Goal: Transaction & Acquisition: Purchase product/service

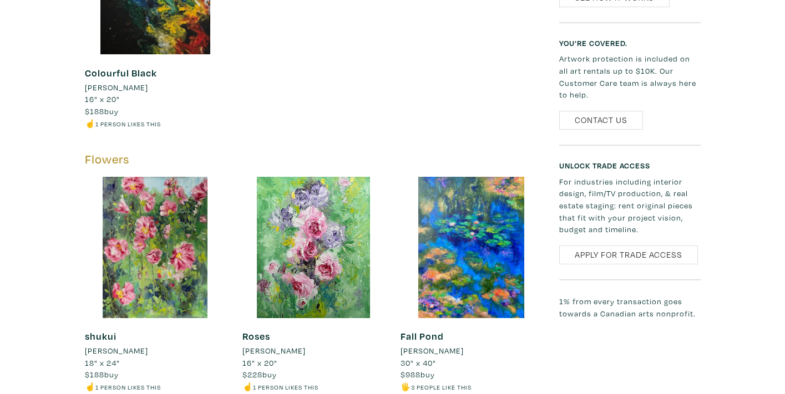
scroll to position [778, 0]
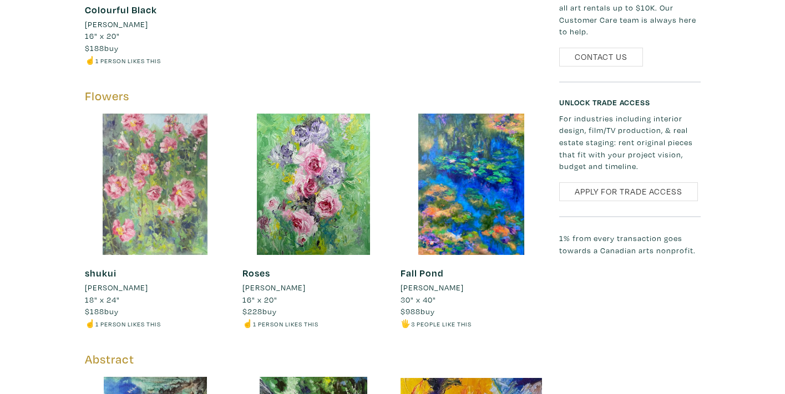
click at [180, 180] on div at bounding box center [155, 184] width 141 height 141
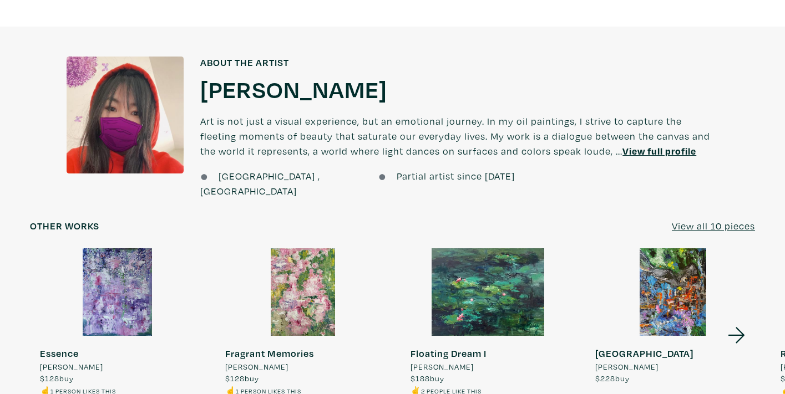
scroll to position [761, 0]
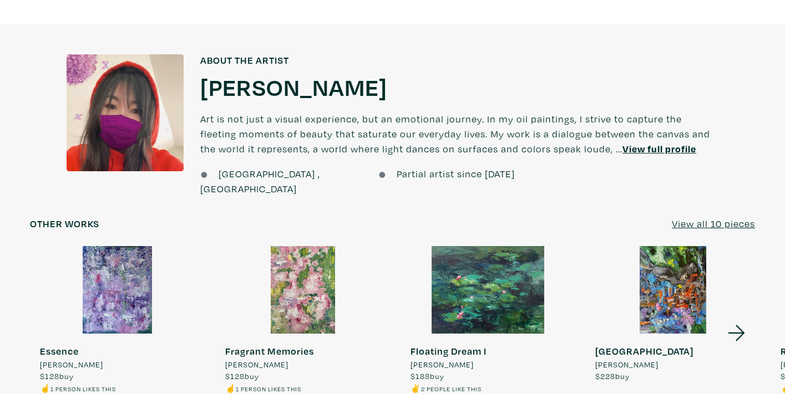
click at [496, 256] on div at bounding box center [487, 290] width 175 height 88
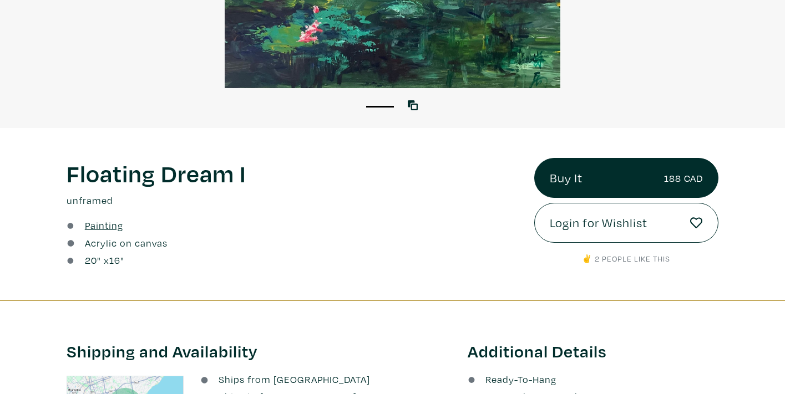
scroll to position [363, 0]
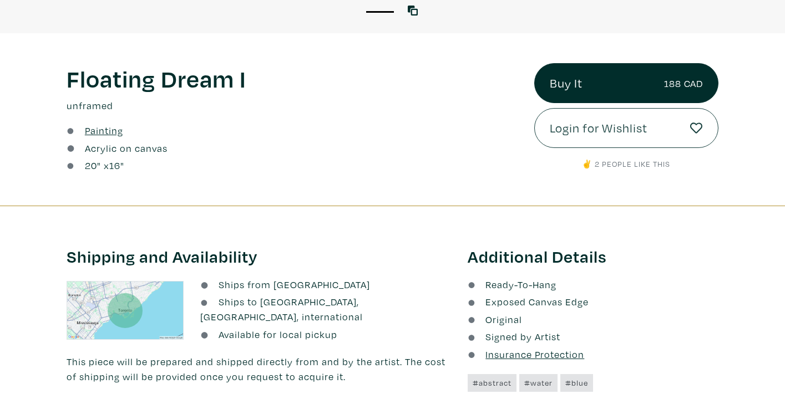
click at [624, 125] on span "Login for Wishlist" at bounding box center [598, 128] width 98 height 19
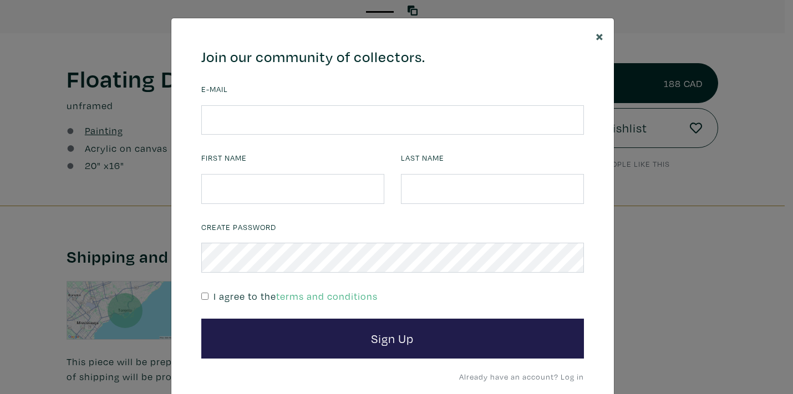
click at [600, 36] on button "×" at bounding box center [600, 35] width 28 height 35
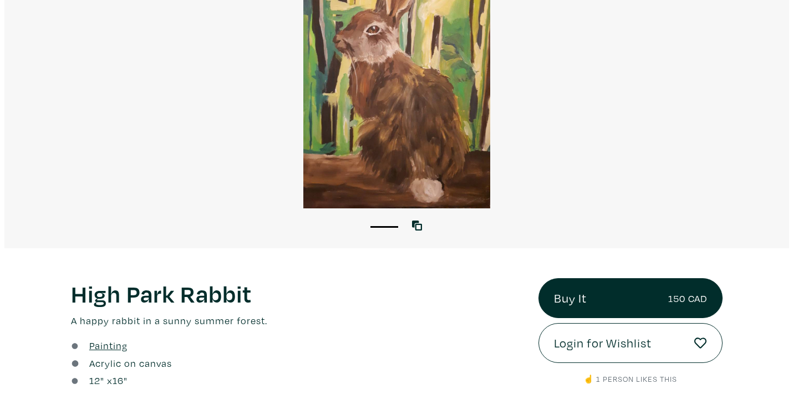
scroll to position [231, 0]
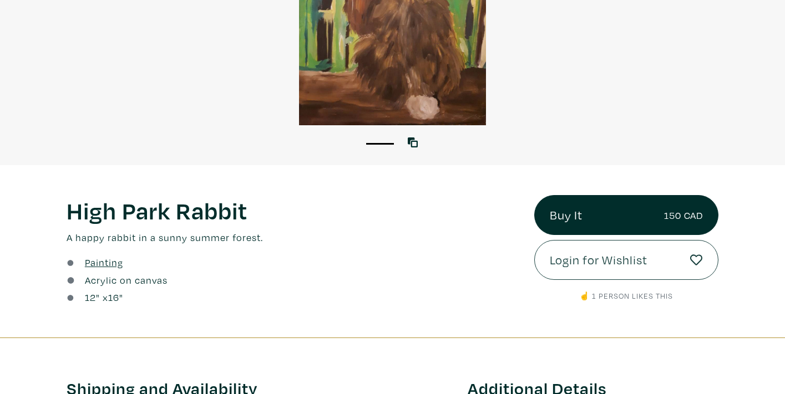
click at [608, 258] on span "Login for Wishlist" at bounding box center [598, 260] width 98 height 19
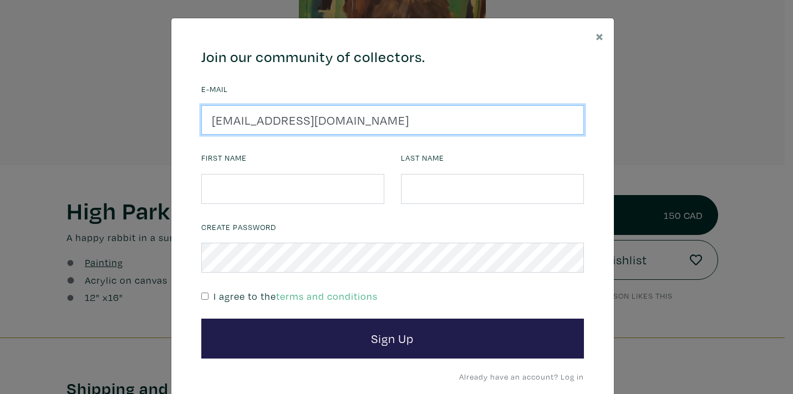
type input "cherryames@hotmail.com"
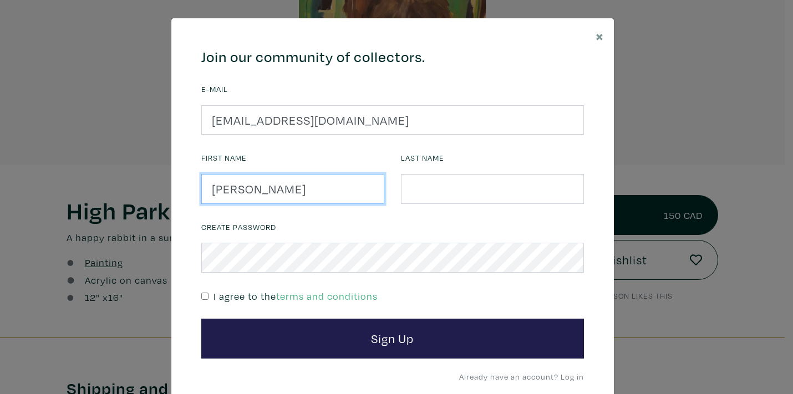
type input "Lisa"
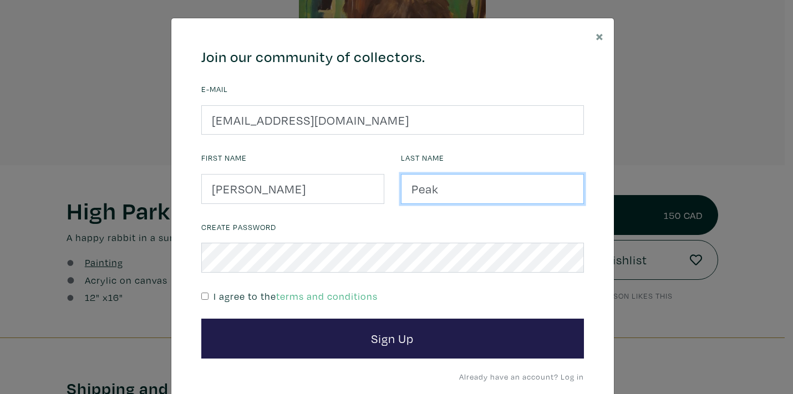
click at [444, 187] on input "Peak" at bounding box center [492, 189] width 183 height 30
type input "P"
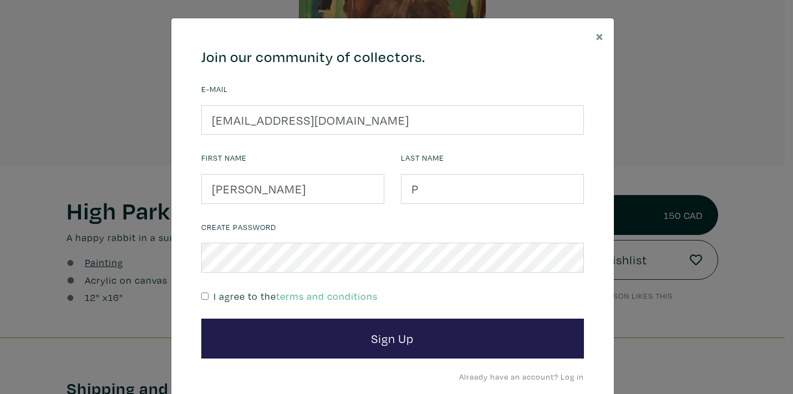
click at [201, 293] on input "checkbox" at bounding box center [204, 296] width 7 height 7
checkbox input "true"
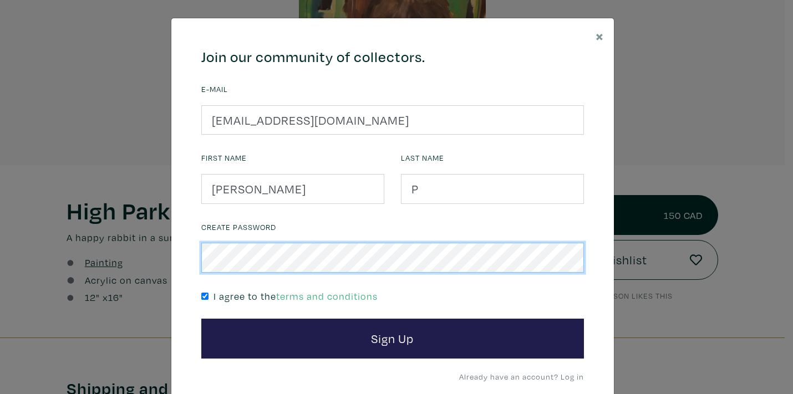
click at [388, 337] on button "Sign Up" at bounding box center [392, 339] width 383 height 40
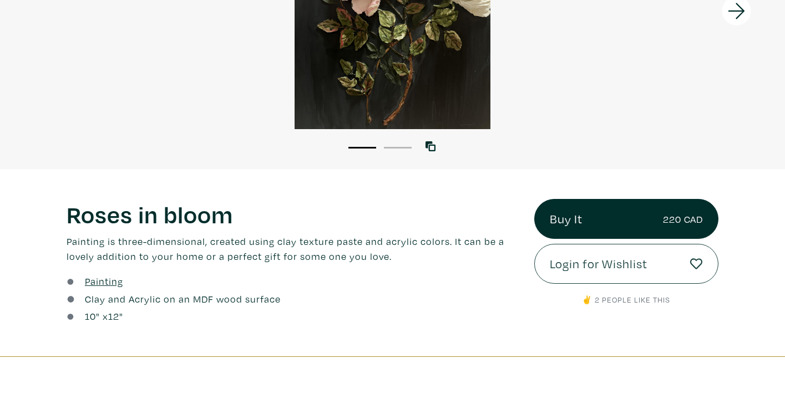
scroll to position [230, 0]
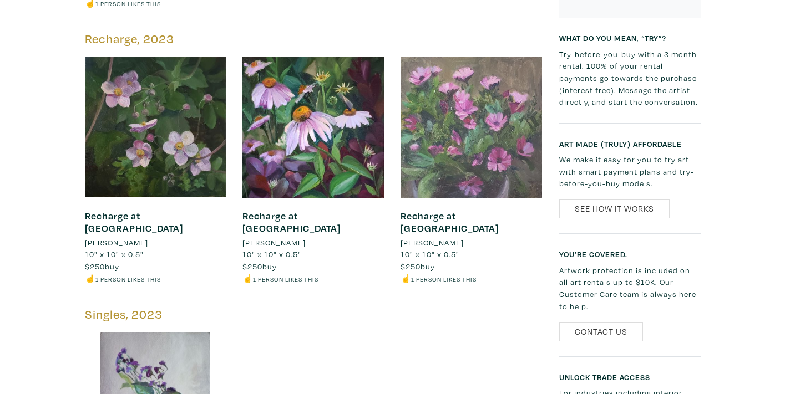
scroll to position [738, 0]
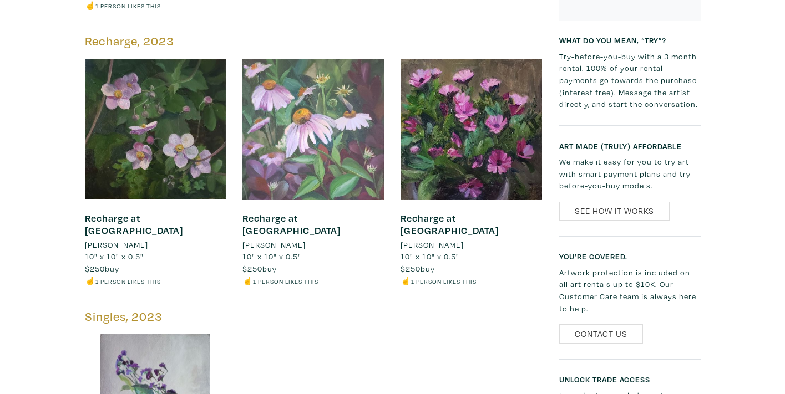
click at [329, 140] on div at bounding box center [312, 129] width 141 height 141
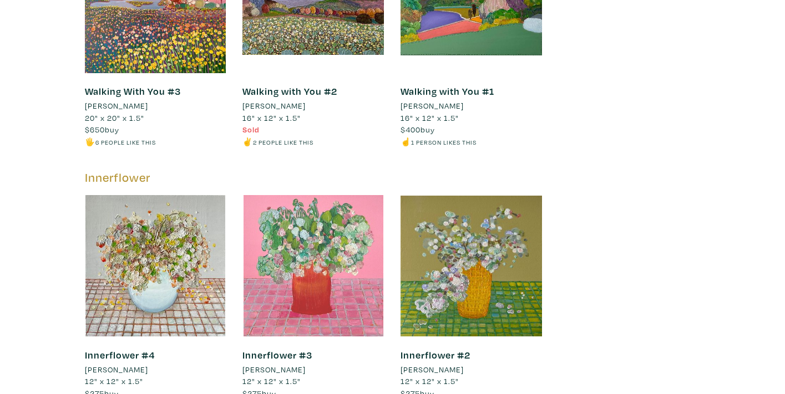
scroll to position [4410, 0]
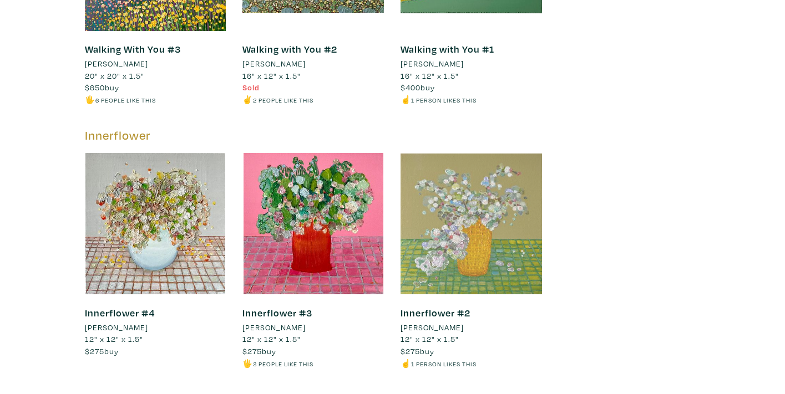
click at [453, 198] on div at bounding box center [470, 223] width 141 height 141
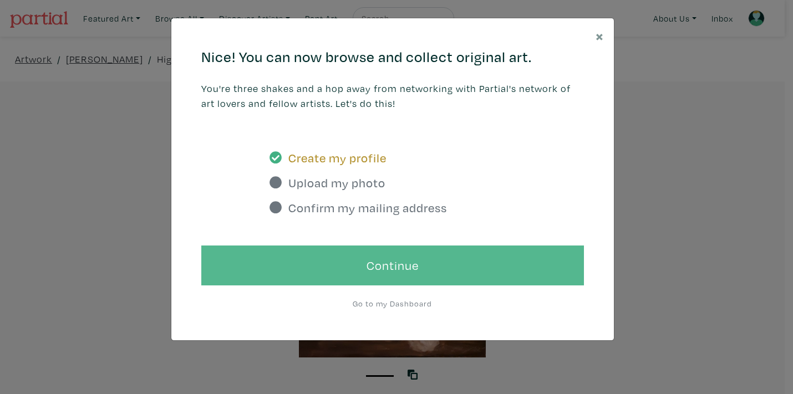
click at [430, 255] on link "Continue" at bounding box center [392, 266] width 383 height 40
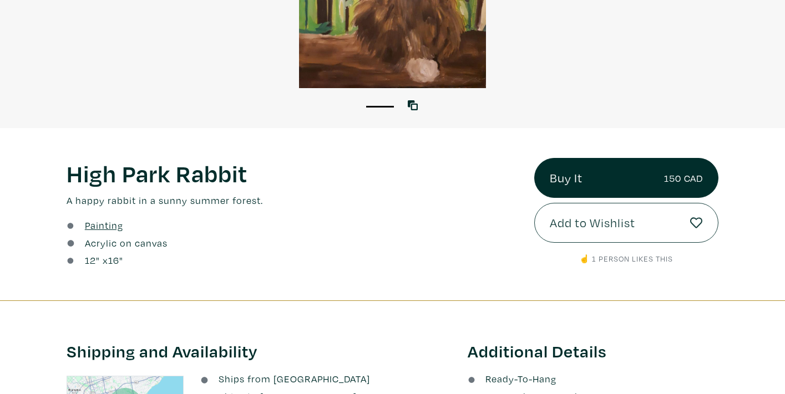
scroll to position [272, 0]
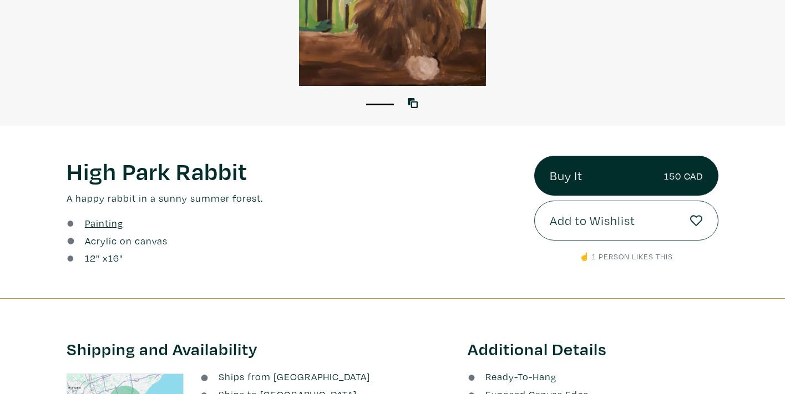
click at [591, 223] on span "Add to Wishlist" at bounding box center [591, 220] width 85 height 19
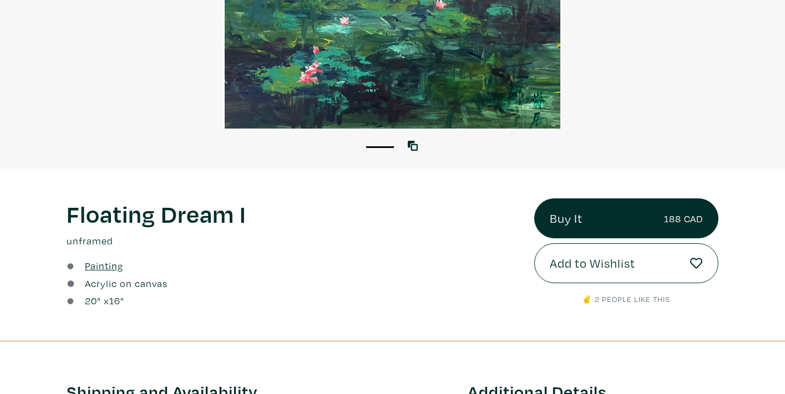
scroll to position [263, 0]
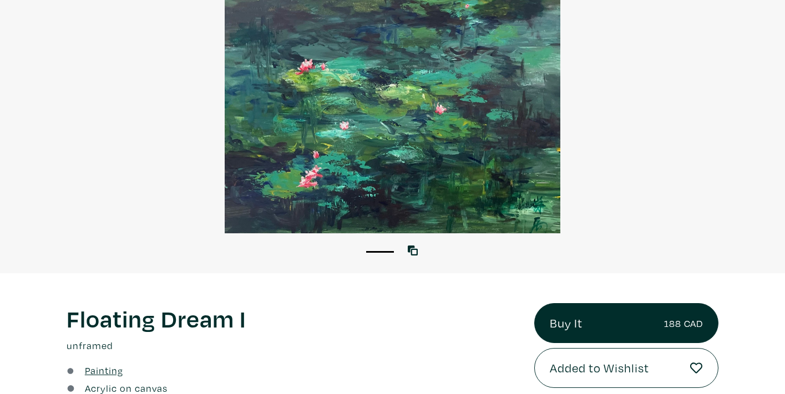
scroll to position [176, 0]
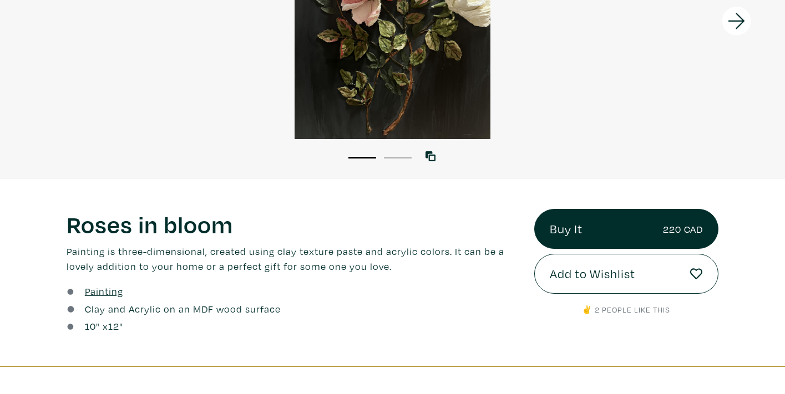
scroll to position [262, 0]
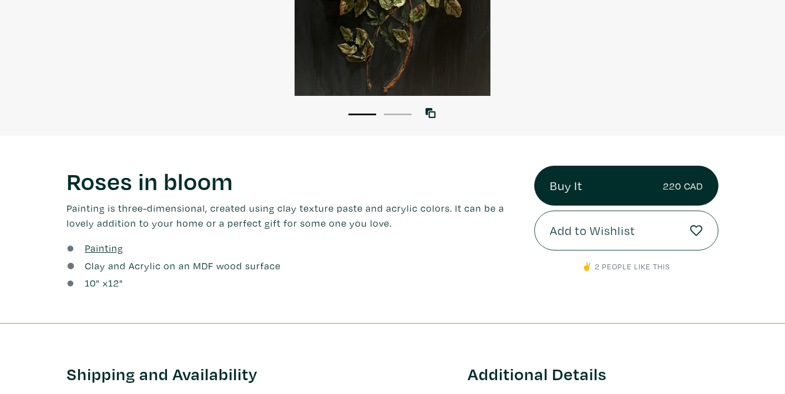
click at [637, 233] on button "Add to Wishlist" at bounding box center [626, 231] width 184 height 40
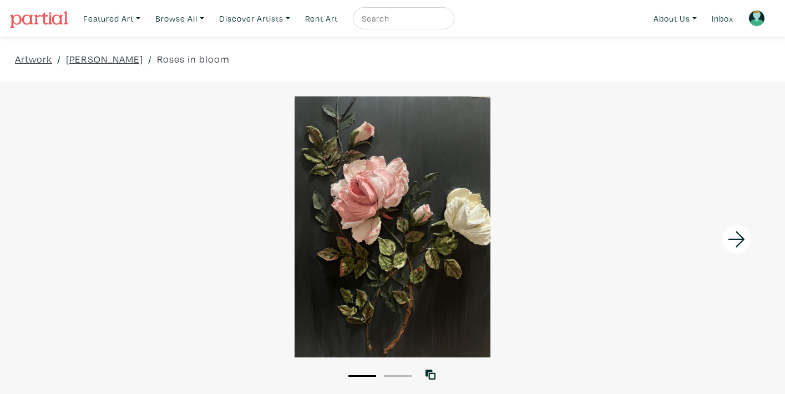
scroll to position [262, 0]
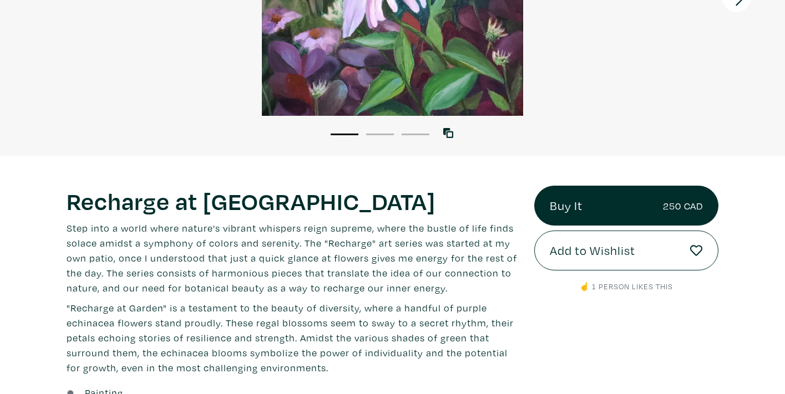
scroll to position [369, 0]
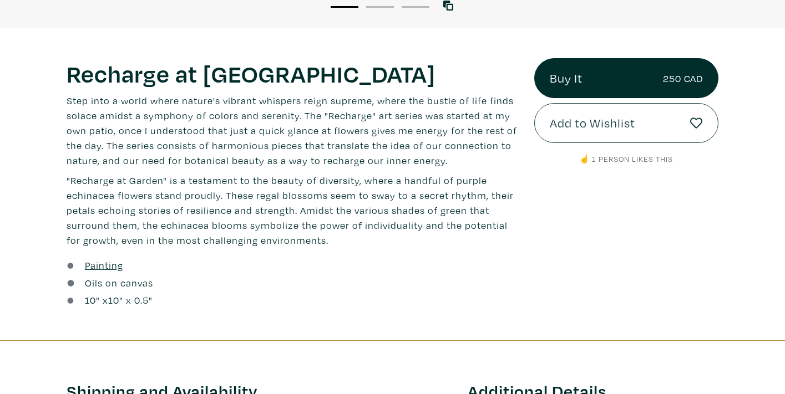
click at [593, 121] on span "Add to Wishlist" at bounding box center [591, 123] width 85 height 19
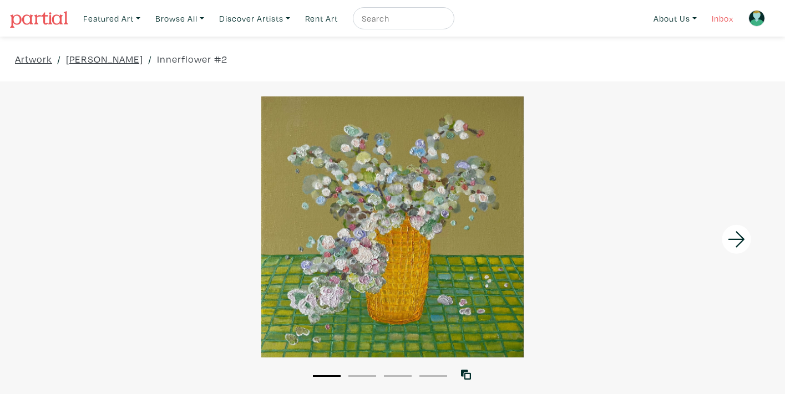
click at [726, 19] on link "Inbox" at bounding box center [722, 18] width 32 height 23
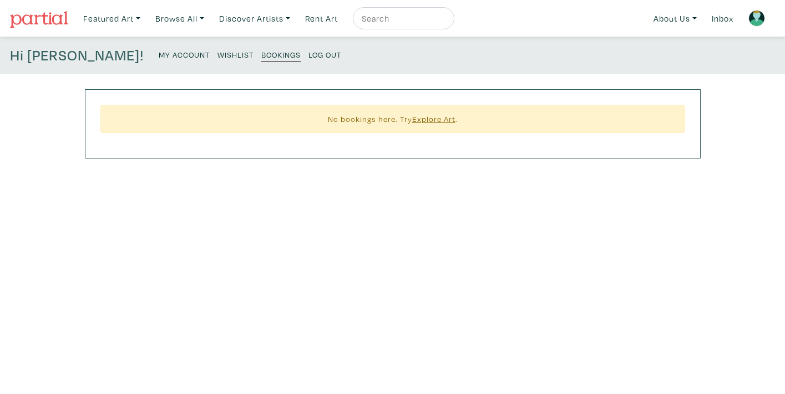
click at [217, 55] on small "Wishlist" at bounding box center [235, 54] width 36 height 11
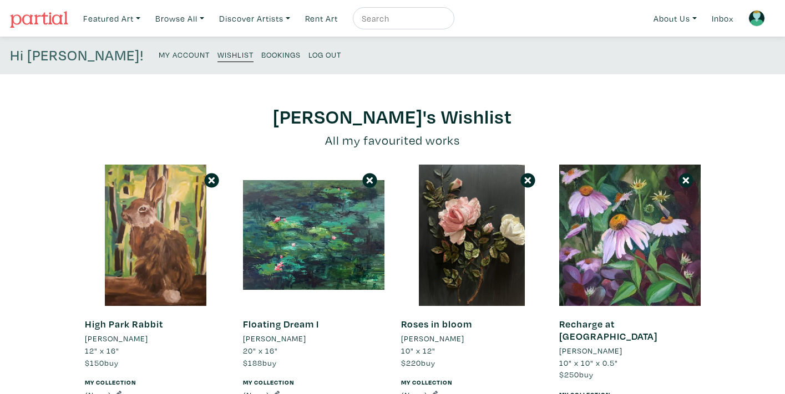
click at [261, 54] on small "Bookings" at bounding box center [280, 54] width 39 height 11
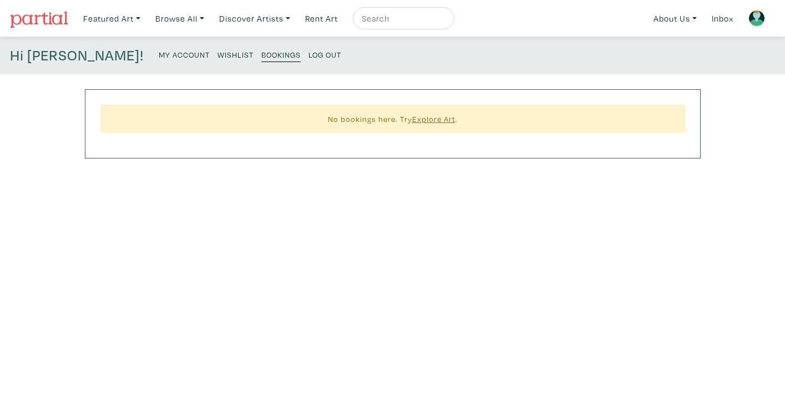
click at [423, 118] on u "Explore Art" at bounding box center [433, 119] width 43 height 11
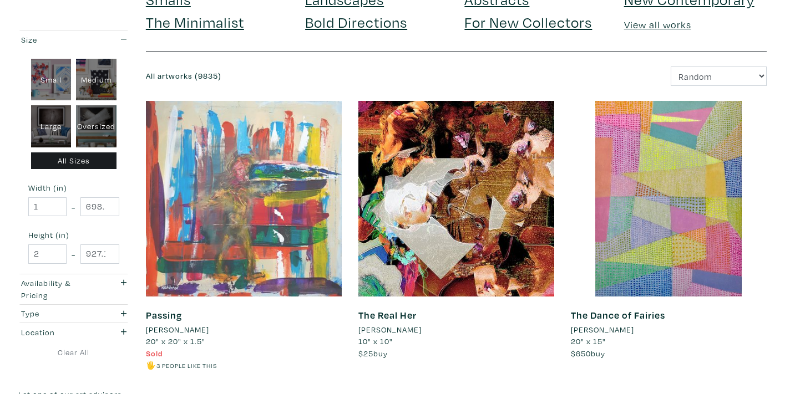
scroll to position [142, 0]
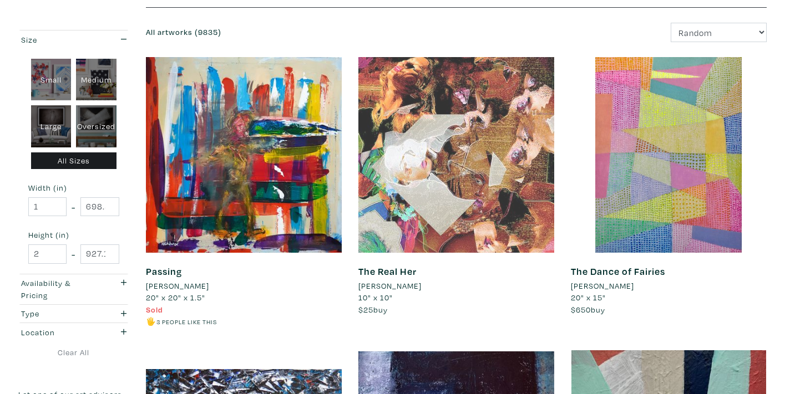
click at [457, 161] on div at bounding box center [456, 155] width 196 height 196
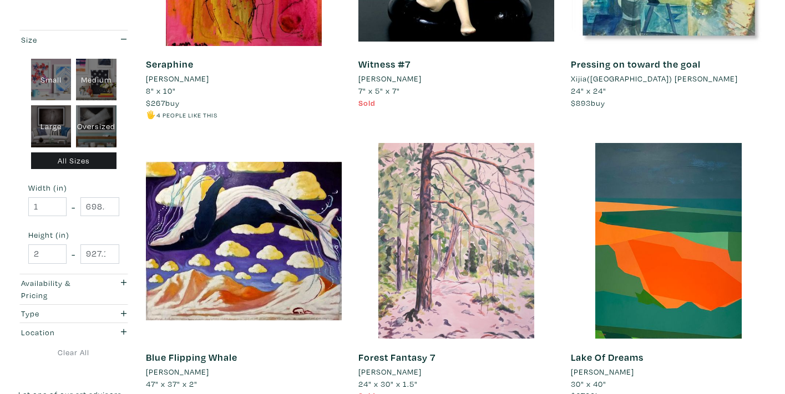
scroll to position [1565, 0]
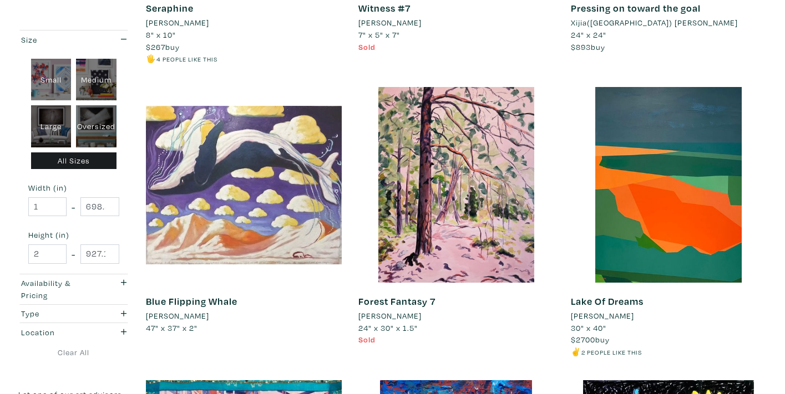
click at [273, 186] on div at bounding box center [244, 185] width 196 height 196
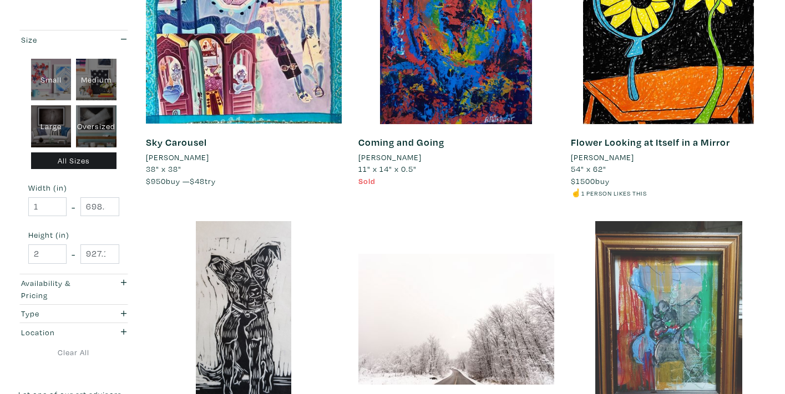
scroll to position [2191, 0]
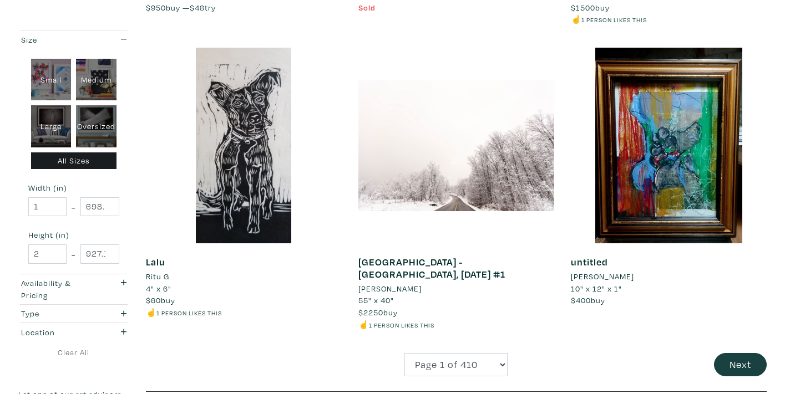
click at [748, 353] on button "Next" at bounding box center [740, 365] width 53 height 24
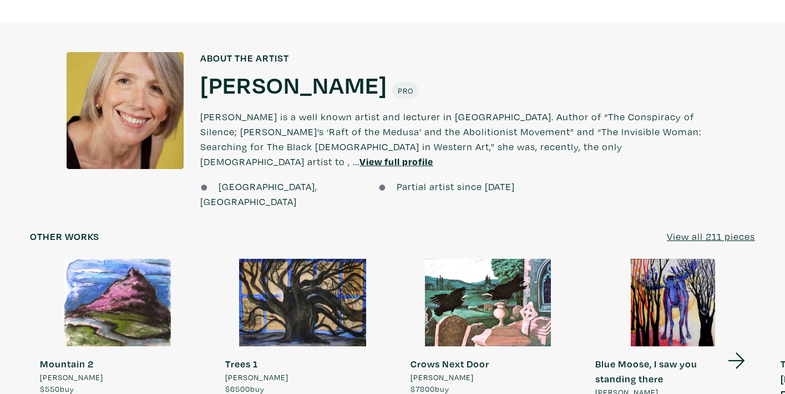
scroll to position [789, 0]
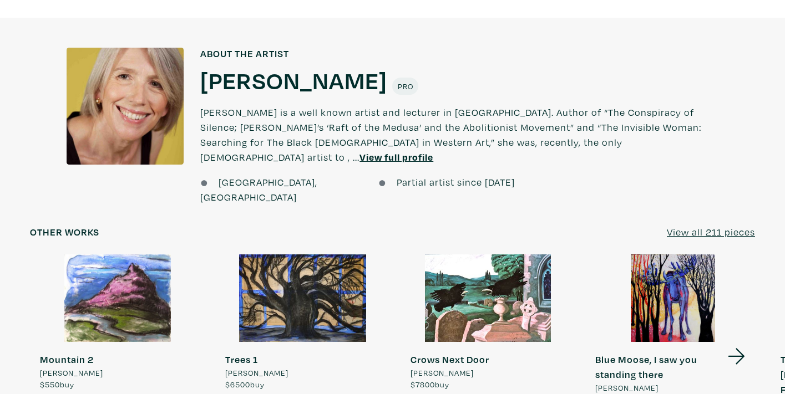
click at [705, 226] on u "View all 211 pieces" at bounding box center [710, 232] width 88 height 13
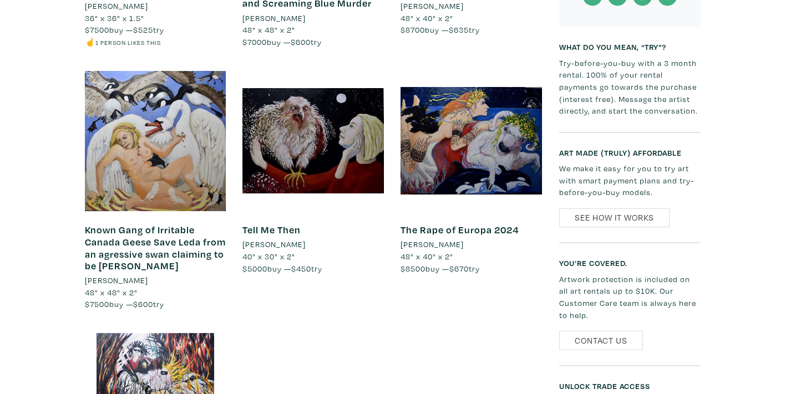
scroll to position [862, 0]
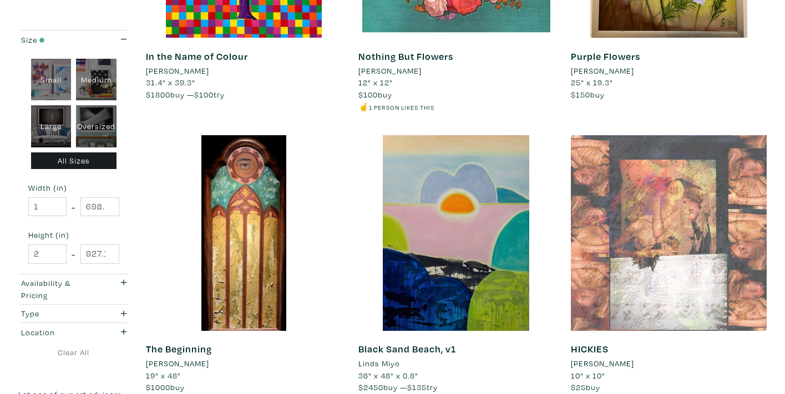
scroll to position [2130, 0]
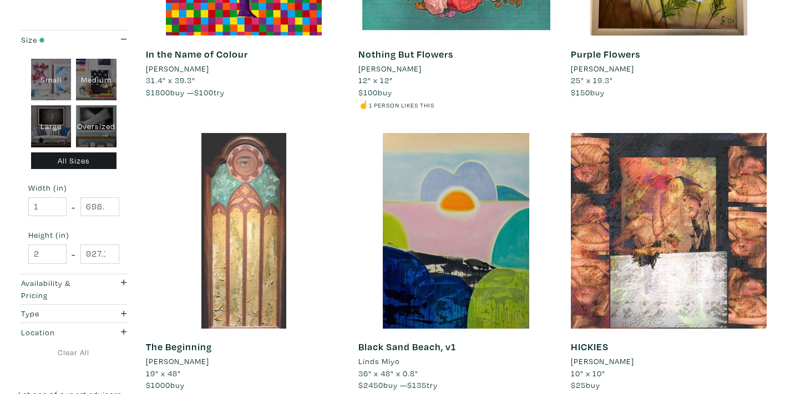
click at [235, 255] on div at bounding box center [244, 231] width 196 height 196
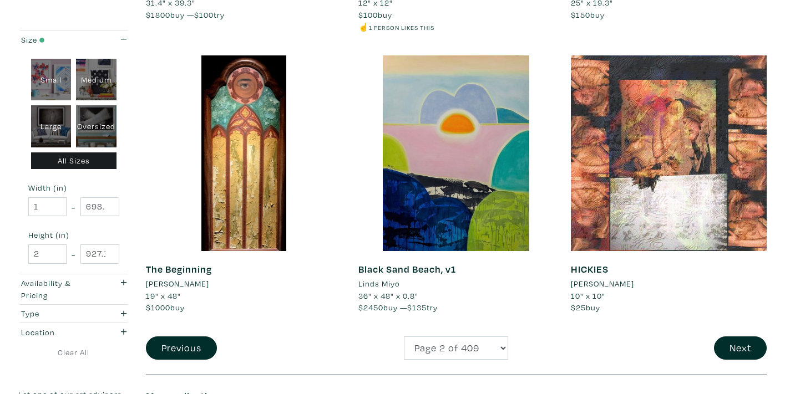
scroll to position [2418, 0]
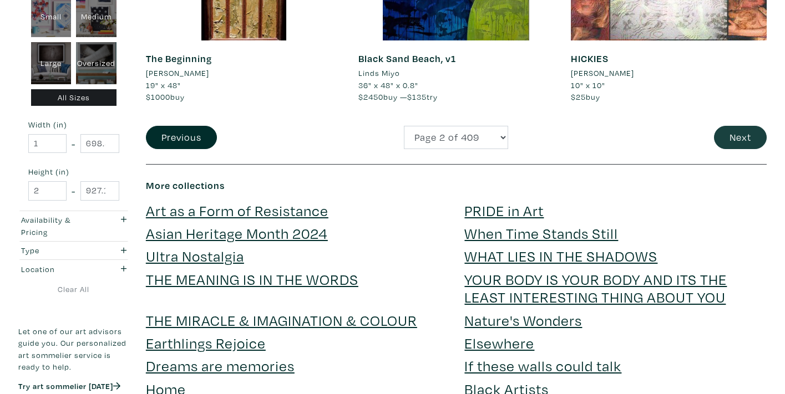
click at [739, 126] on button "Next" at bounding box center [740, 138] width 53 height 24
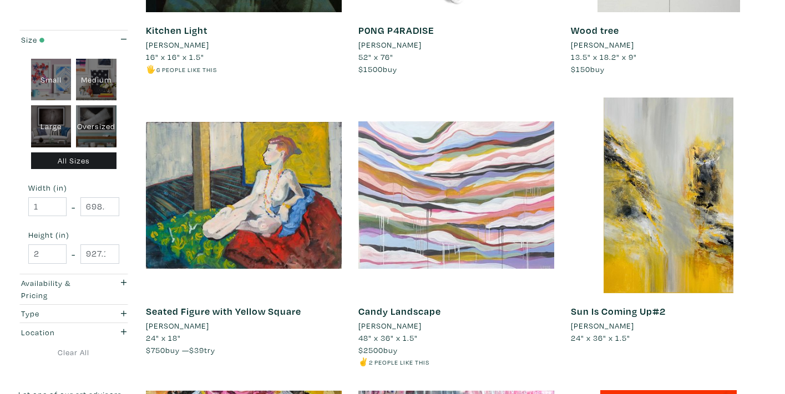
scroll to position [1301, 0]
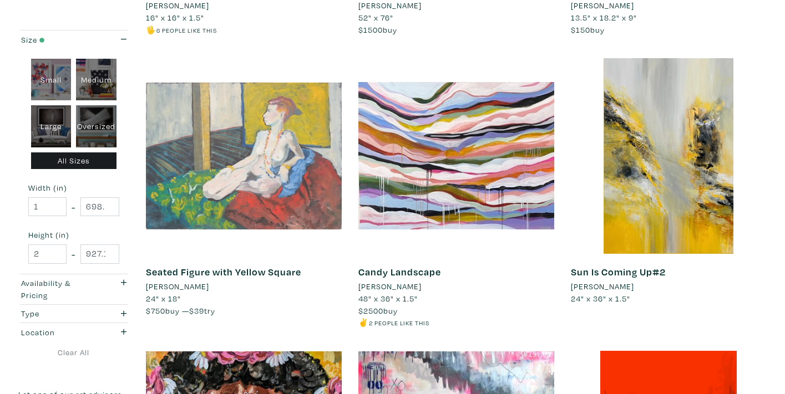
click at [223, 196] on div at bounding box center [244, 156] width 196 height 196
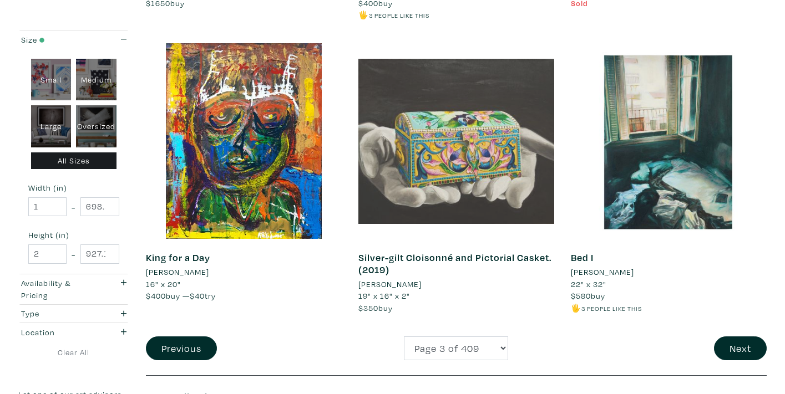
scroll to position [2213, 0]
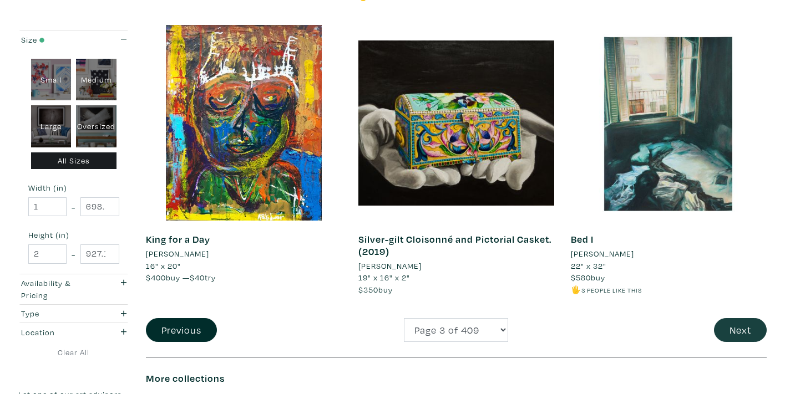
click at [726, 318] on button "Next" at bounding box center [740, 330] width 53 height 24
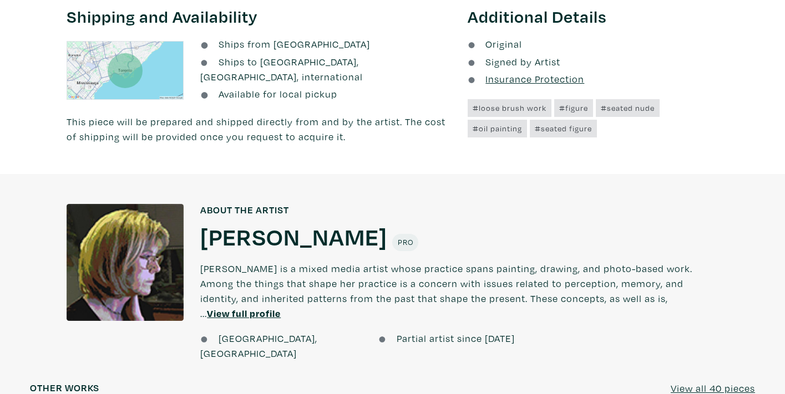
scroll to position [882, 0]
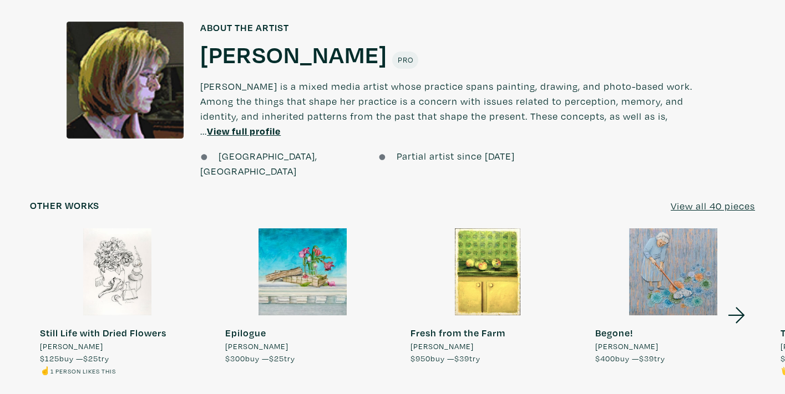
click at [724, 200] on u "View all 40 pieces" at bounding box center [712, 206] width 84 height 13
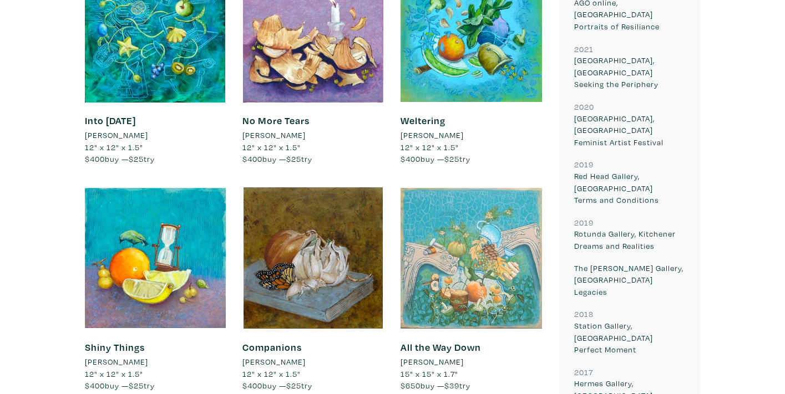
scroll to position [1200, 0]
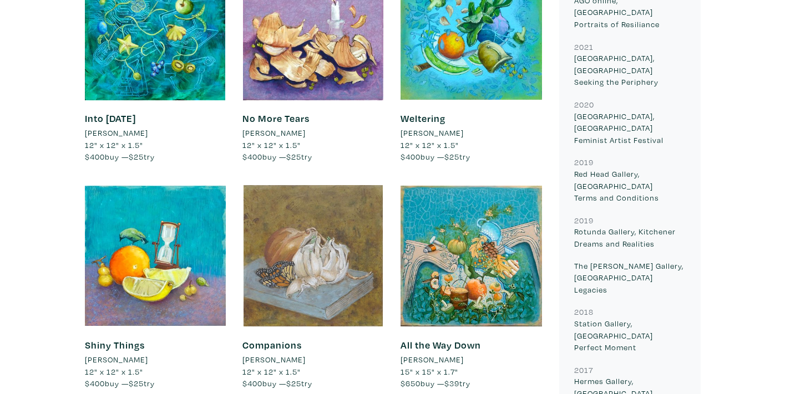
click at [325, 218] on div at bounding box center [312, 255] width 141 height 141
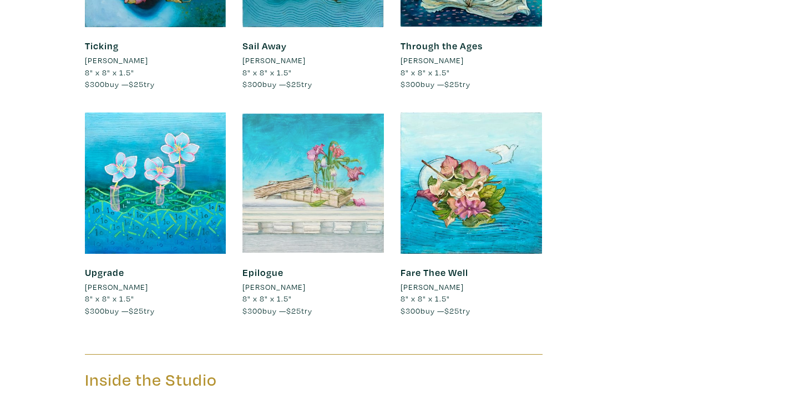
scroll to position [4384, 0]
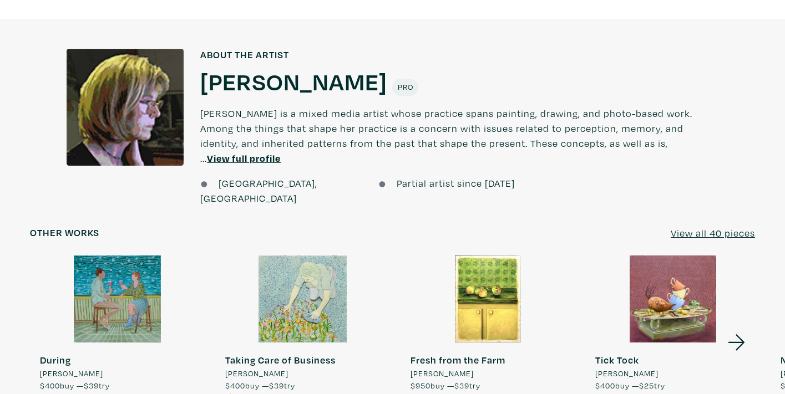
scroll to position [877, 0]
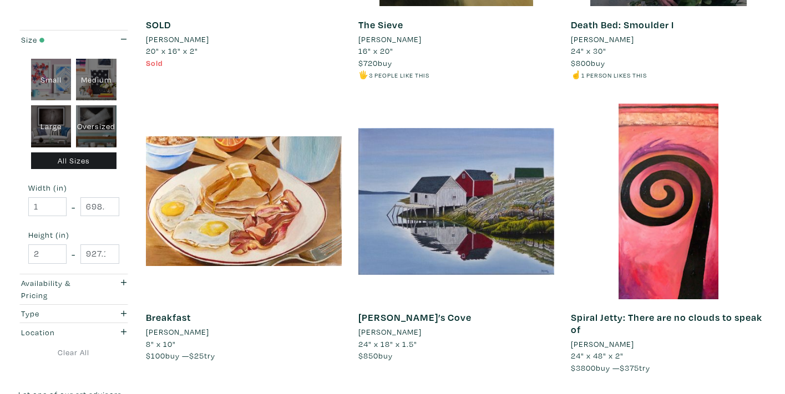
scroll to position [683, 0]
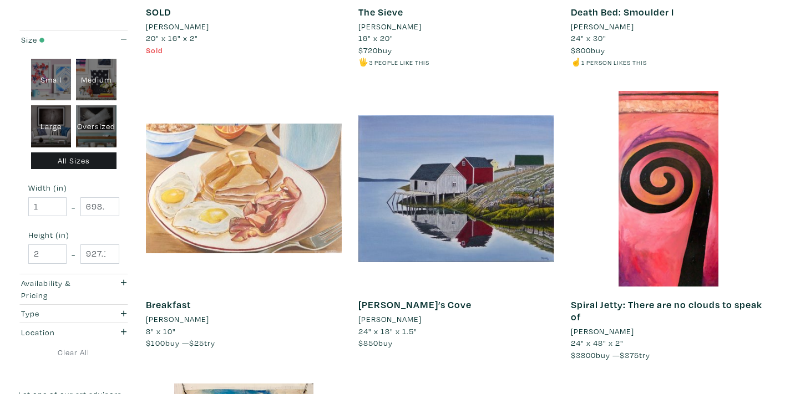
click at [250, 185] on div at bounding box center [244, 189] width 196 height 196
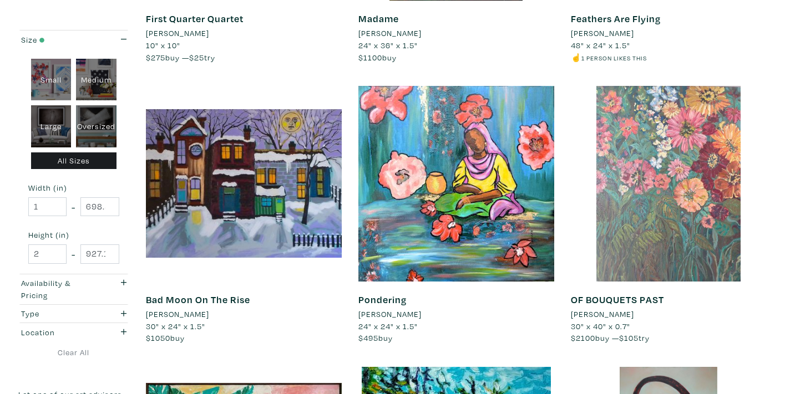
scroll to position [1917, 0]
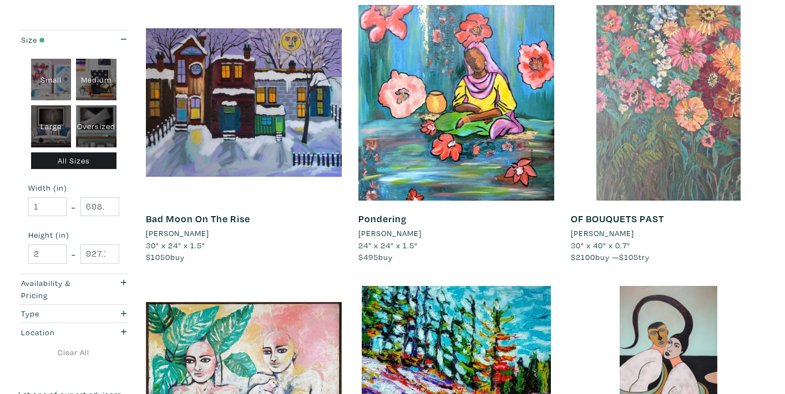
click at [653, 138] on div at bounding box center [669, 103] width 196 height 196
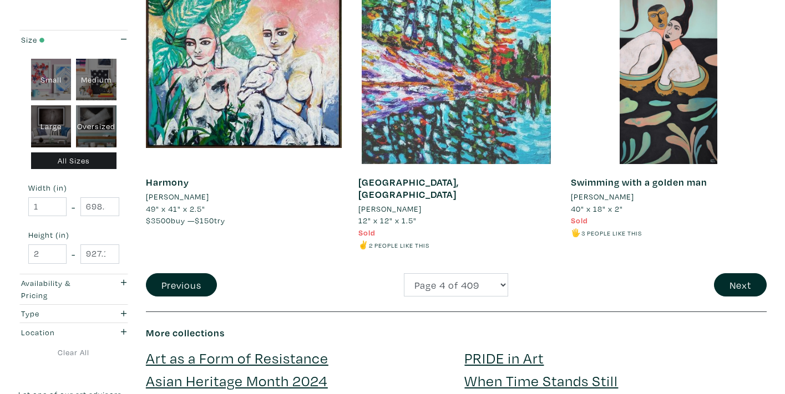
scroll to position [2237, 0]
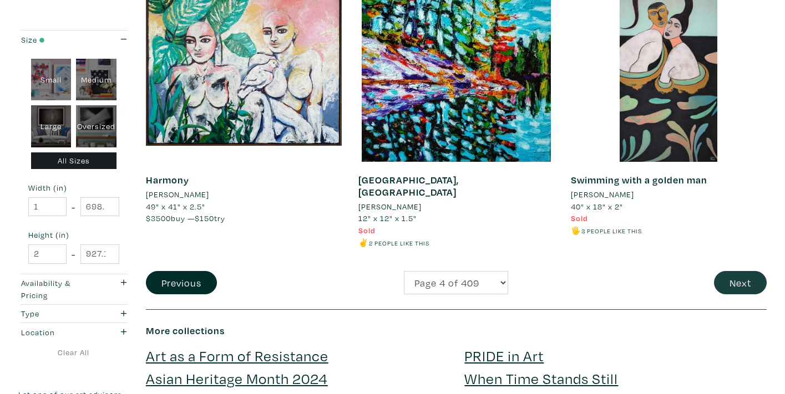
click at [730, 271] on button "Next" at bounding box center [740, 283] width 53 height 24
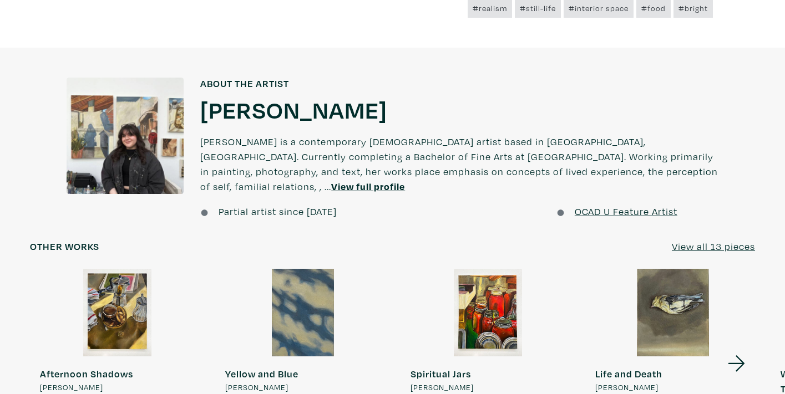
scroll to position [781, 0]
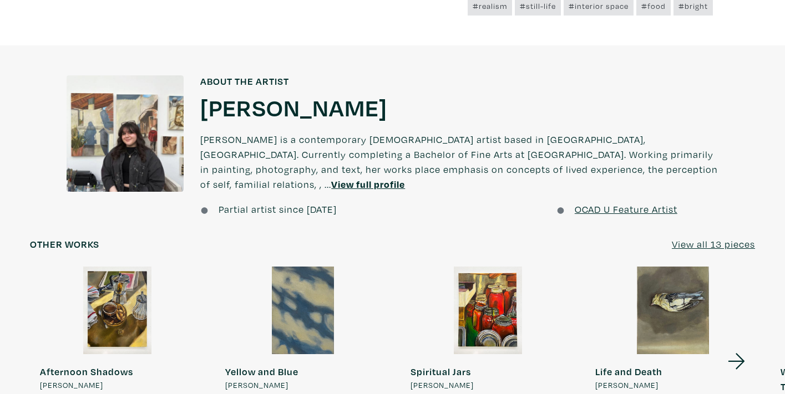
click at [693, 238] on u "View all 13 pieces" at bounding box center [712, 244] width 83 height 13
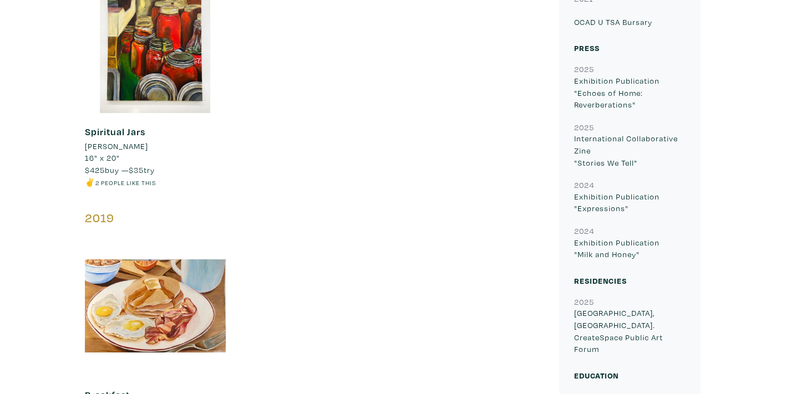
scroll to position [1928, 0]
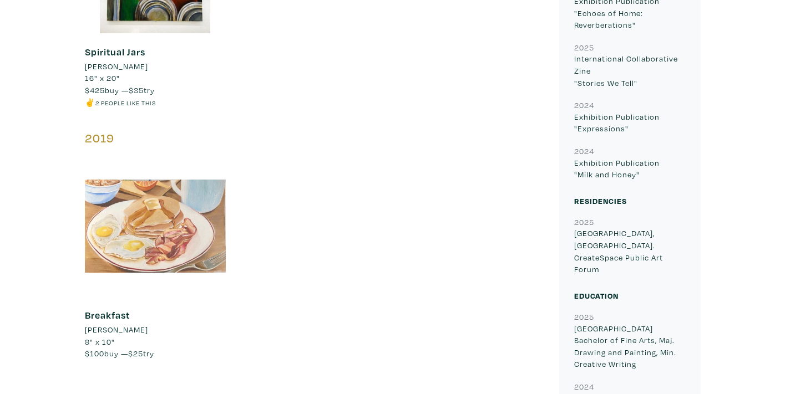
click at [161, 220] on div at bounding box center [155, 226] width 141 height 141
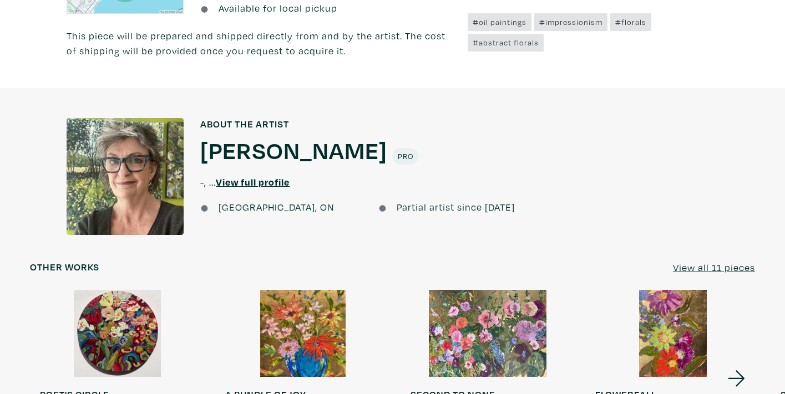
scroll to position [823, 0]
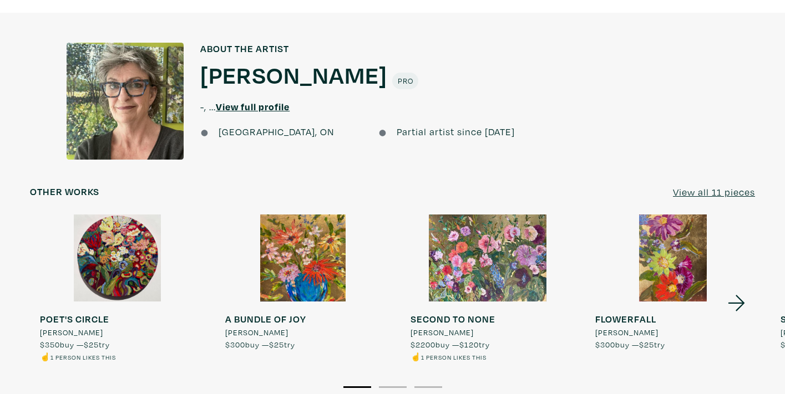
click at [680, 186] on u "View all 11 pieces" at bounding box center [714, 192] width 82 height 13
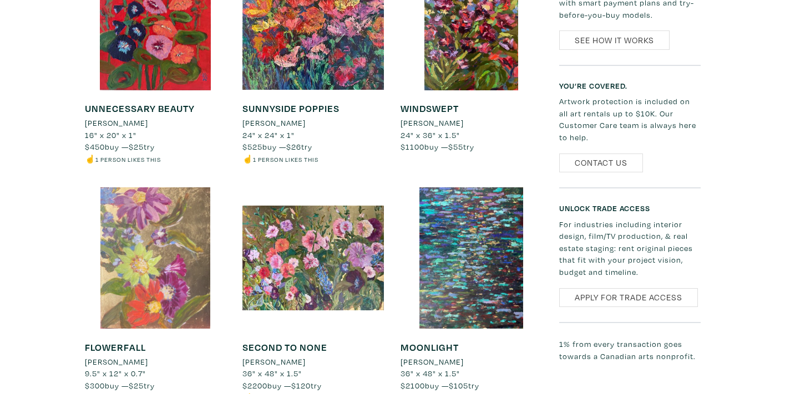
scroll to position [649, 0]
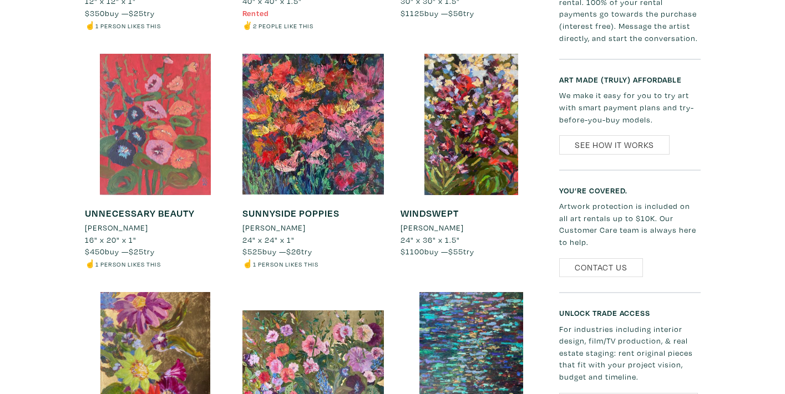
click at [171, 135] on div at bounding box center [155, 124] width 141 height 141
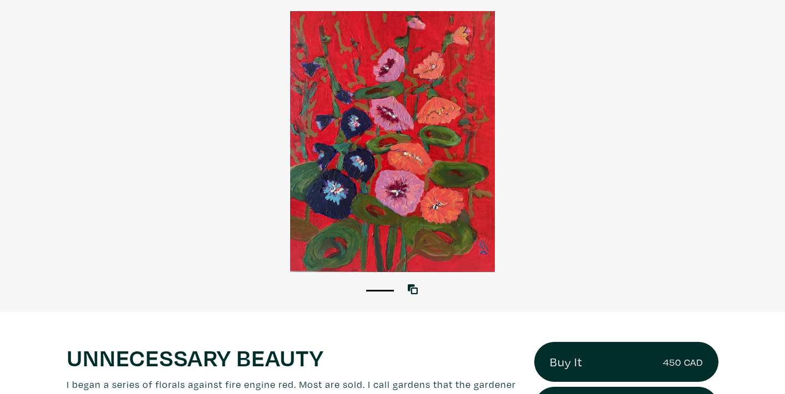
scroll to position [201, 0]
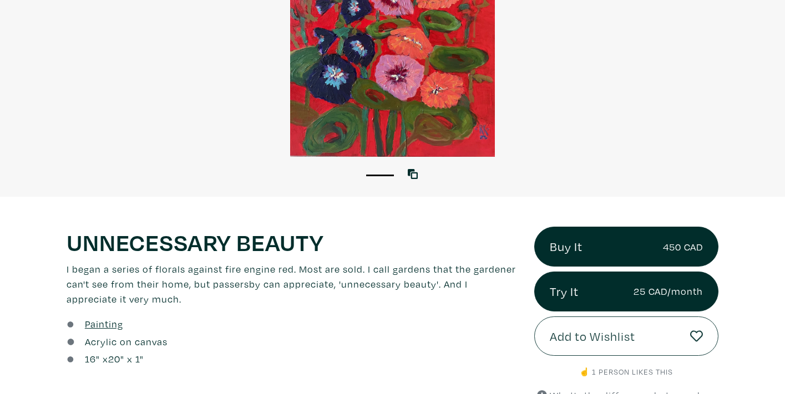
click at [596, 333] on span "Add to Wishlist" at bounding box center [591, 336] width 85 height 19
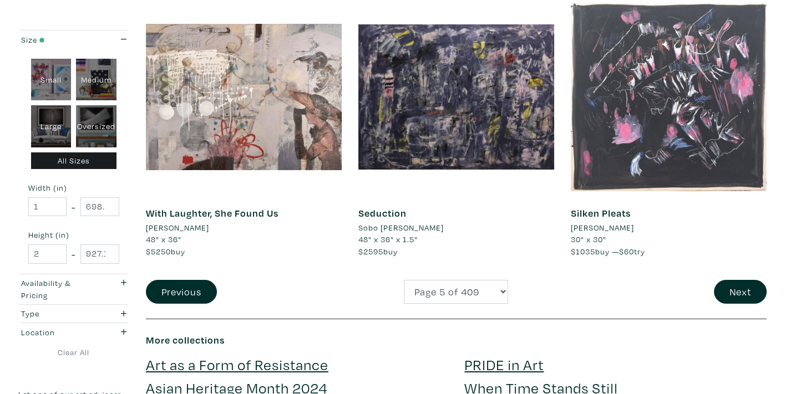
scroll to position [2303, 0]
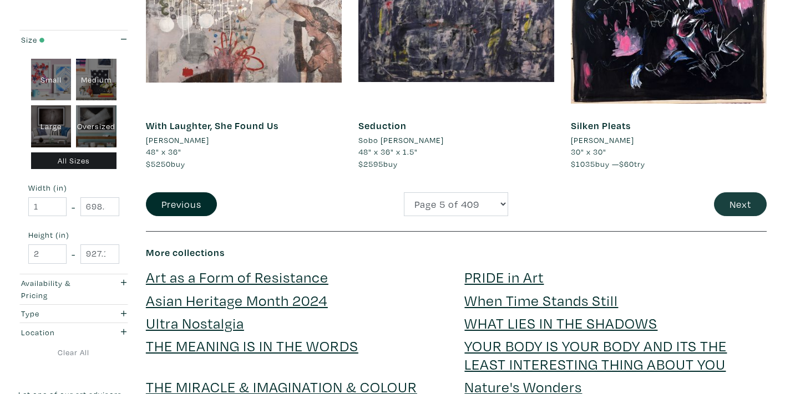
click at [737, 192] on button "Next" at bounding box center [740, 204] width 53 height 24
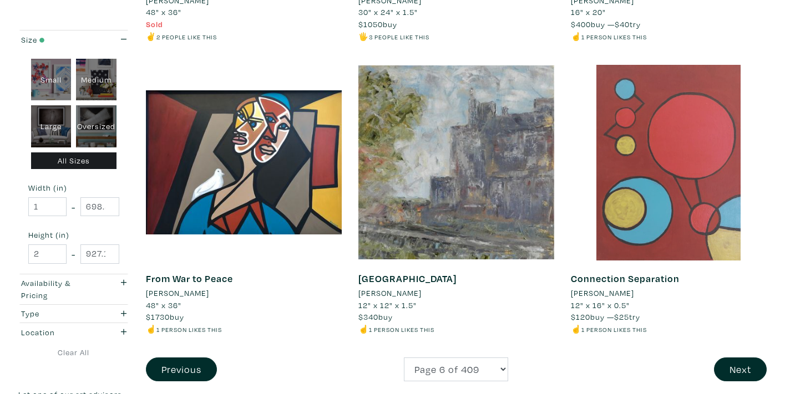
scroll to position [2228, 0]
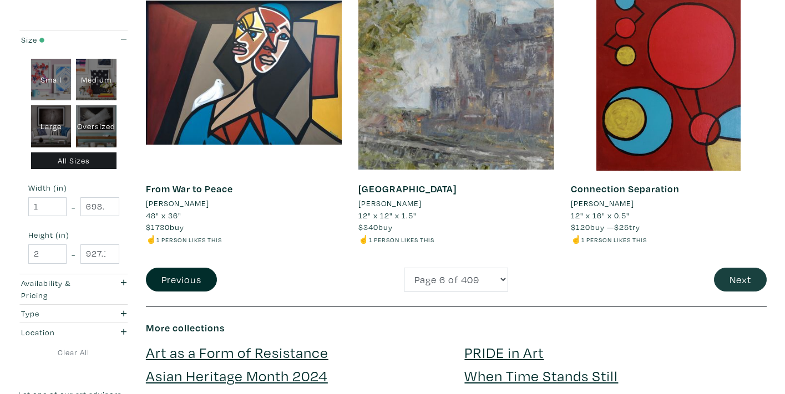
click at [740, 268] on button "Next" at bounding box center [740, 280] width 53 height 24
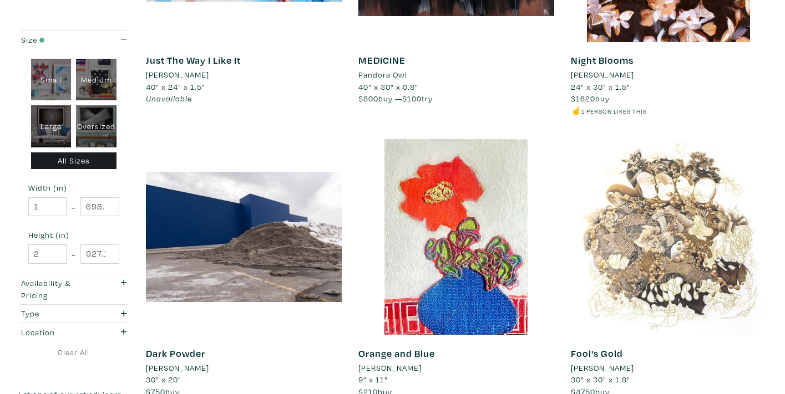
scroll to position [946, 0]
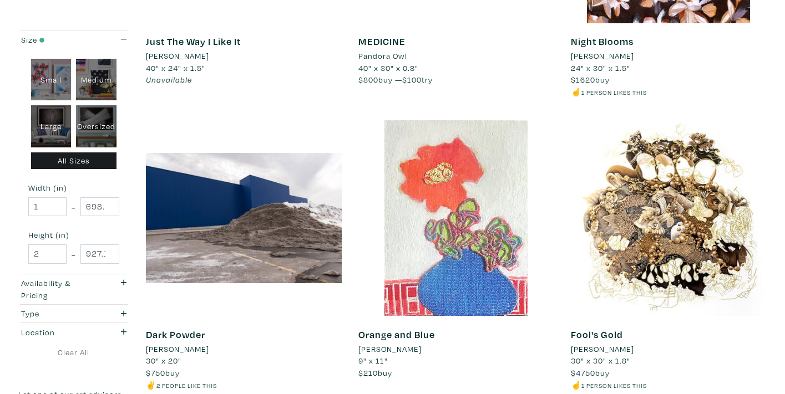
click at [469, 240] on div at bounding box center [456, 218] width 196 height 196
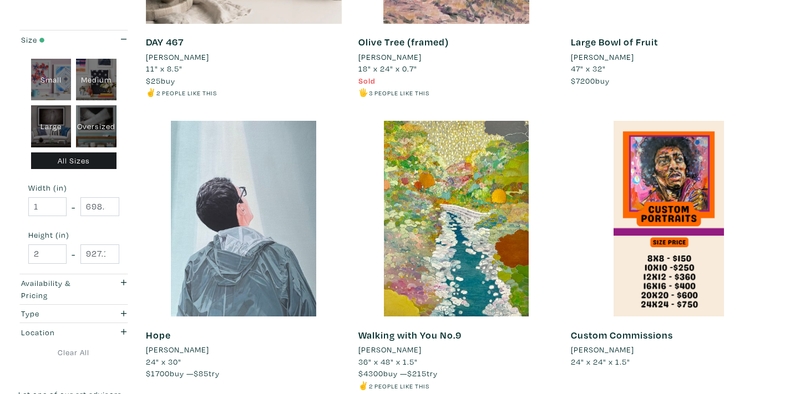
scroll to position [2243, 0]
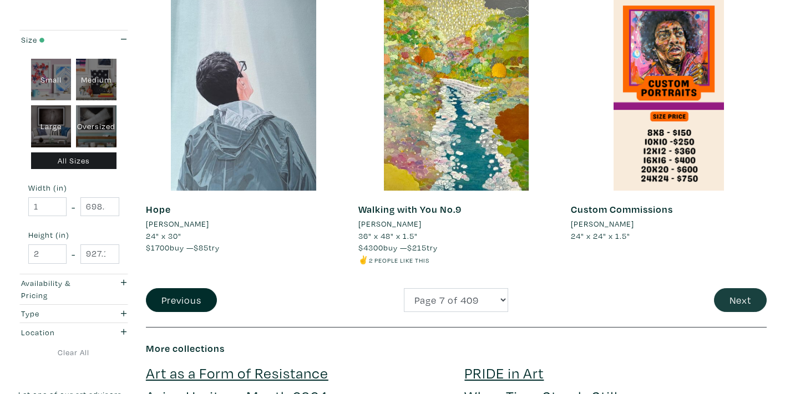
click at [737, 288] on button "Next" at bounding box center [740, 300] width 53 height 24
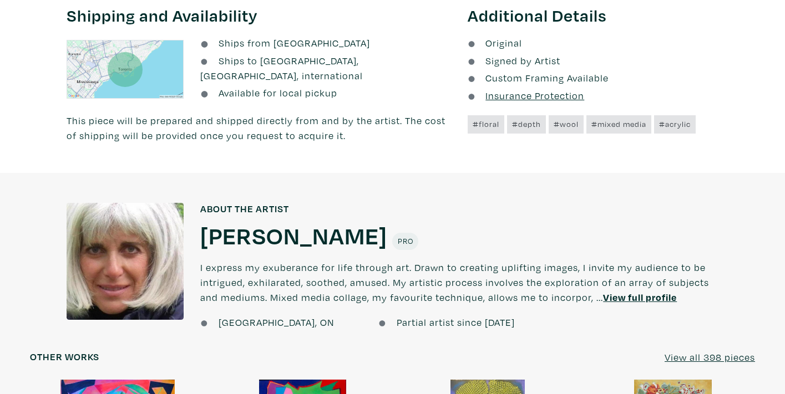
scroll to position [774, 0]
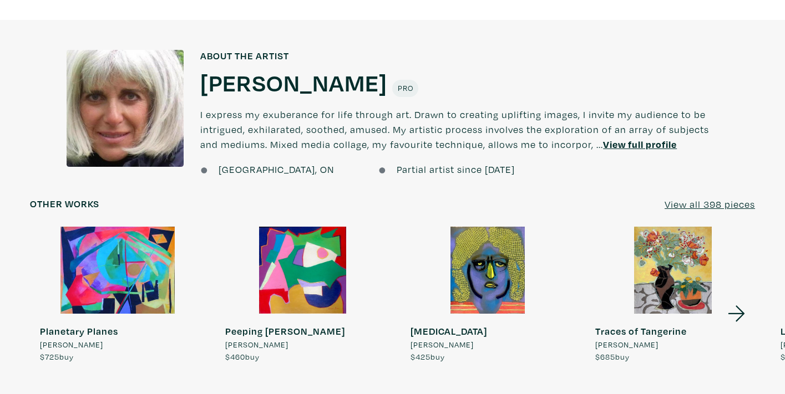
click at [681, 198] on u "View all 398 pieces" at bounding box center [709, 204] width 90 height 13
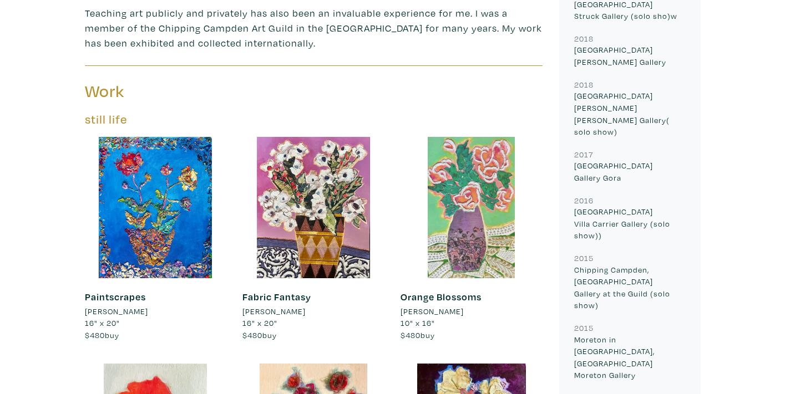
scroll to position [638, 0]
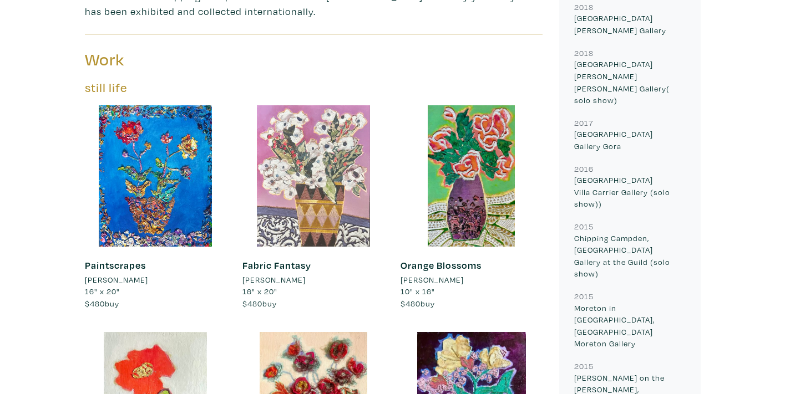
click at [333, 194] on div at bounding box center [312, 175] width 141 height 141
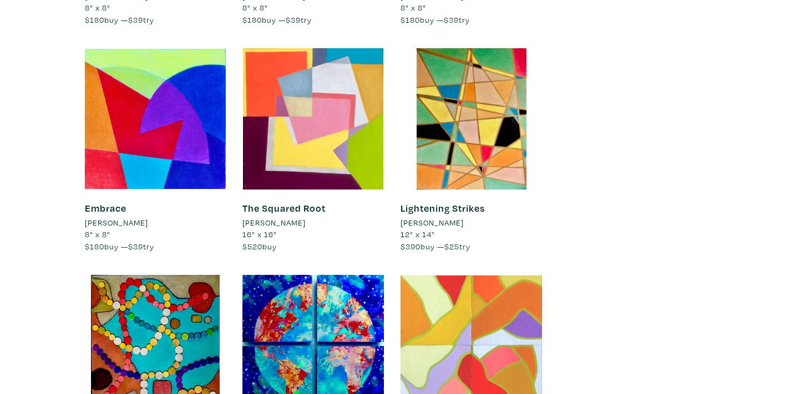
scroll to position [13733, 0]
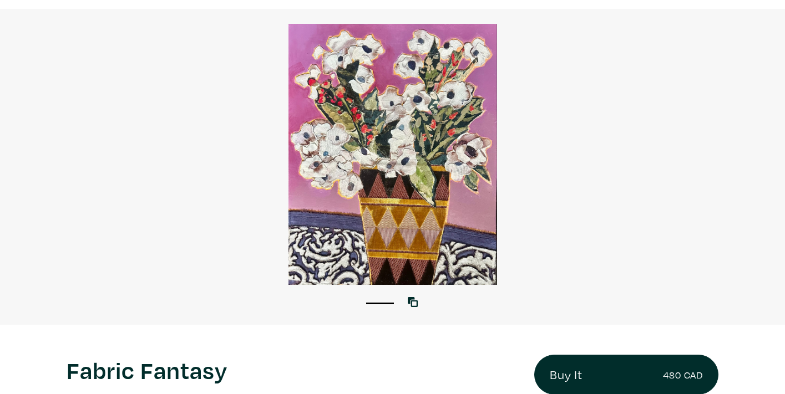
scroll to position [141, 0]
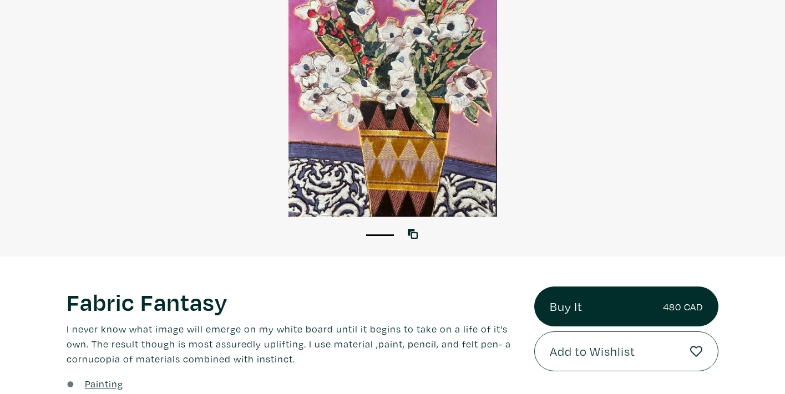
click at [602, 354] on span "Add to Wishlist" at bounding box center [591, 351] width 85 height 19
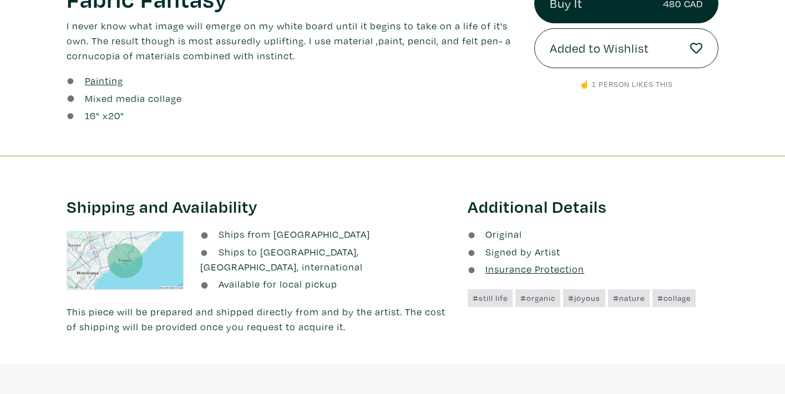
scroll to position [515, 0]
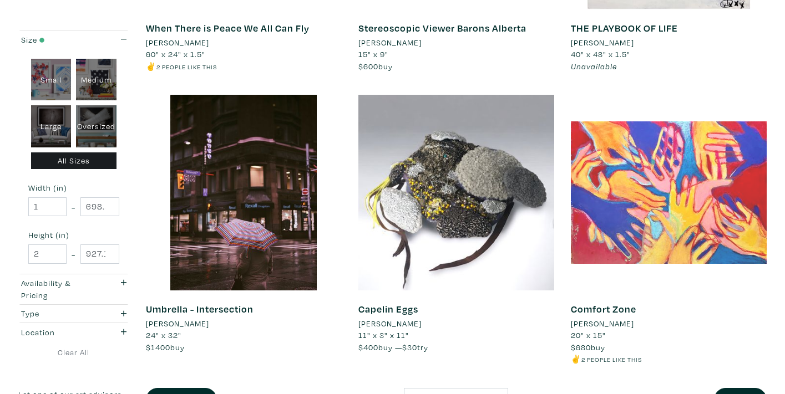
scroll to position [2256, 0]
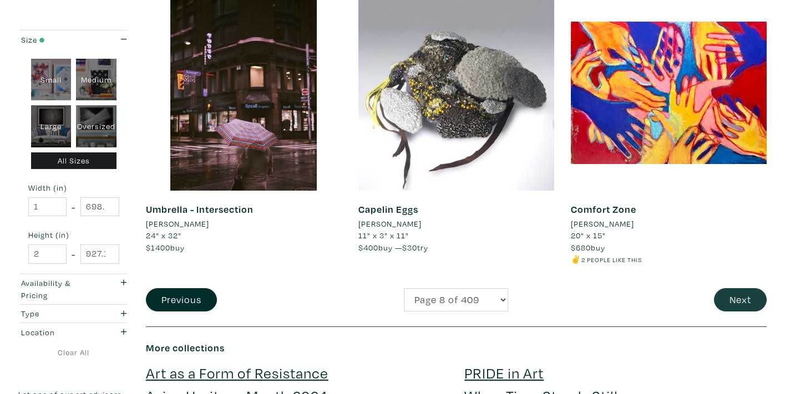
click at [746, 288] on button "Next" at bounding box center [740, 300] width 53 height 24
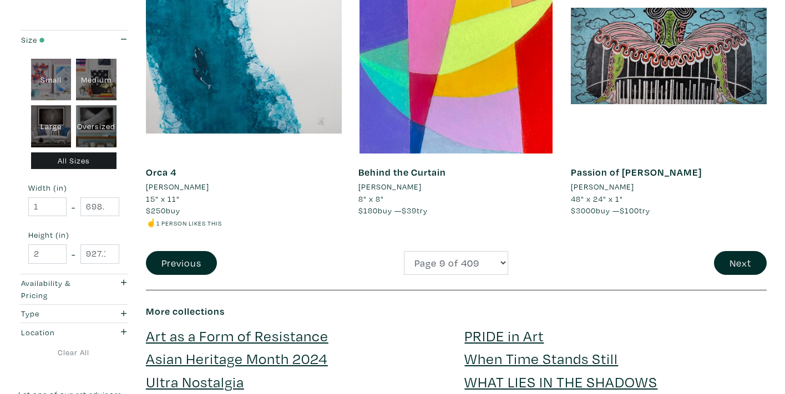
scroll to position [2382, 0]
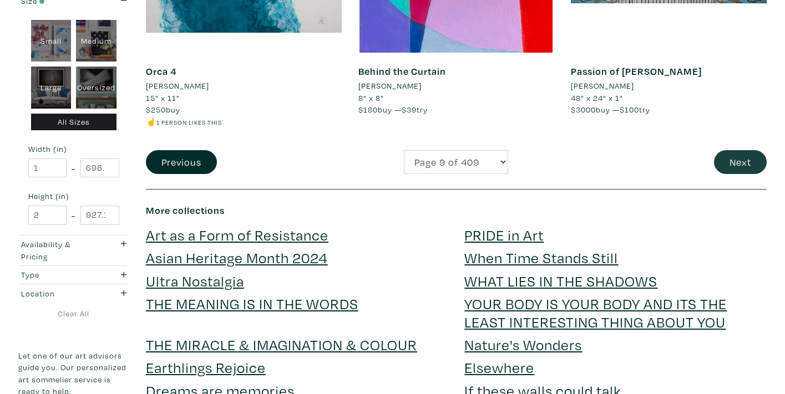
click at [730, 150] on button "Next" at bounding box center [740, 162] width 53 height 24
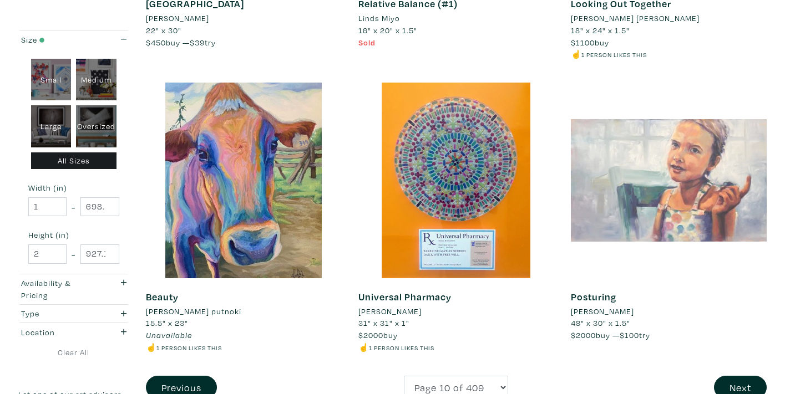
scroll to position [2230, 0]
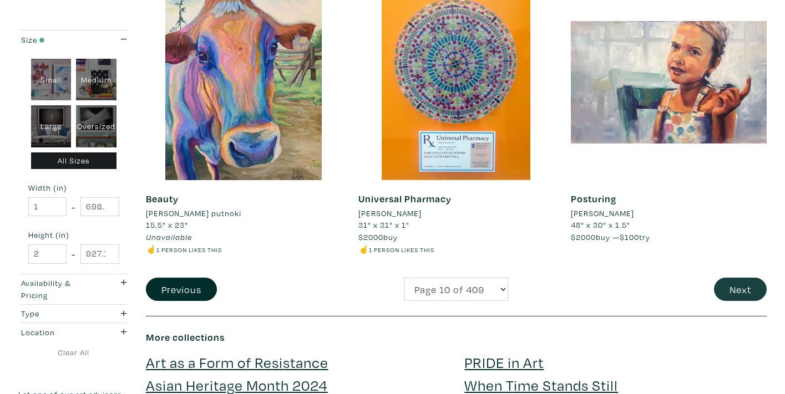
click at [739, 278] on button "Next" at bounding box center [740, 290] width 53 height 24
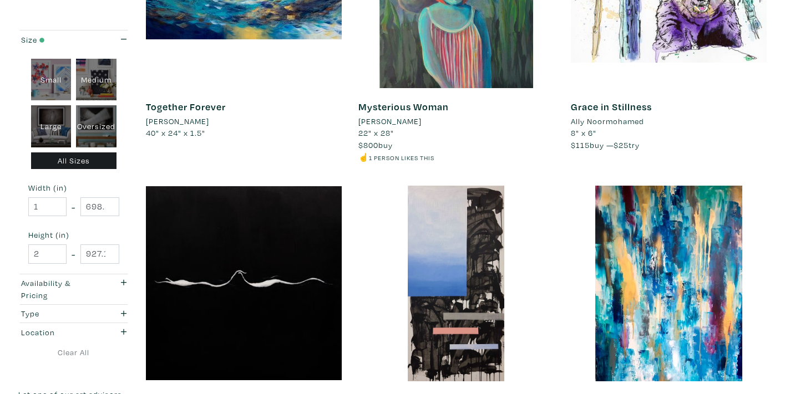
scroll to position [2255, 0]
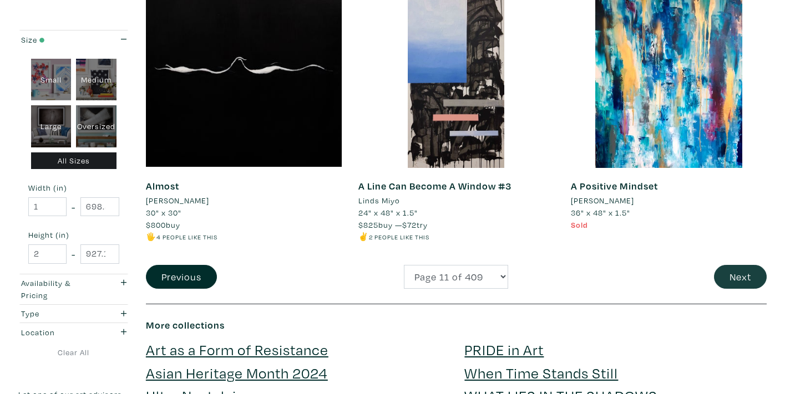
click at [730, 265] on button "Next" at bounding box center [740, 277] width 53 height 24
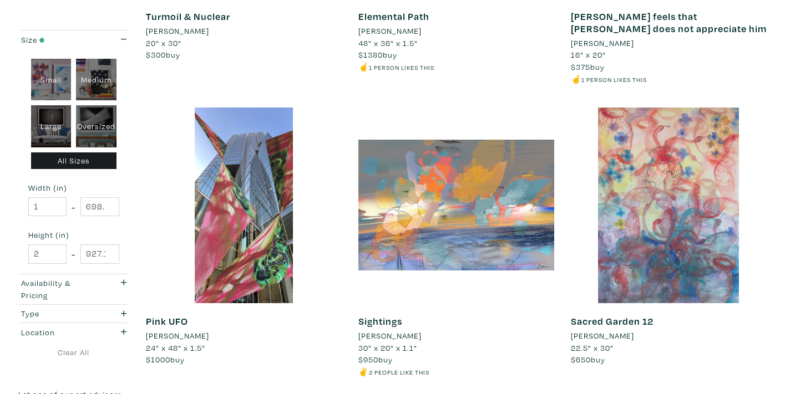
scroll to position [2245, 0]
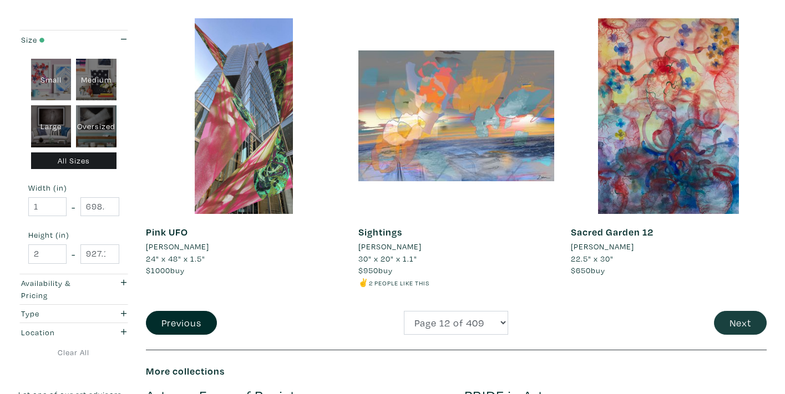
click at [730, 311] on button "Next" at bounding box center [740, 323] width 53 height 24
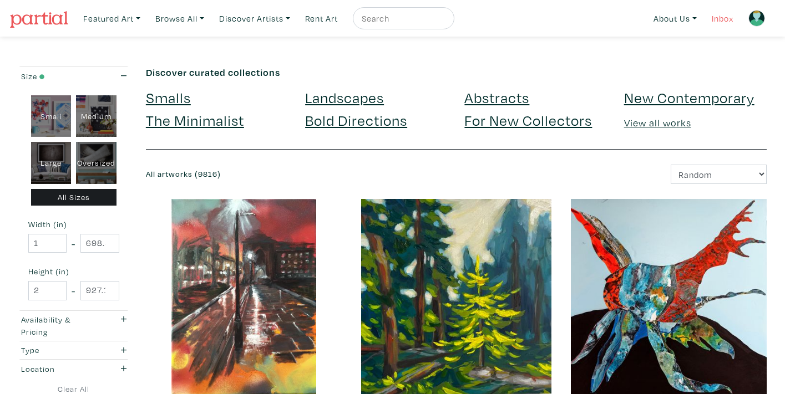
click at [720, 20] on link "Inbox" at bounding box center [722, 18] width 32 height 23
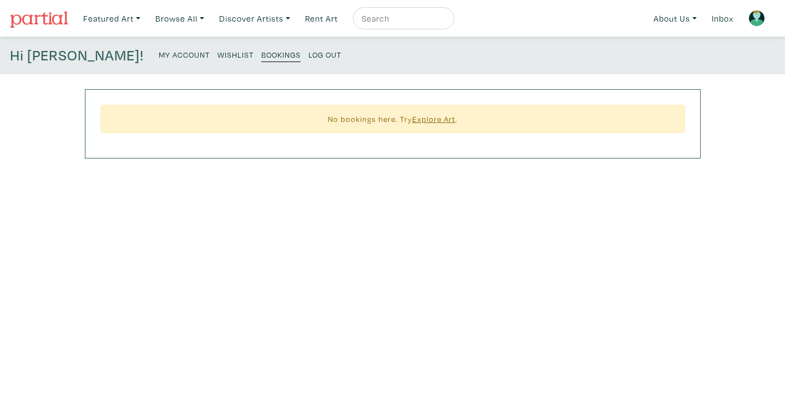
click at [159, 54] on small "My Account" at bounding box center [184, 54] width 51 height 11
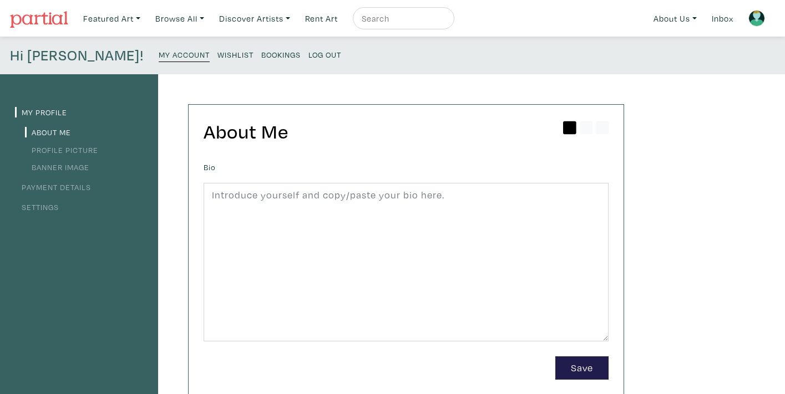
click at [80, 186] on link "Payment Details" at bounding box center [53, 187] width 76 height 11
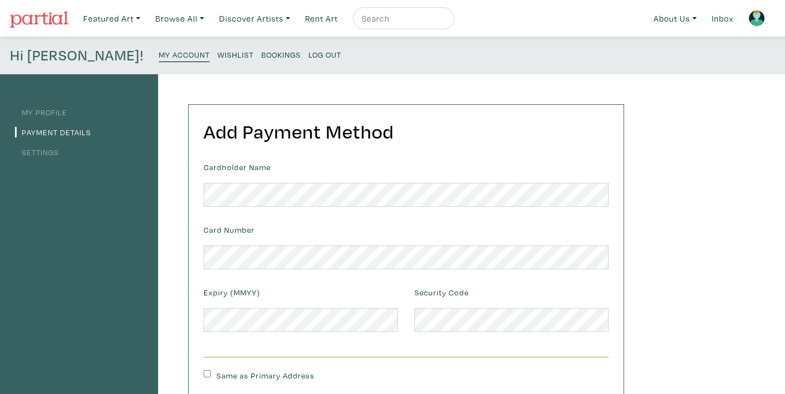
click at [50, 149] on link "Settings" at bounding box center [37, 152] width 44 height 11
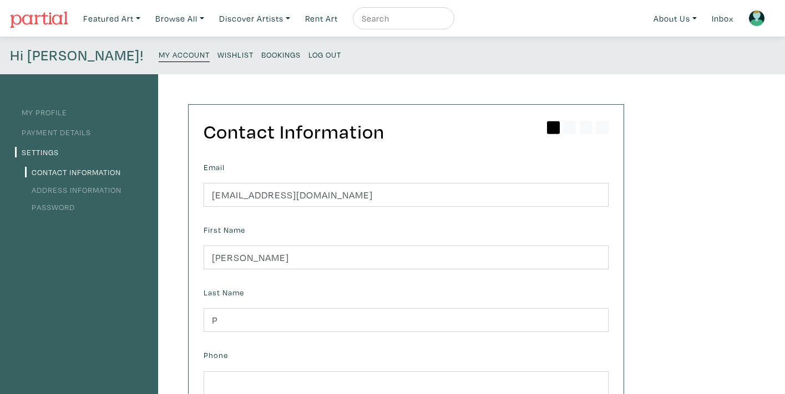
click at [217, 53] on small "Wishlist" at bounding box center [235, 54] width 36 height 11
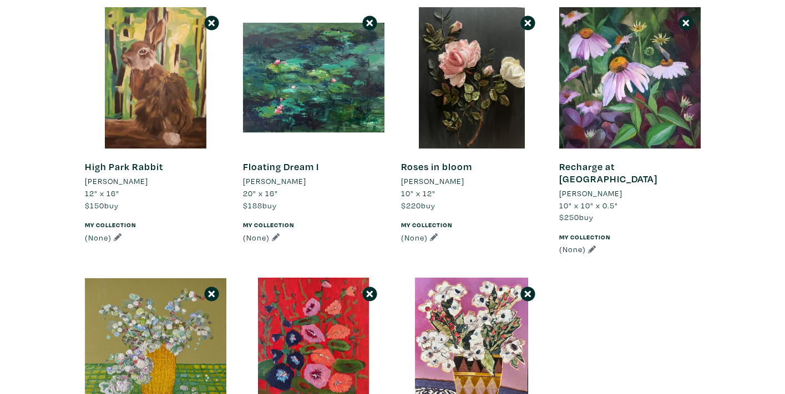
scroll to position [155, 0]
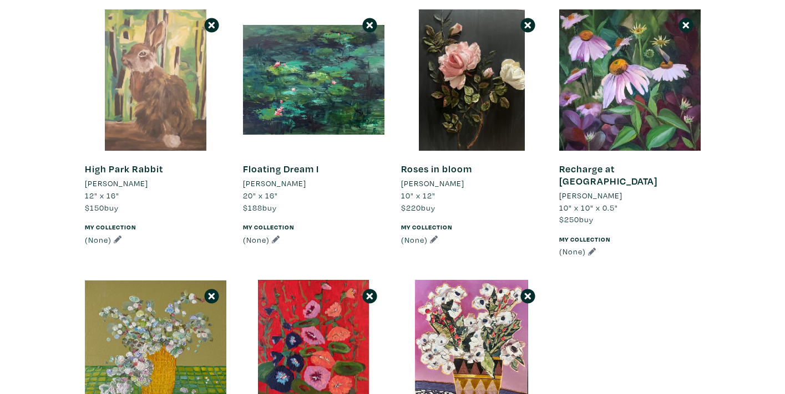
click at [135, 94] on div at bounding box center [155, 79] width 141 height 141
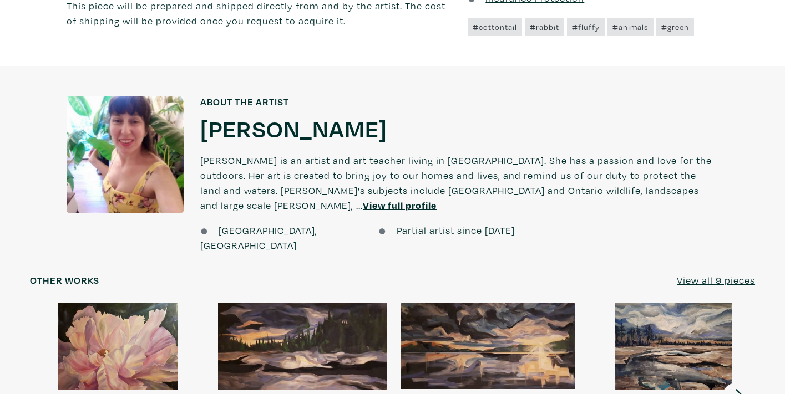
scroll to position [819, 0]
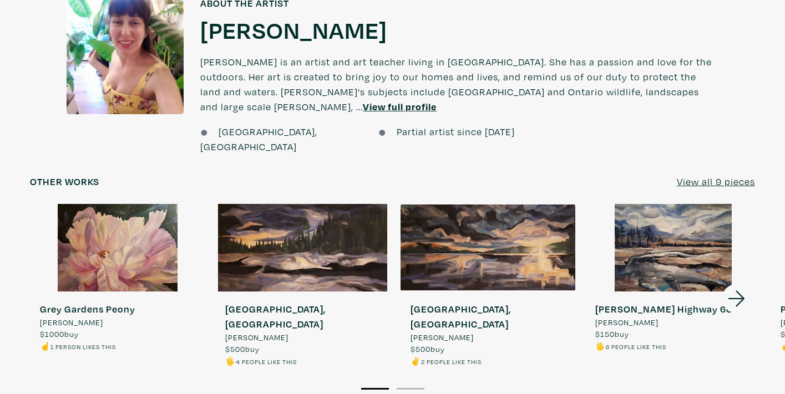
click at [683, 175] on u "View all 9 pieces" at bounding box center [715, 181] width 78 height 13
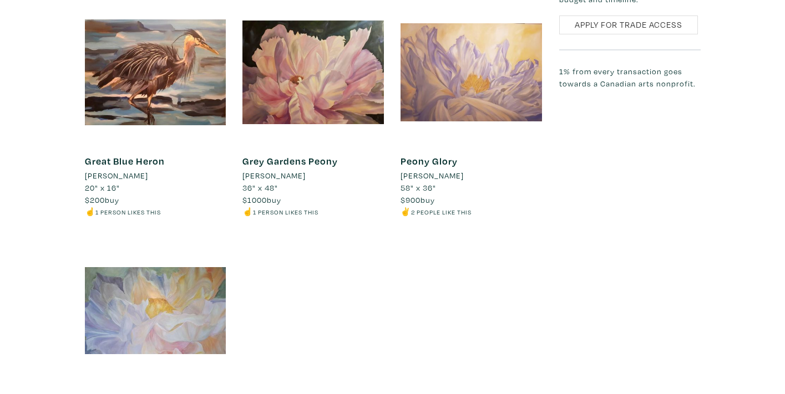
scroll to position [889, 0]
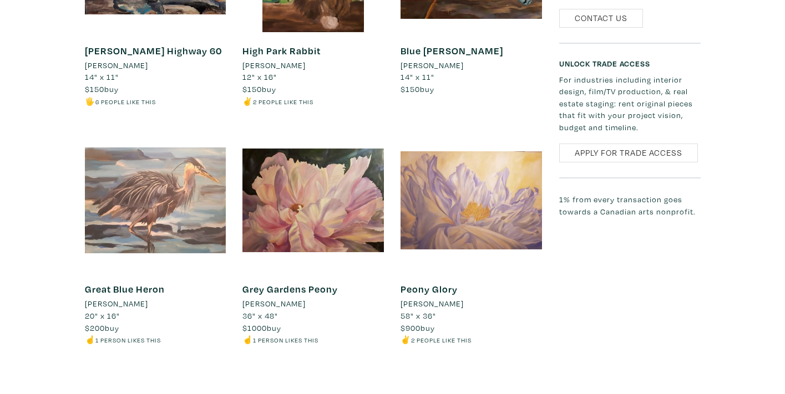
click at [164, 206] on div at bounding box center [155, 200] width 141 height 141
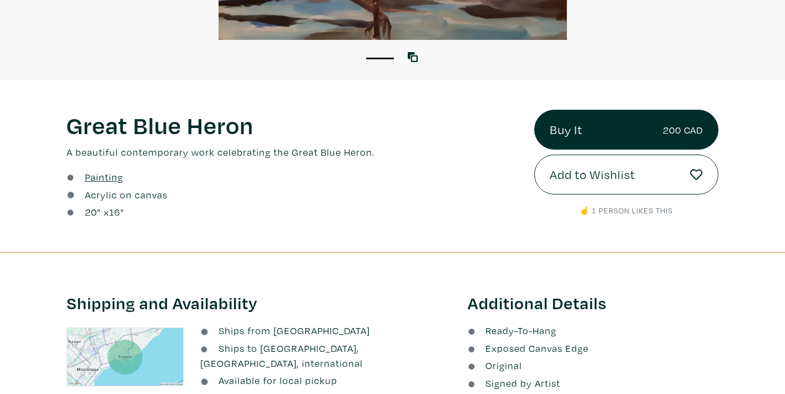
scroll to position [264, 0]
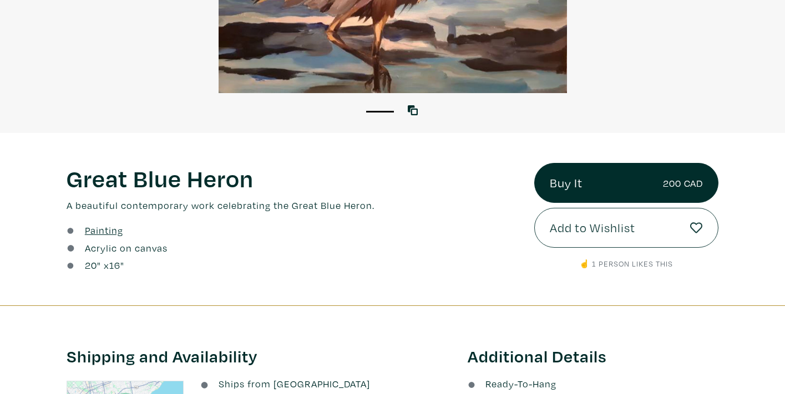
click at [578, 225] on span "Add to Wishlist" at bounding box center [591, 227] width 85 height 19
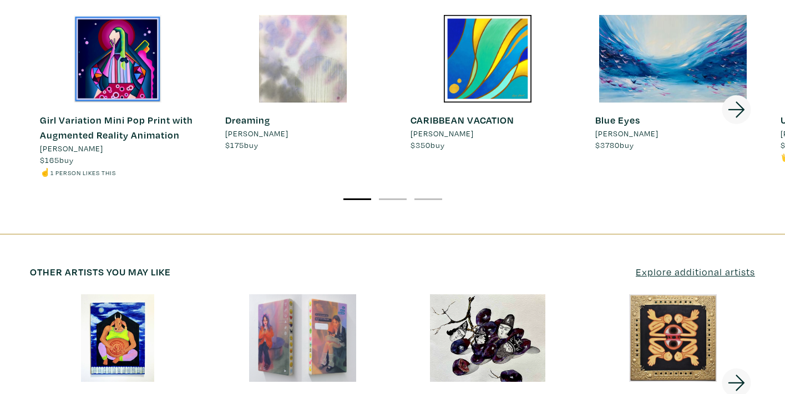
scroll to position [1754, 0]
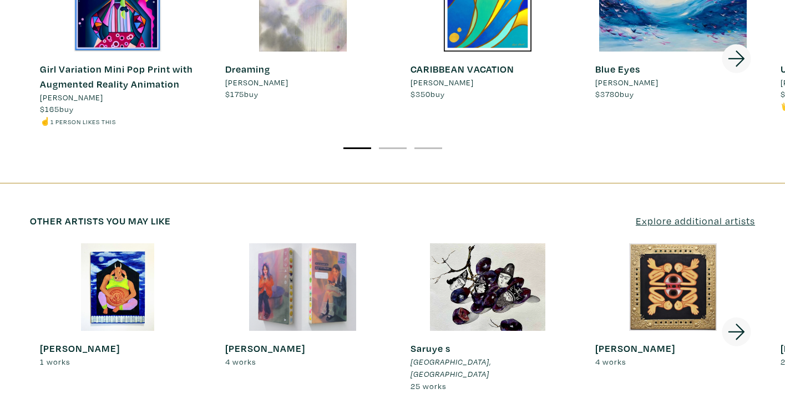
click at [316, 243] on div at bounding box center [302, 287] width 175 height 88
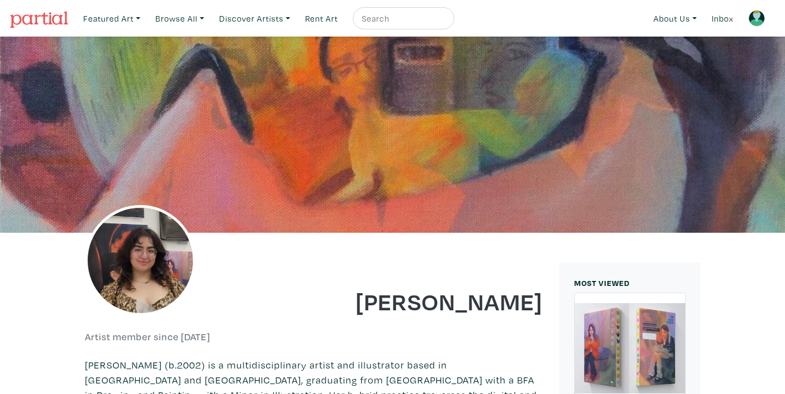
click at [406, 16] on input "text" at bounding box center [401, 19] width 83 height 14
type input "cat"
click at [446, 22] on button "submit" at bounding box center [446, 22] width 0 height 0
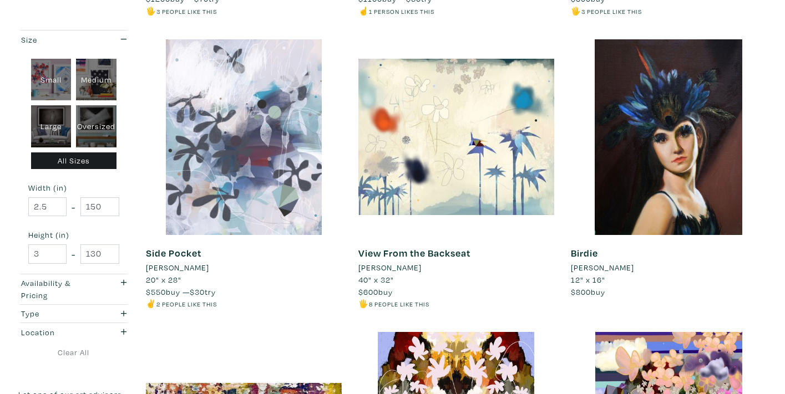
scroll to position [1041, 0]
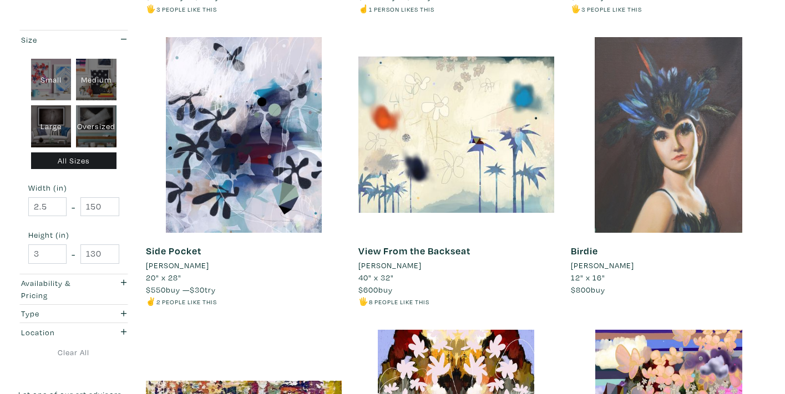
click at [642, 141] on div at bounding box center [669, 135] width 196 height 196
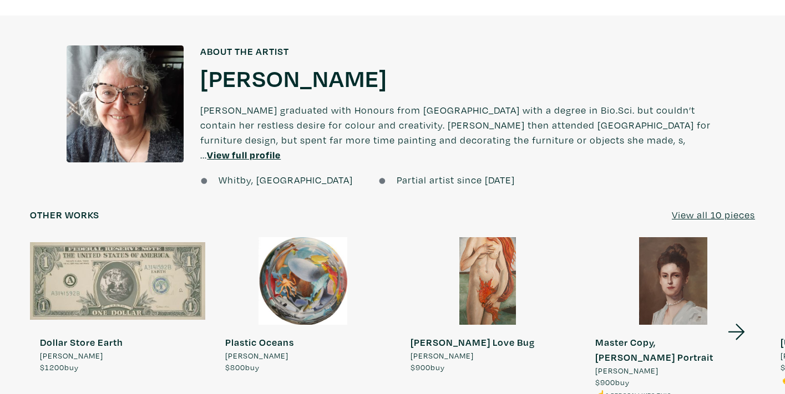
scroll to position [793, 0]
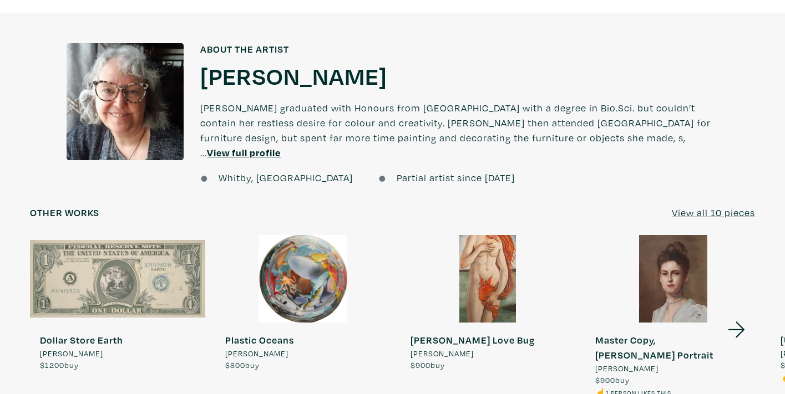
click at [707, 206] on u "View all 10 pieces" at bounding box center [712, 212] width 83 height 13
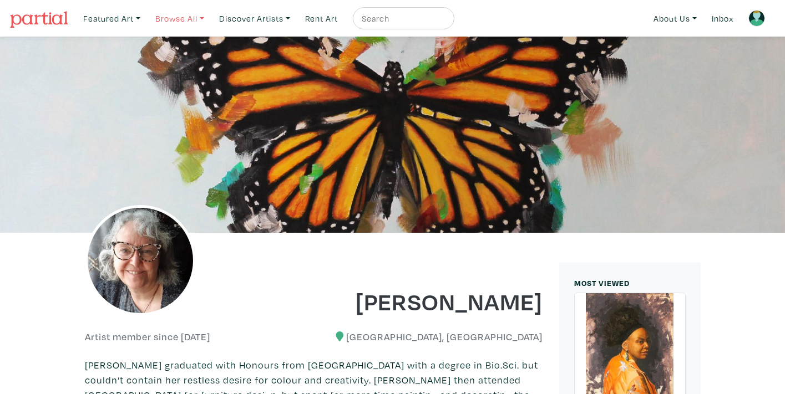
click at [145, 18] on link "Browse All" at bounding box center [111, 18] width 67 height 23
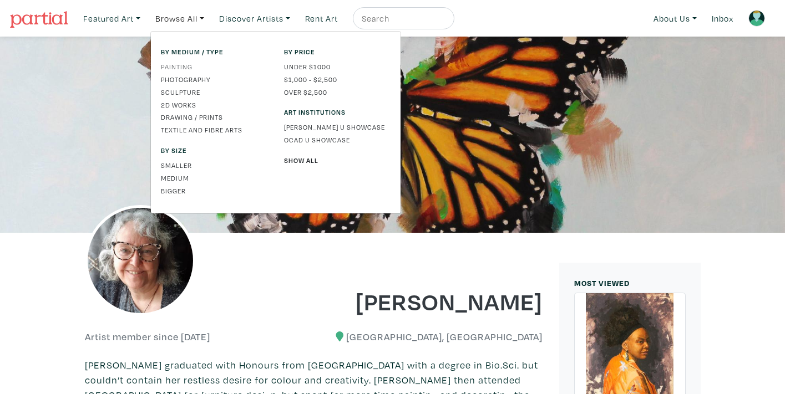
click at [186, 64] on link "Painting" at bounding box center [214, 67] width 106 height 10
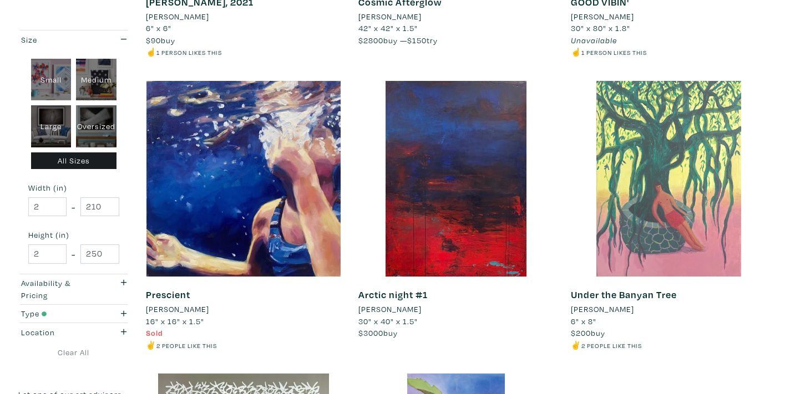
scroll to position [1044, 0]
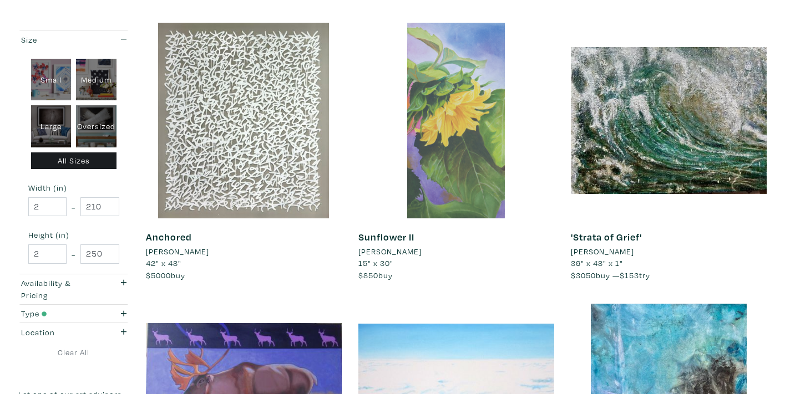
click at [450, 160] on div at bounding box center [456, 121] width 196 height 196
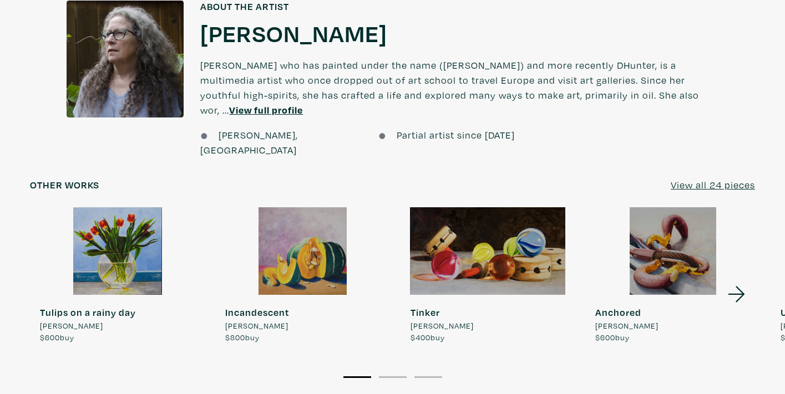
scroll to position [818, 0]
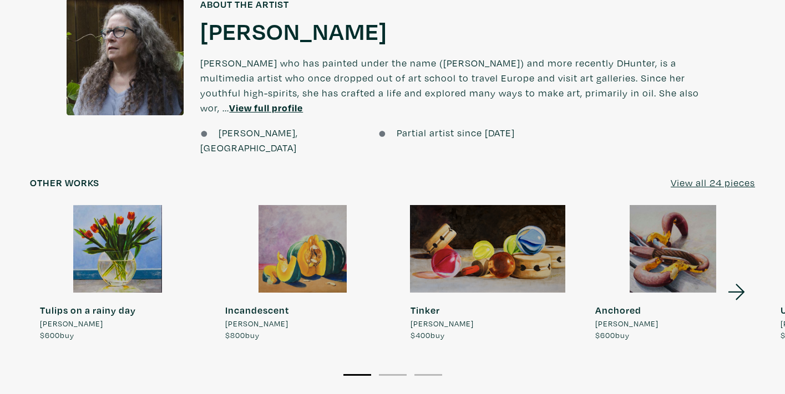
click at [690, 176] on u "View all 24 pieces" at bounding box center [712, 182] width 84 height 13
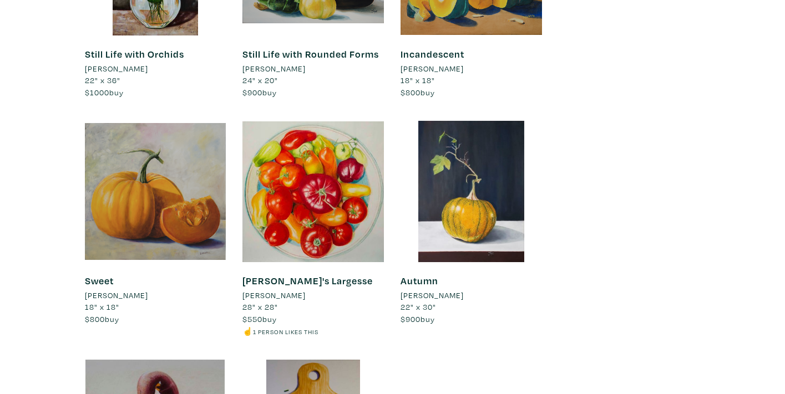
scroll to position [1624, 0]
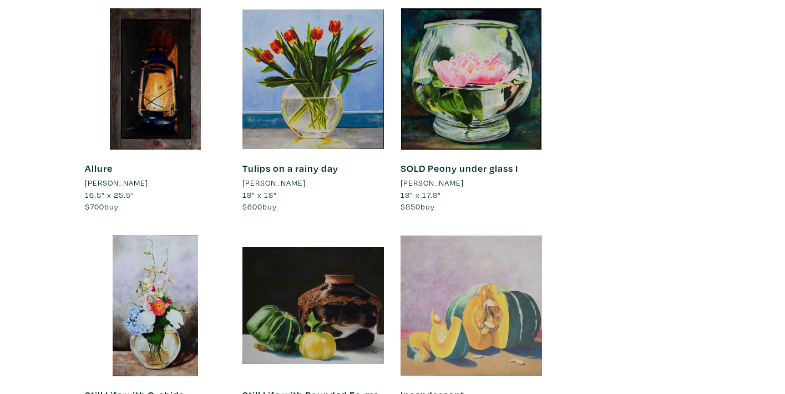
click at [505, 259] on div at bounding box center [470, 305] width 141 height 141
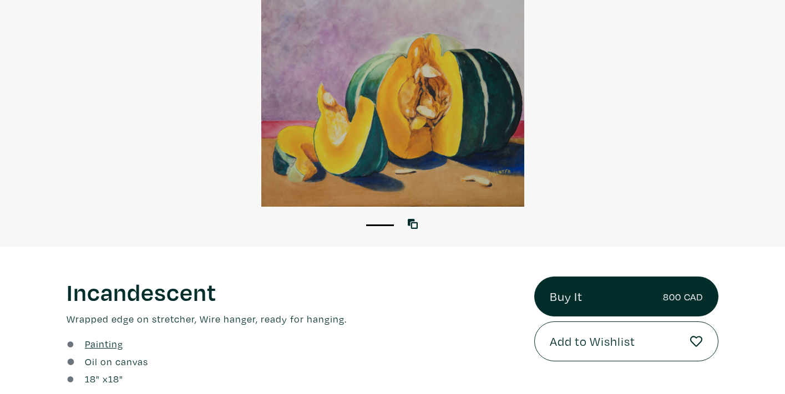
scroll to position [227, 0]
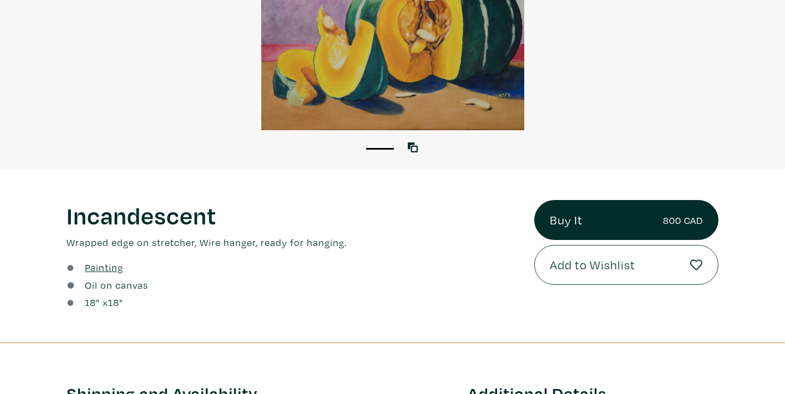
click at [604, 262] on span "Add to Wishlist" at bounding box center [591, 265] width 85 height 19
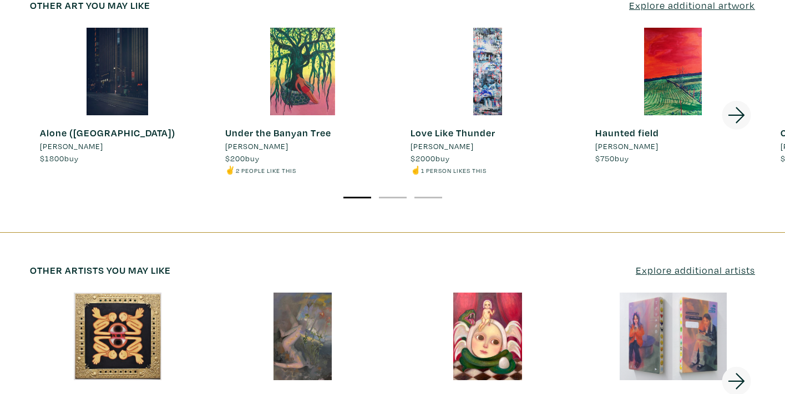
scroll to position [1721, 0]
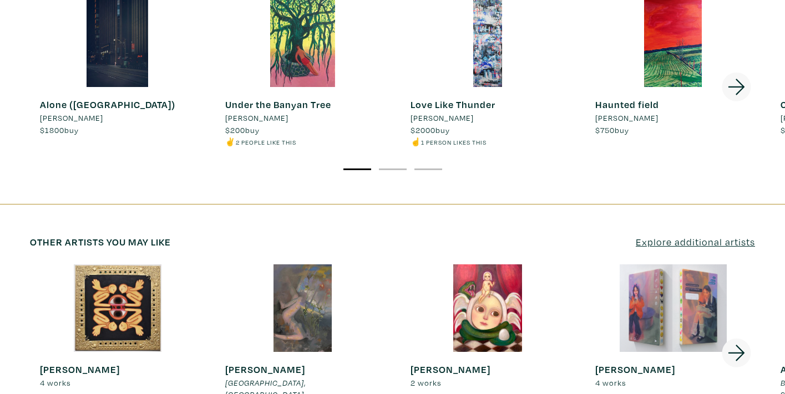
click at [730, 338] on icon at bounding box center [737, 353] width 38 height 30
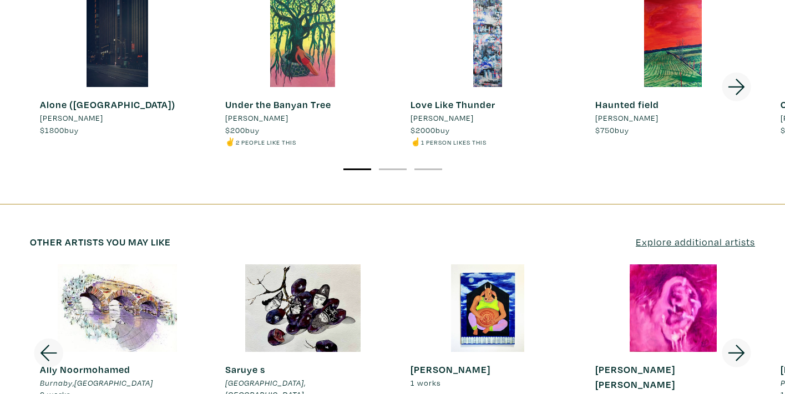
click at [730, 338] on icon at bounding box center [737, 353] width 38 height 30
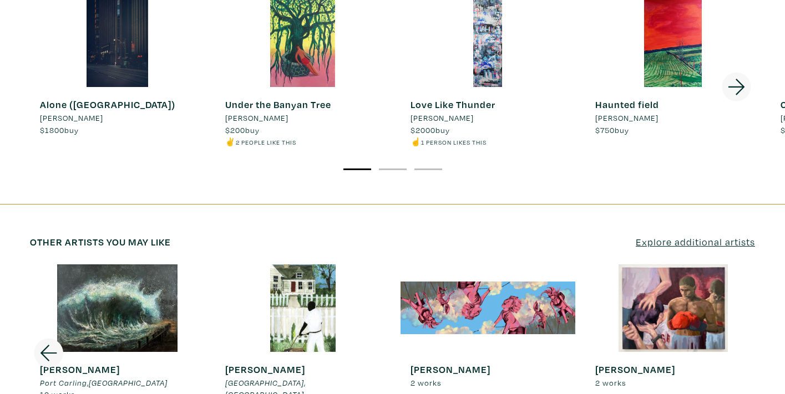
click at [730, 296] on div at bounding box center [672, 308] width 175 height 88
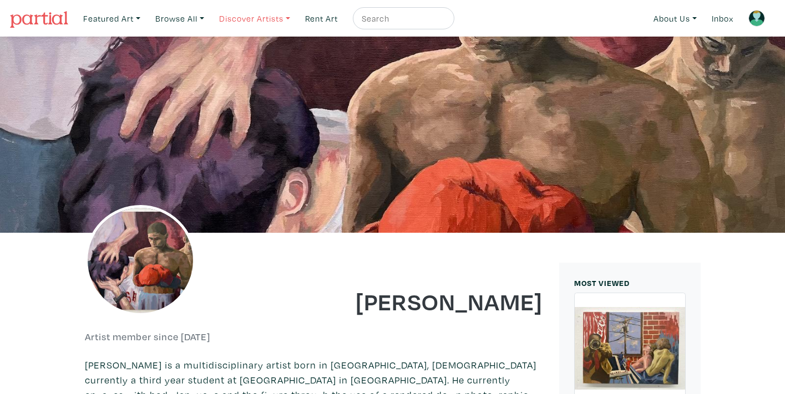
click at [145, 18] on link "Discover Artists" at bounding box center [111, 18] width 67 height 23
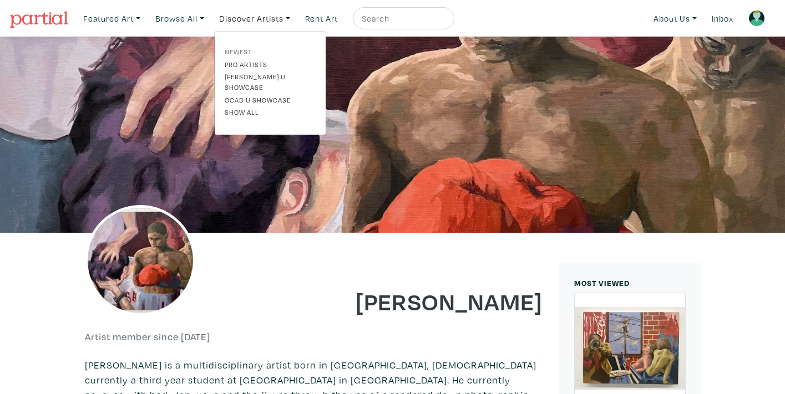
click at [243, 49] on link "Newest" at bounding box center [270, 52] width 91 height 10
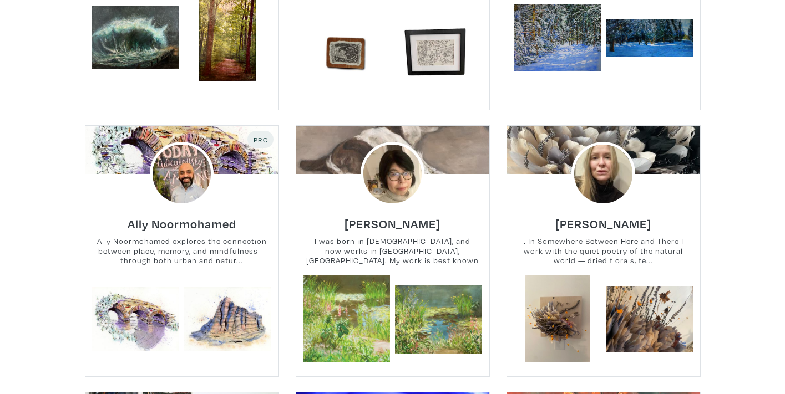
scroll to position [440, 0]
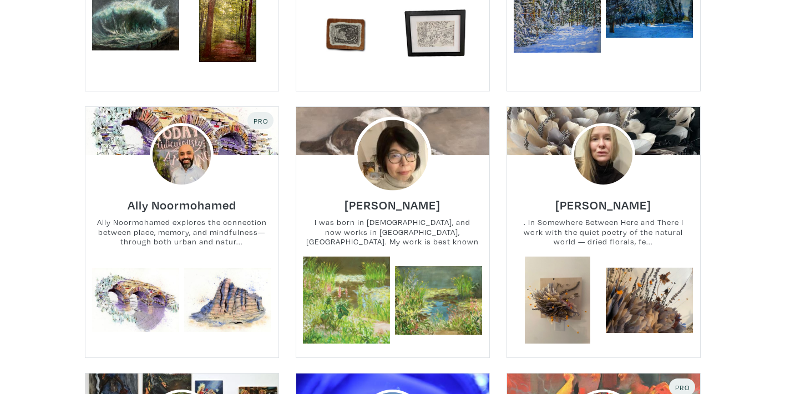
click at [384, 151] on img at bounding box center [392, 155] width 77 height 77
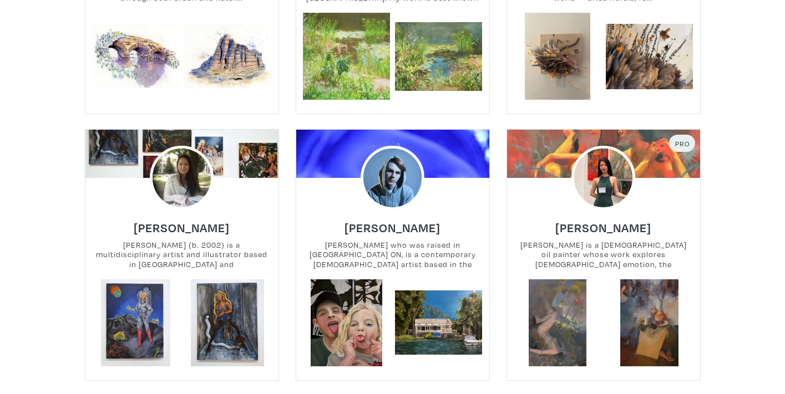
scroll to position [704, 0]
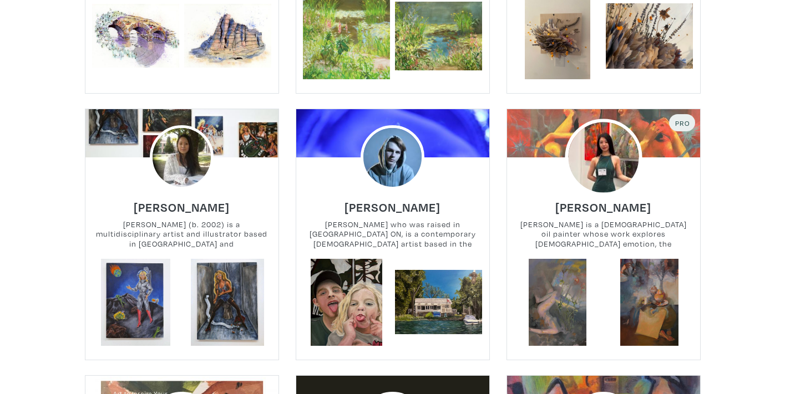
click at [610, 166] on img at bounding box center [602, 157] width 77 height 77
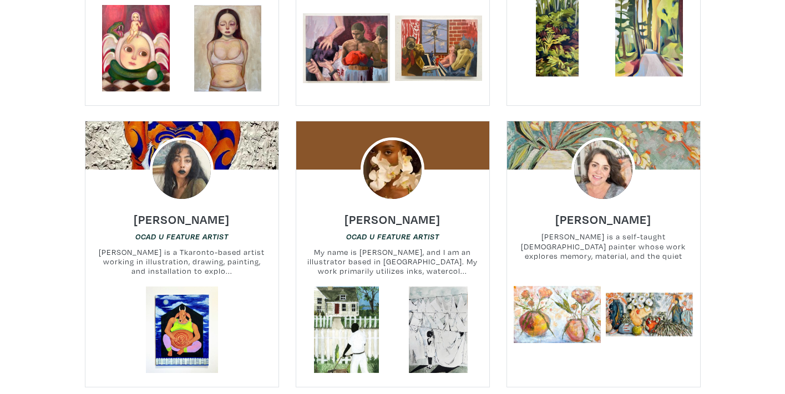
scroll to position [1545, 0]
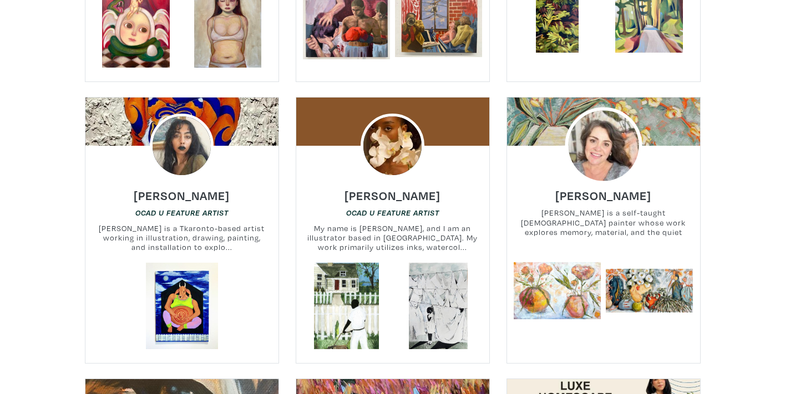
click at [588, 147] on img at bounding box center [602, 146] width 77 height 77
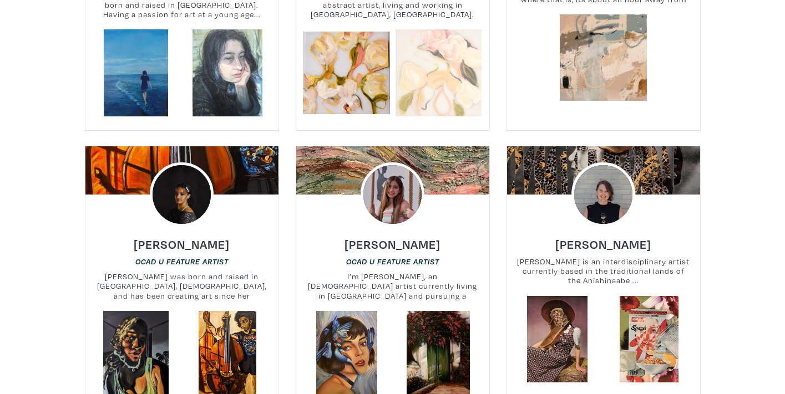
scroll to position [2428, 0]
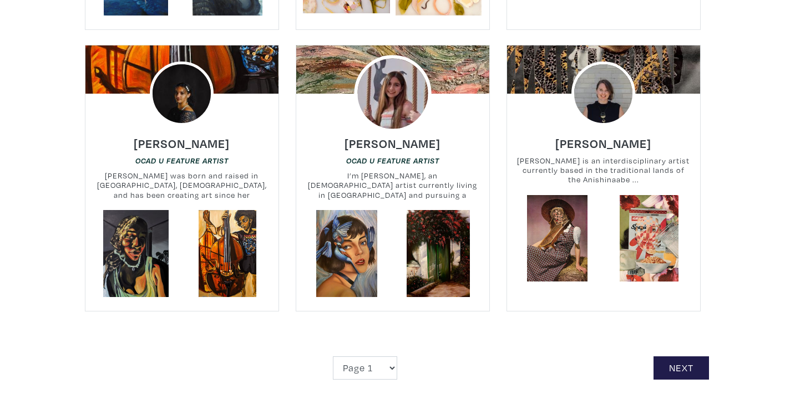
click at [393, 93] on img at bounding box center [392, 93] width 77 height 77
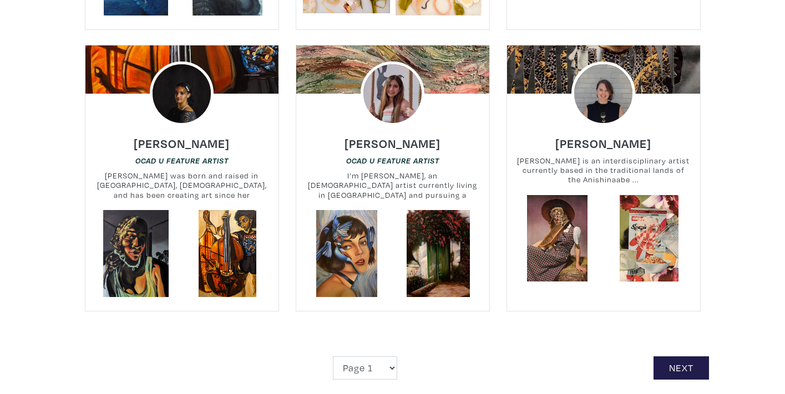
scroll to position [2581, 0]
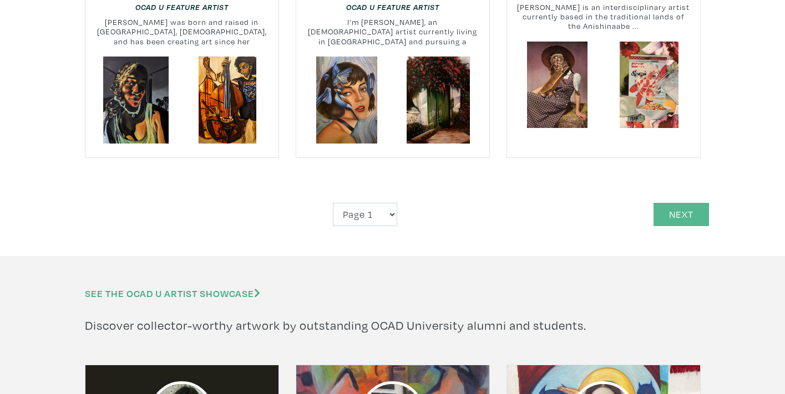
click at [669, 204] on link "Next" at bounding box center [680, 215] width 55 height 24
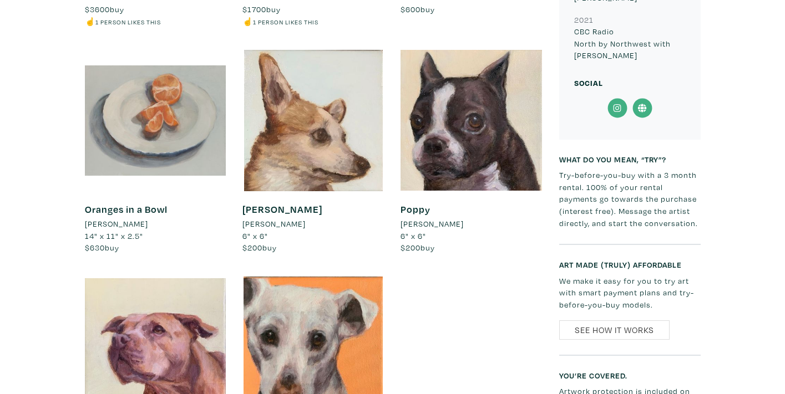
scroll to position [1006, 0]
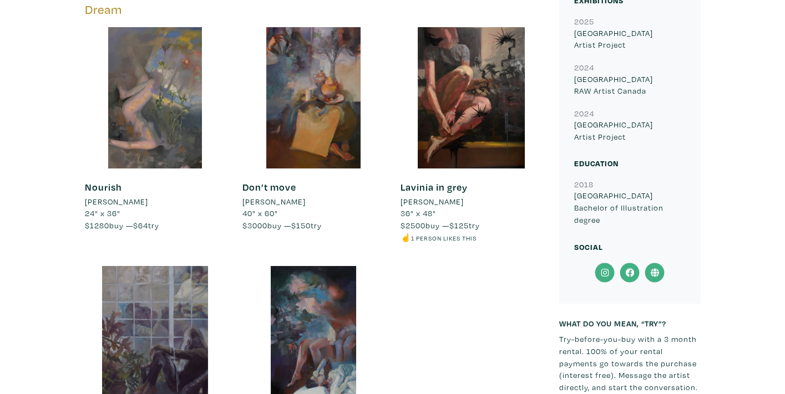
scroll to position [571, 0]
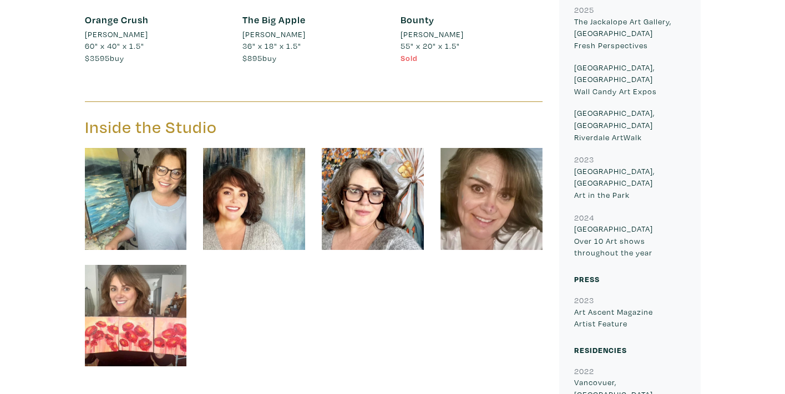
scroll to position [871, 0]
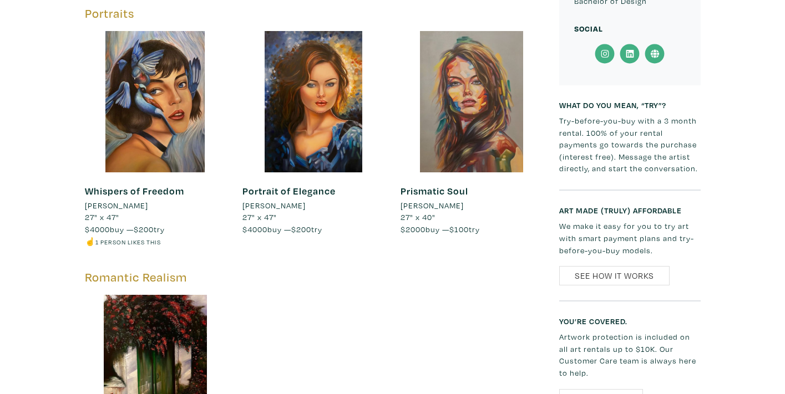
scroll to position [510, 0]
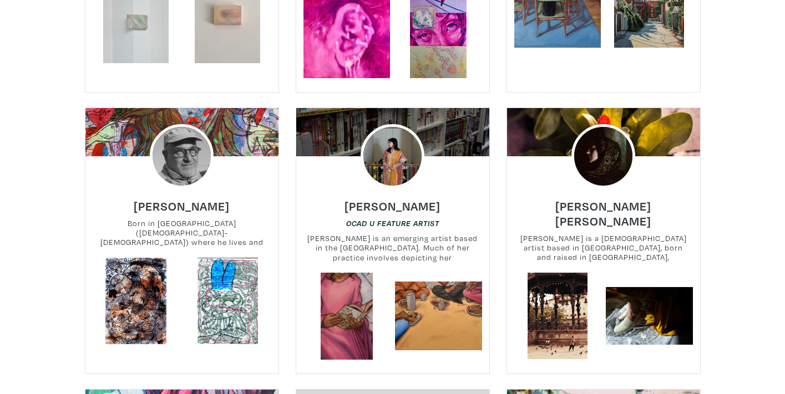
scroll to position [456, 0]
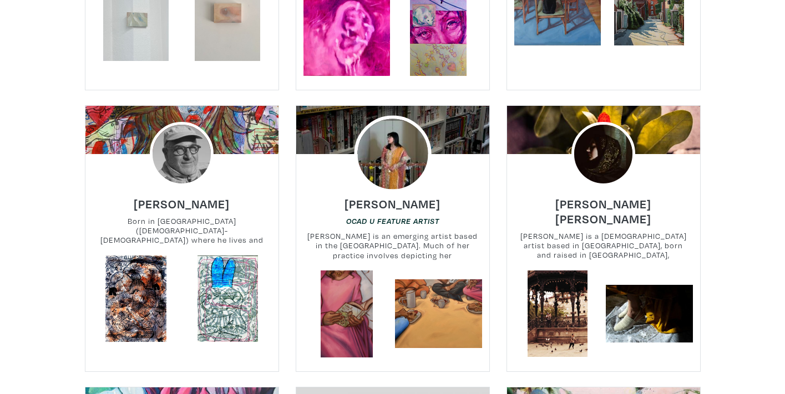
click at [388, 155] on img at bounding box center [392, 153] width 77 height 77
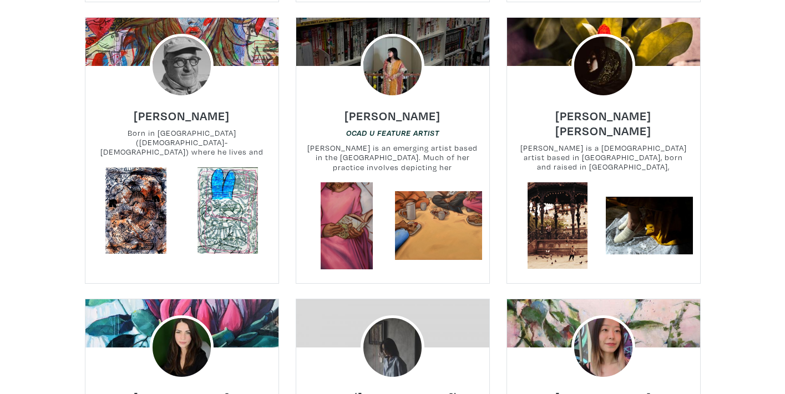
scroll to position [558, 0]
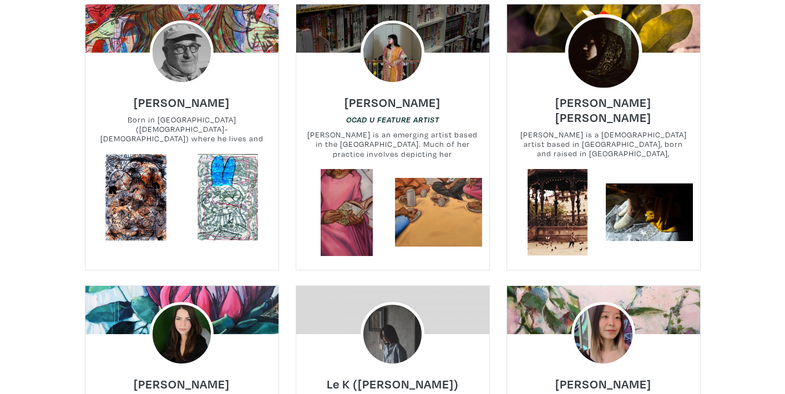
click at [592, 42] on img at bounding box center [602, 52] width 77 height 77
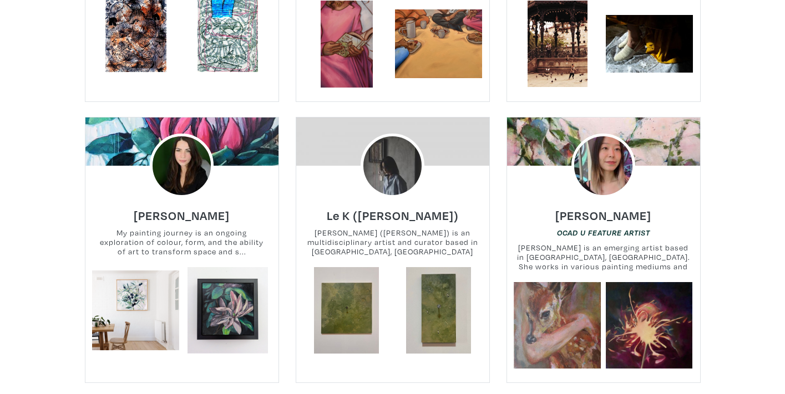
scroll to position [741, 0]
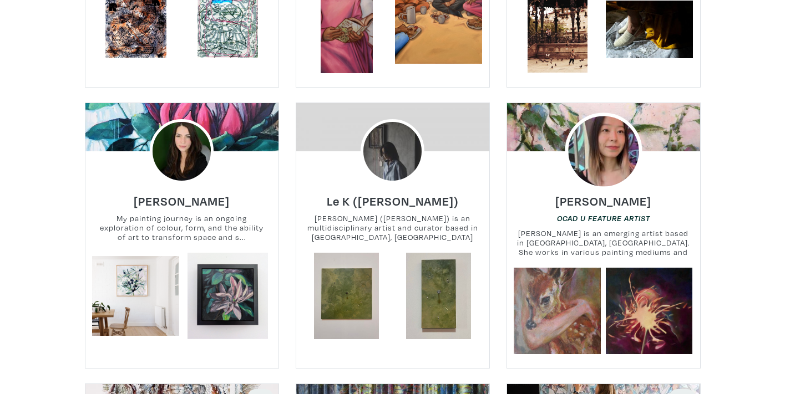
click at [620, 145] on img at bounding box center [602, 151] width 77 height 77
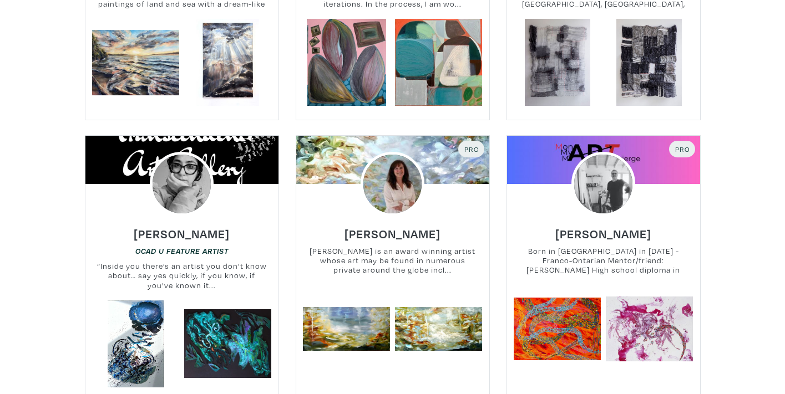
scroll to position [2414, 0]
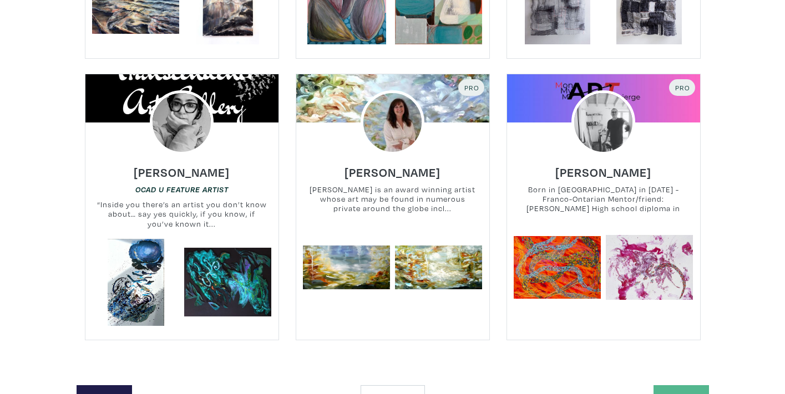
click at [685, 385] on link "Next" at bounding box center [680, 397] width 55 height 24
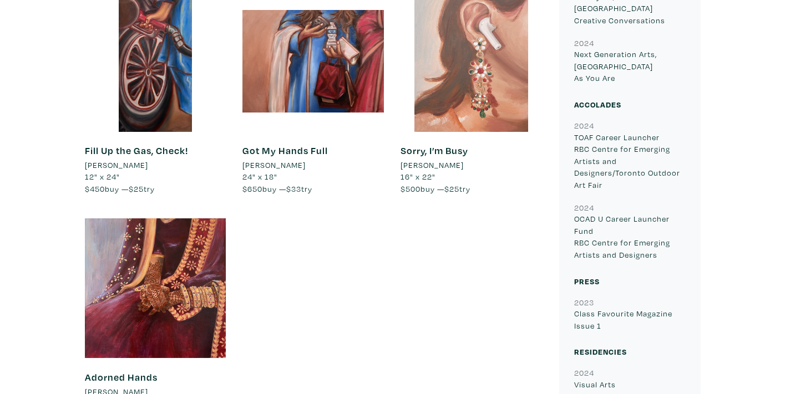
scroll to position [871, 0]
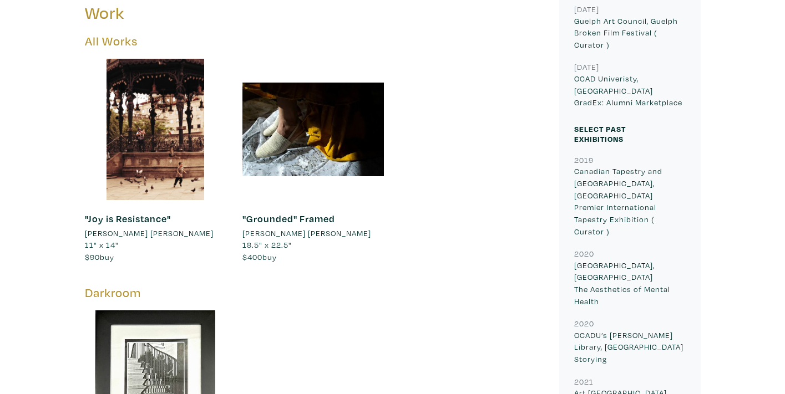
scroll to position [599, 0]
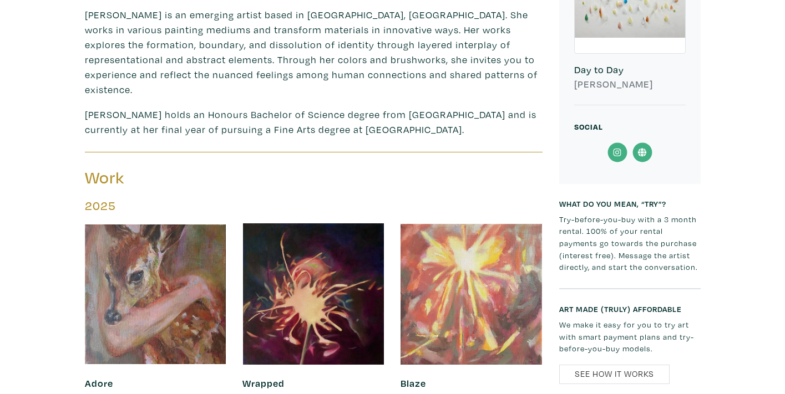
scroll to position [475, 0]
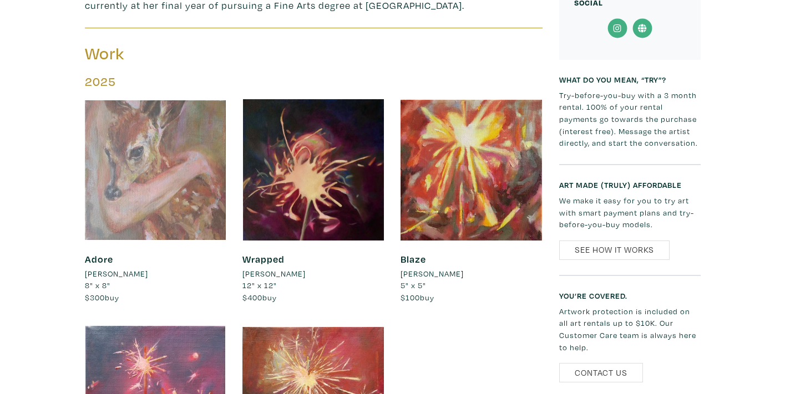
click at [169, 182] on div at bounding box center [155, 169] width 141 height 141
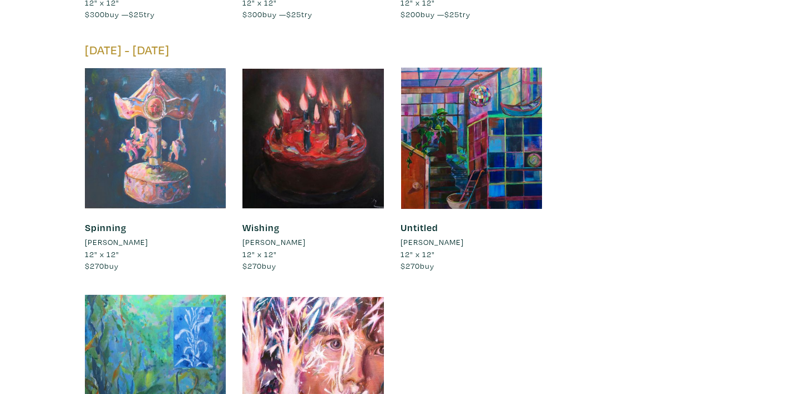
scroll to position [1682, 0]
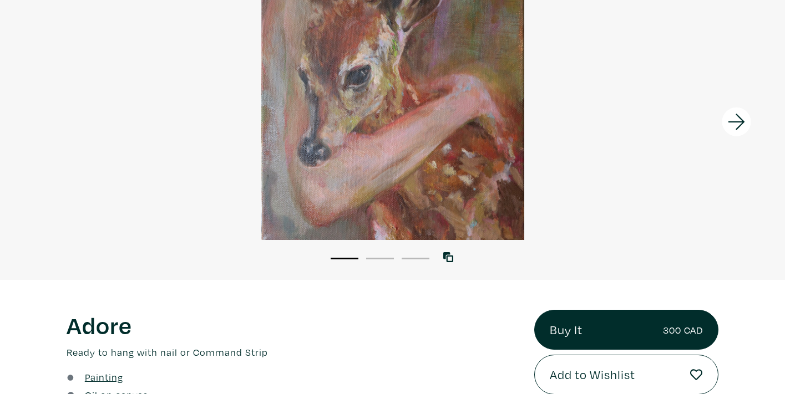
scroll to position [39, 0]
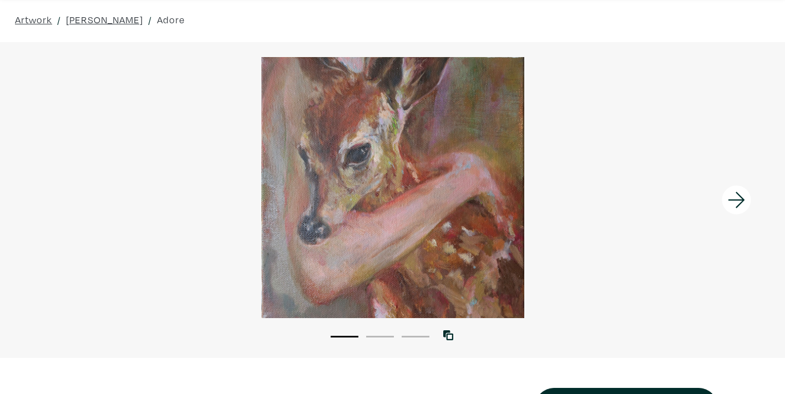
click at [734, 199] on icon at bounding box center [737, 200] width 38 height 30
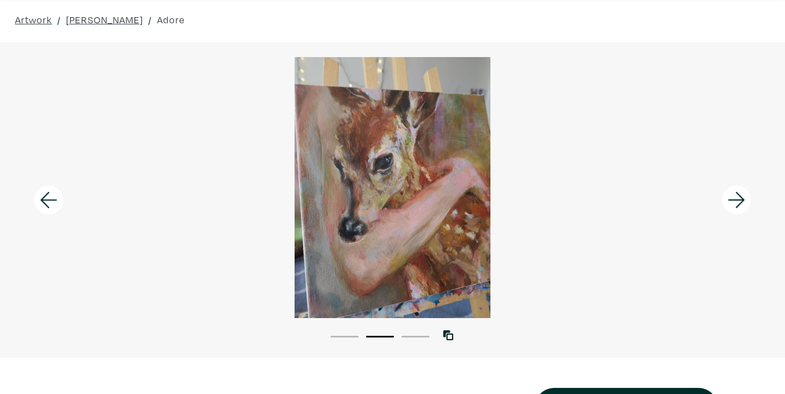
click at [734, 199] on icon at bounding box center [737, 200] width 38 height 30
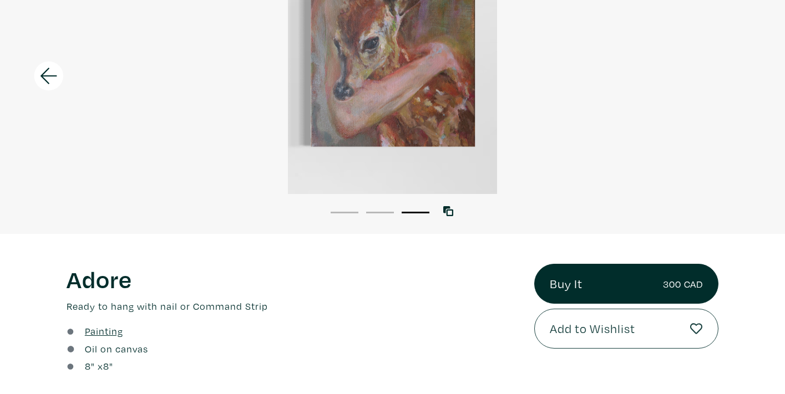
scroll to position [211, 0]
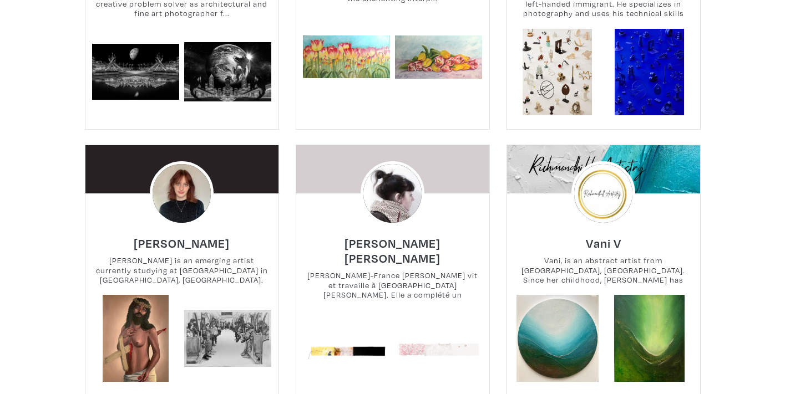
scroll to position [2130, 0]
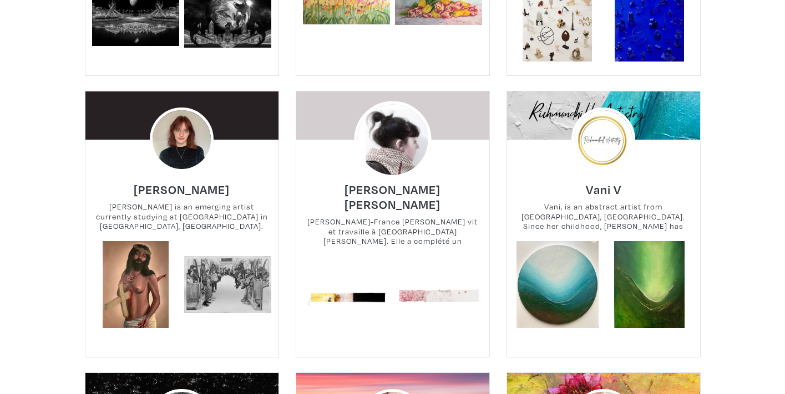
click at [386, 139] on img at bounding box center [392, 139] width 77 height 77
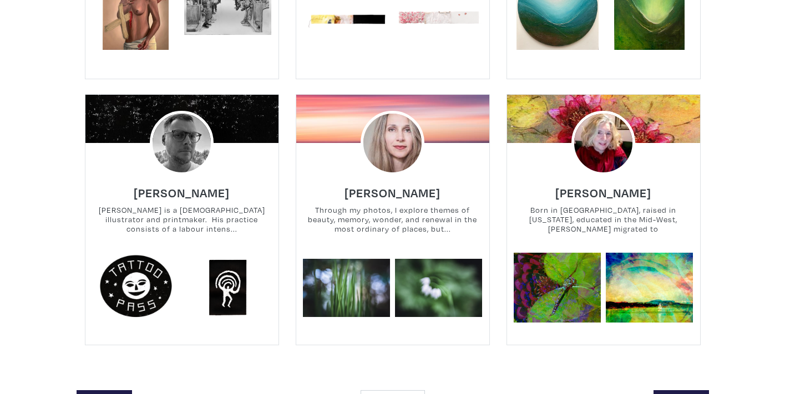
scroll to position [2425, 0]
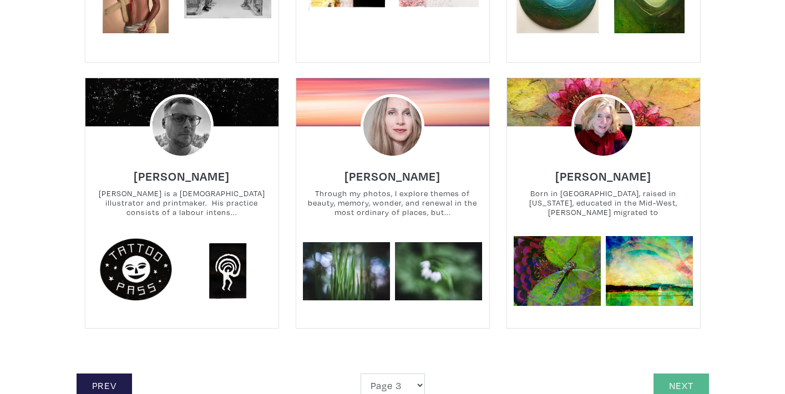
click at [692, 374] on link "Next" at bounding box center [680, 386] width 55 height 24
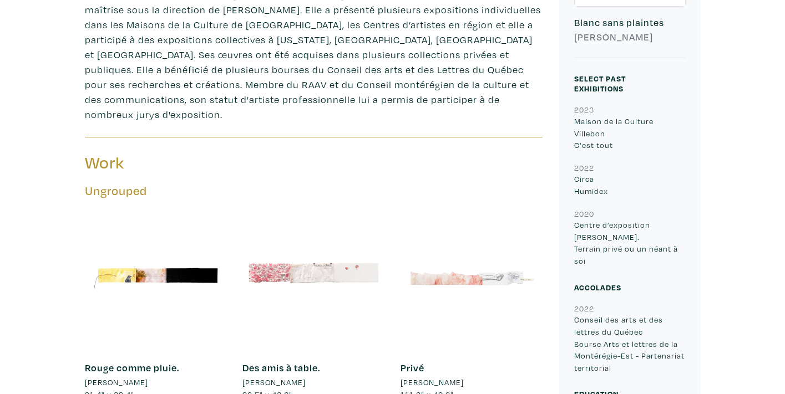
scroll to position [400, 0]
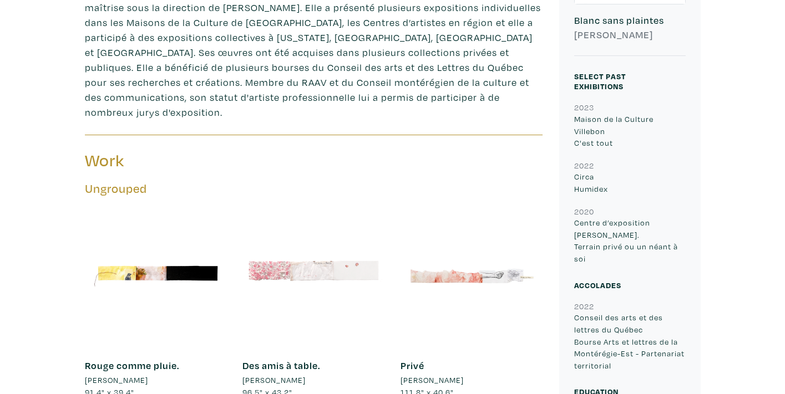
click at [345, 239] on div at bounding box center [312, 276] width 141 height 141
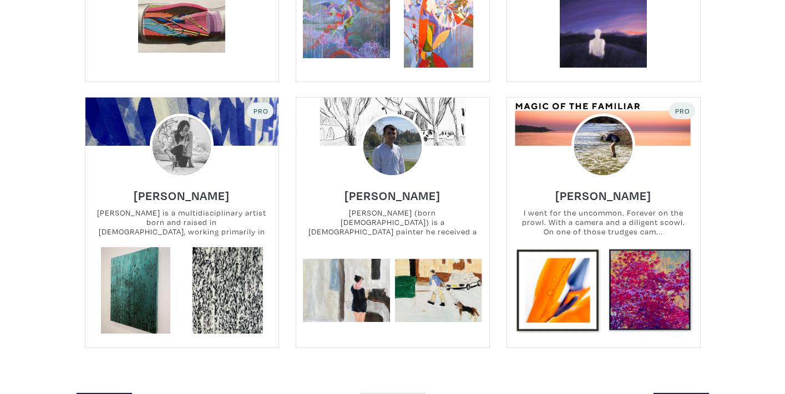
scroll to position [2635, 0]
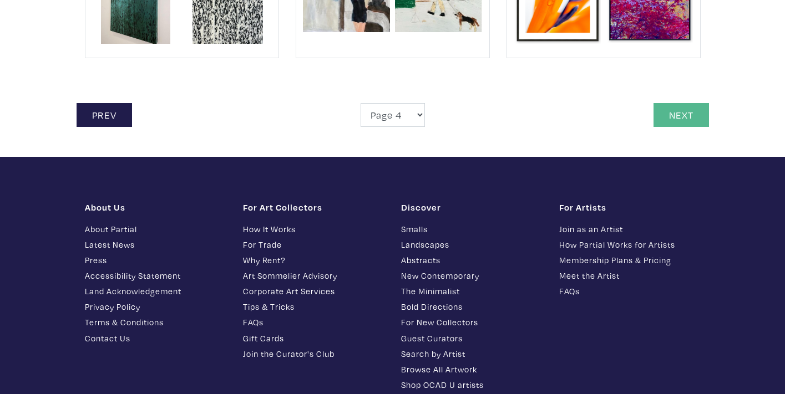
click at [686, 121] on link "Next" at bounding box center [680, 115] width 55 height 24
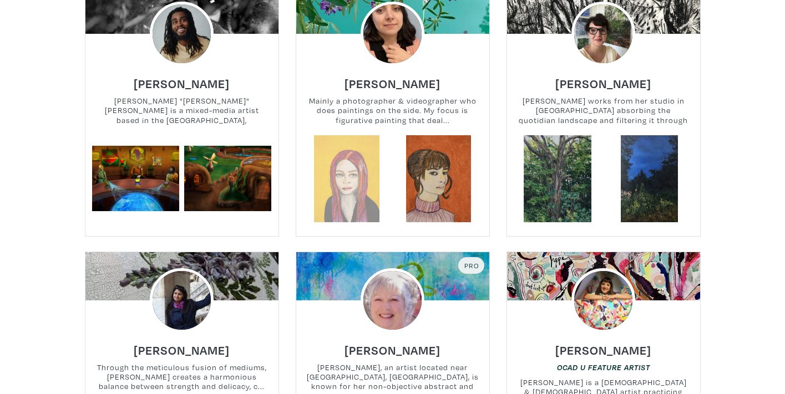
scroll to position [1616, 0]
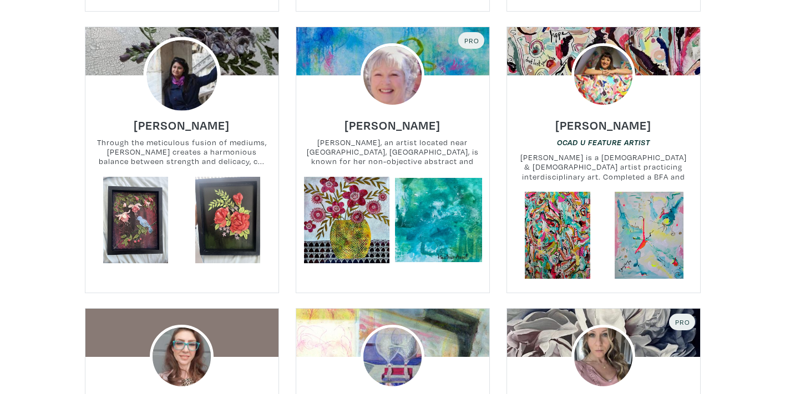
click at [181, 80] on img at bounding box center [181, 75] width 77 height 77
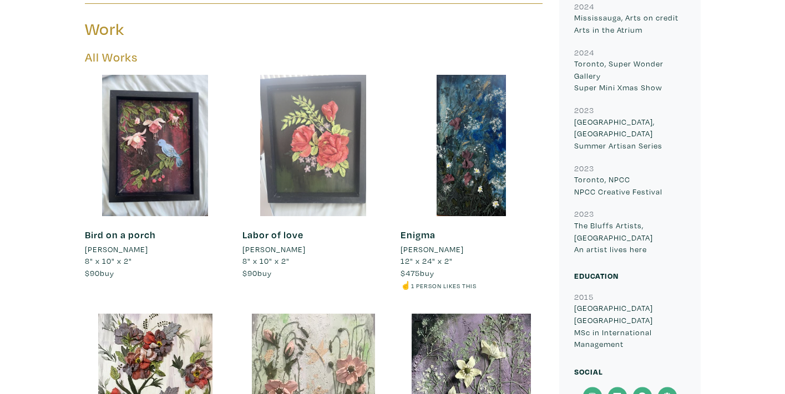
scroll to position [594, 0]
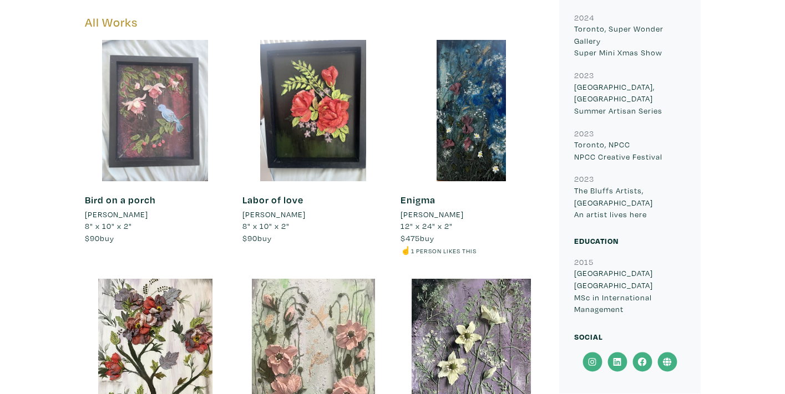
click at [157, 120] on div at bounding box center [155, 110] width 141 height 141
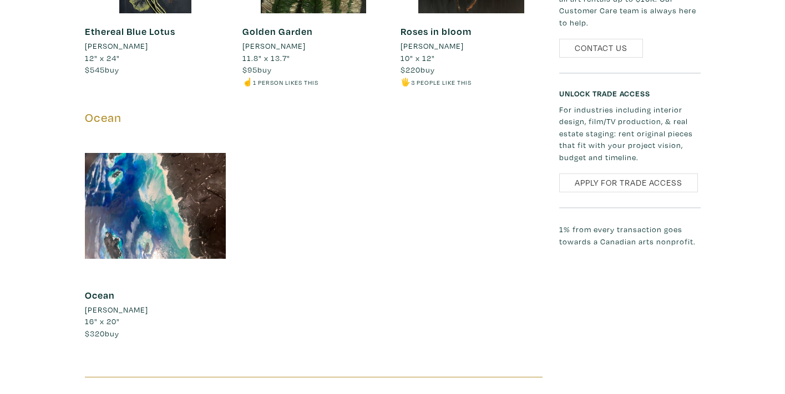
scroll to position [1037, 0]
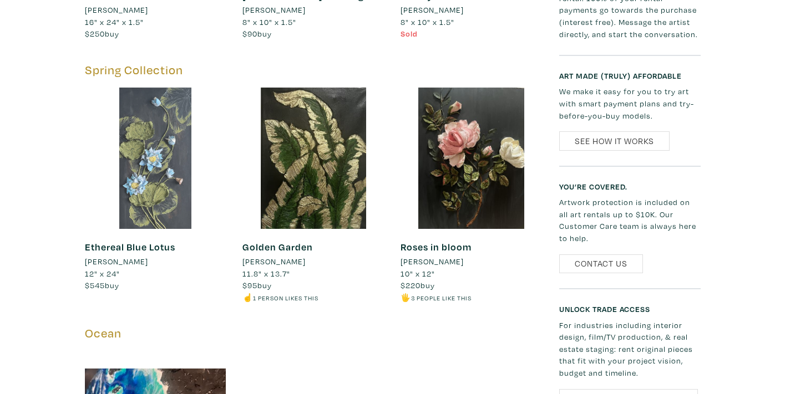
click at [145, 117] on div at bounding box center [155, 158] width 141 height 141
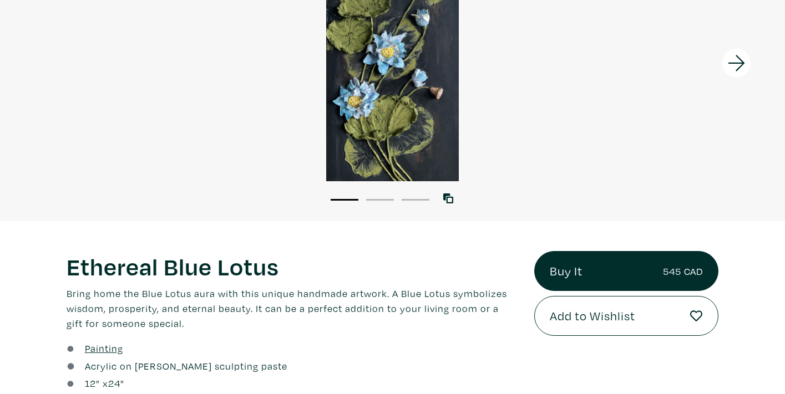
scroll to position [241, 0]
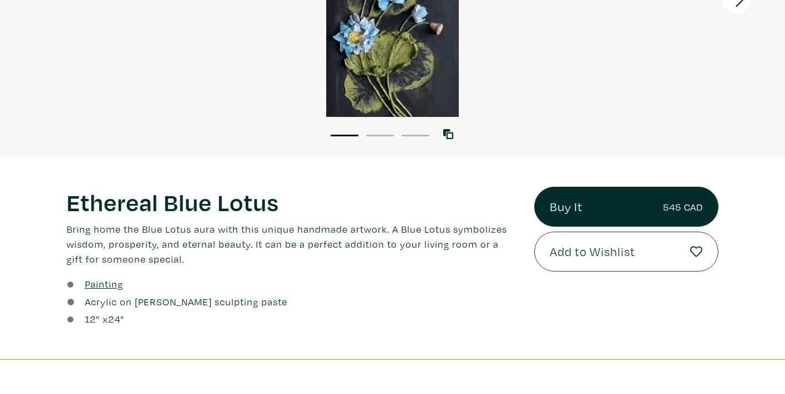
click at [594, 253] on span "Add to Wishlist" at bounding box center [591, 251] width 85 height 19
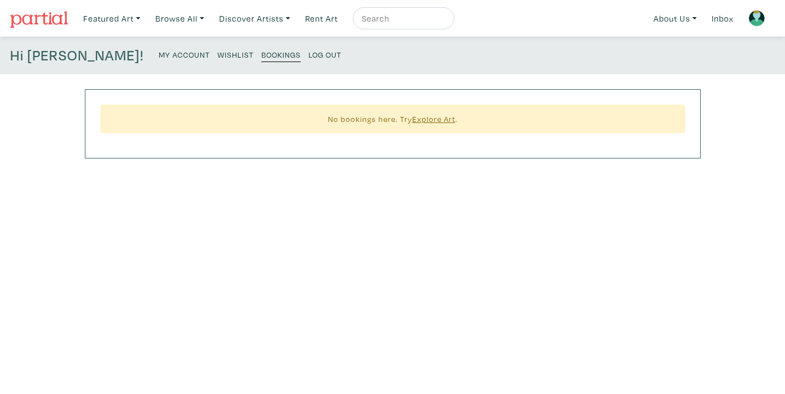
click at [217, 52] on small "Wishlist" at bounding box center [235, 54] width 36 height 11
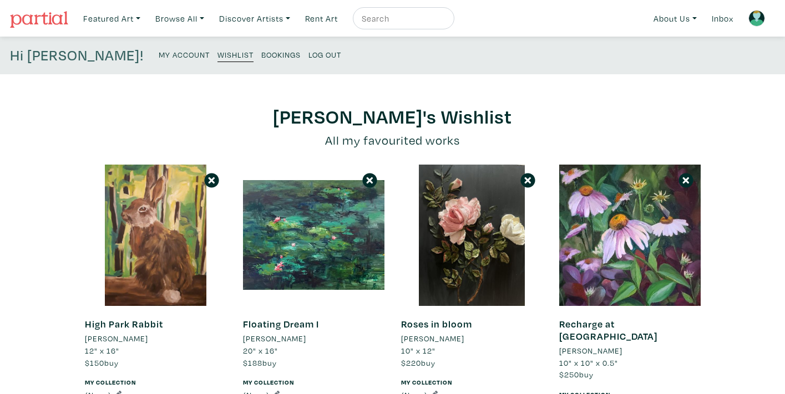
click at [43, 17] on img at bounding box center [39, 19] width 58 height 17
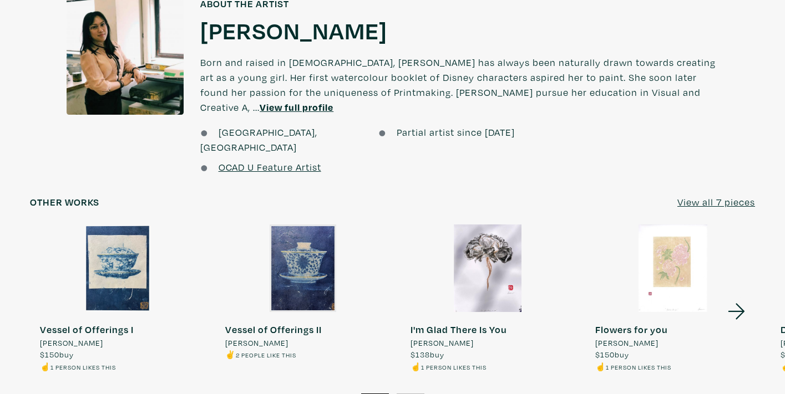
scroll to position [1191, 0]
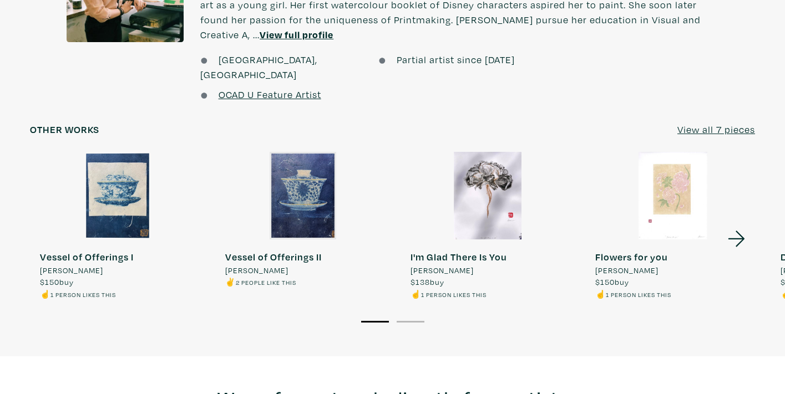
click at [710, 123] on u "View all 7 pieces" at bounding box center [716, 129] width 78 height 13
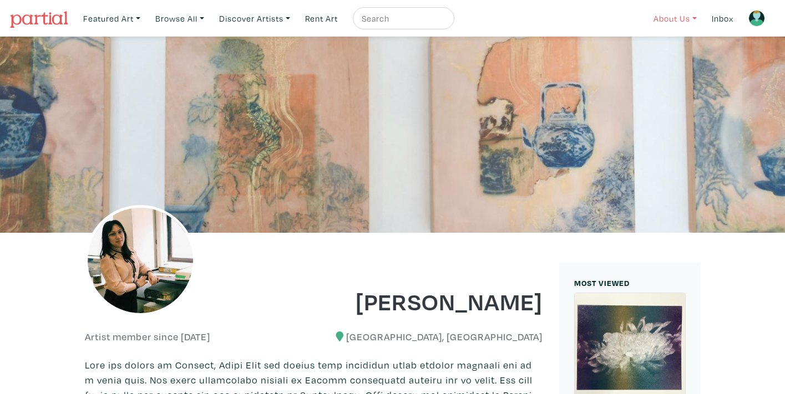
click at [674, 19] on link "About Us" at bounding box center [674, 18] width 53 height 23
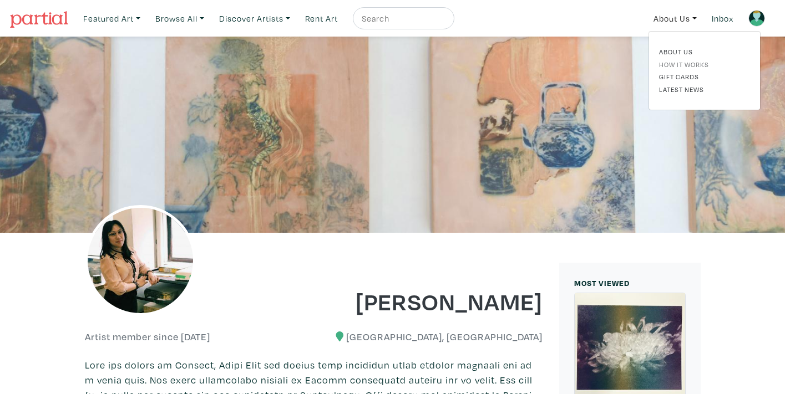
click at [678, 63] on link "How It Works" at bounding box center [704, 64] width 91 height 10
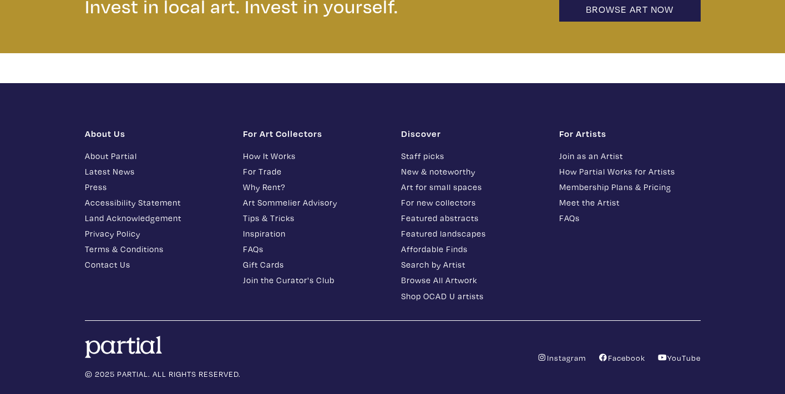
scroll to position [2479, 0]
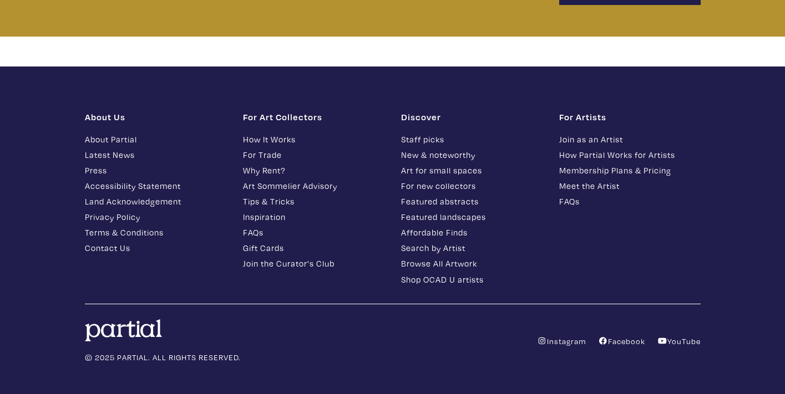
click at [248, 226] on link "FAQs" at bounding box center [313, 232] width 141 height 13
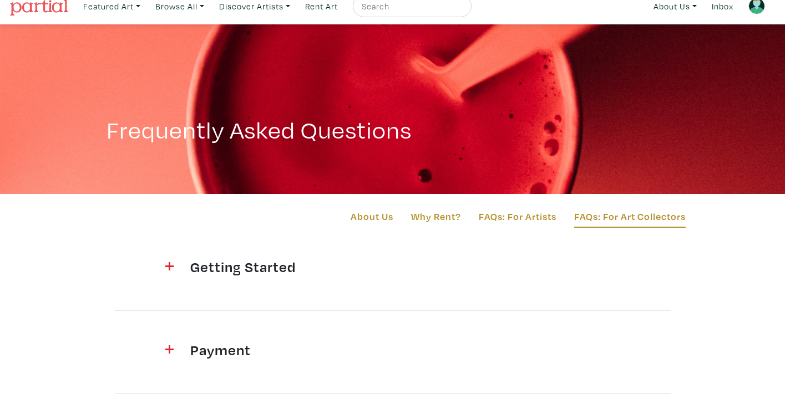
scroll to position [118, 0]
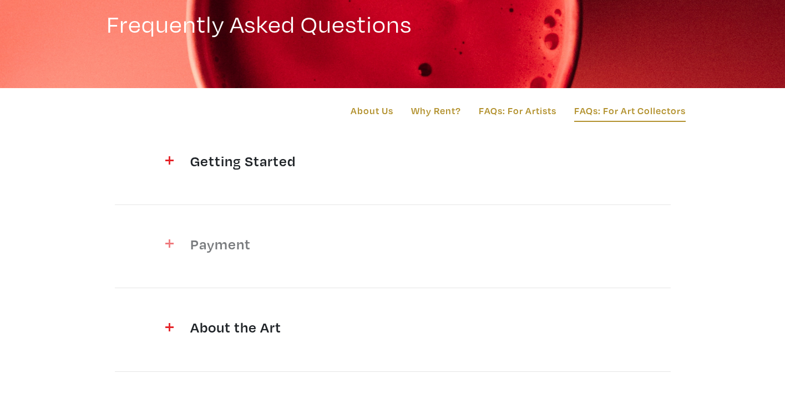
click at [169, 245] on img at bounding box center [169, 244] width 8 height 8
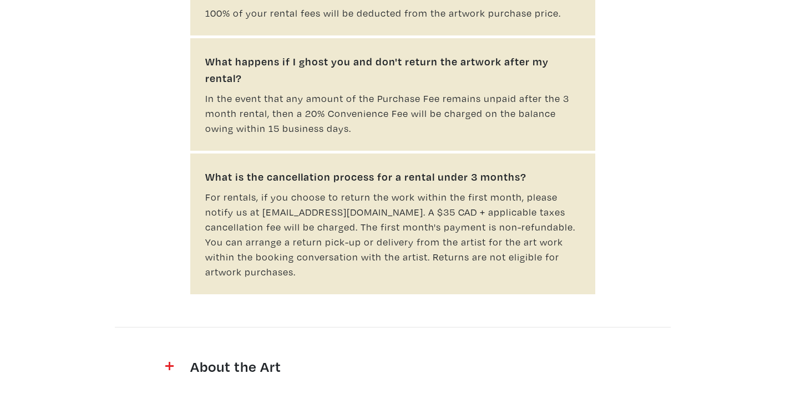
scroll to position [786, 0]
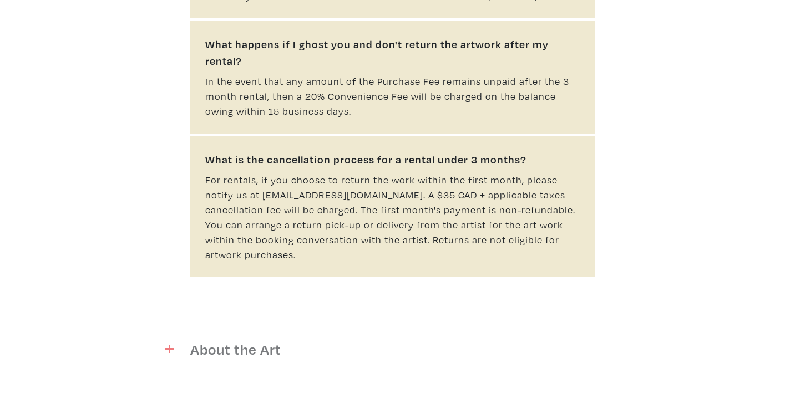
click at [168, 345] on img at bounding box center [169, 349] width 8 height 8
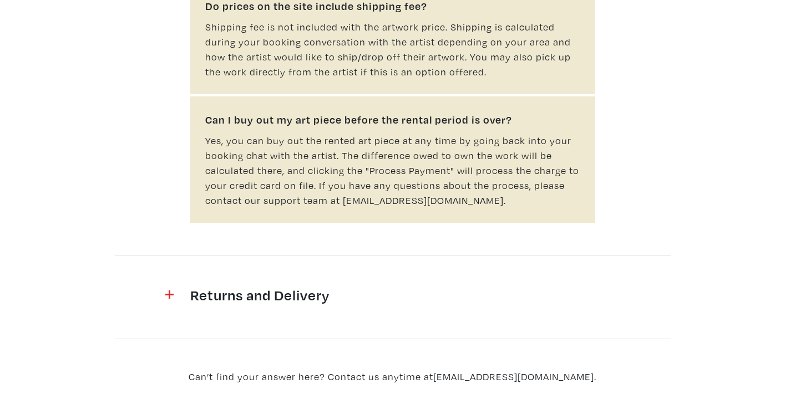
scroll to position [1763, 0]
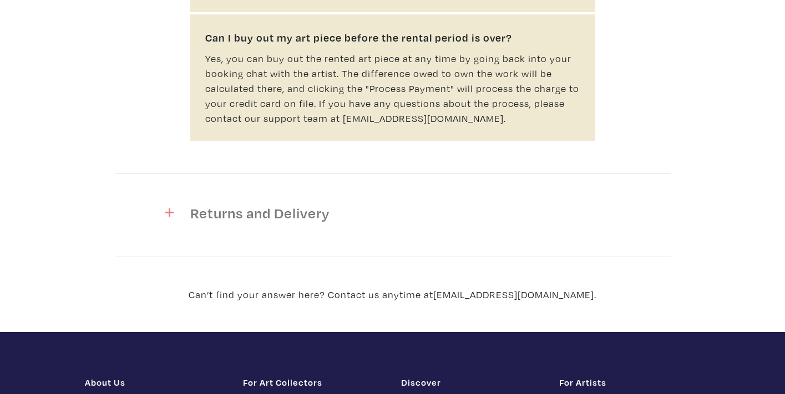
click at [169, 208] on img at bounding box center [169, 212] width 8 height 8
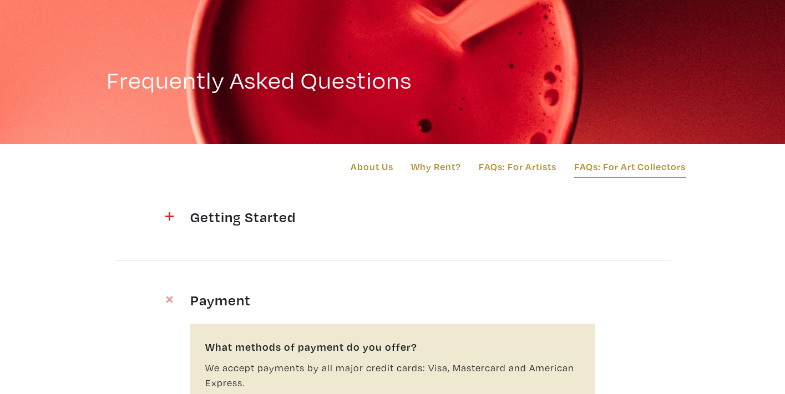
scroll to position [60, 0]
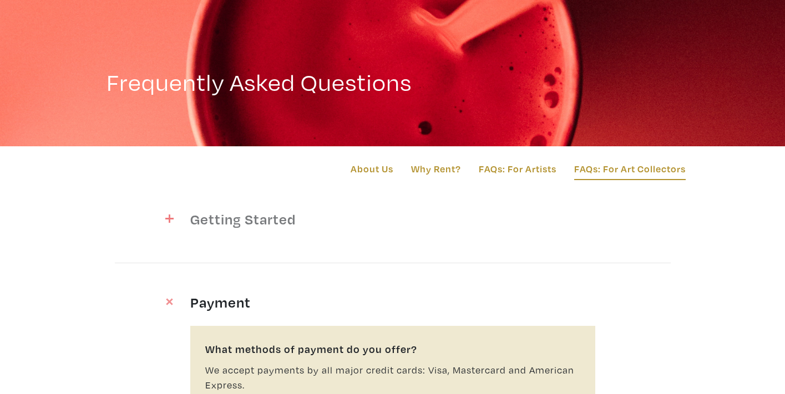
click at [167, 218] on img at bounding box center [169, 219] width 8 height 8
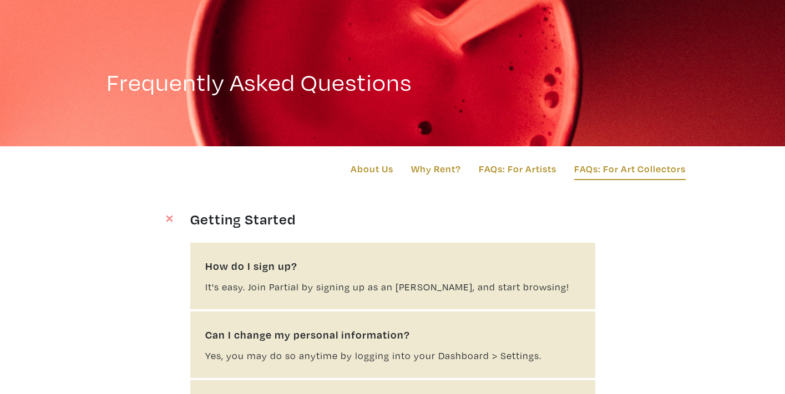
scroll to position [0, 0]
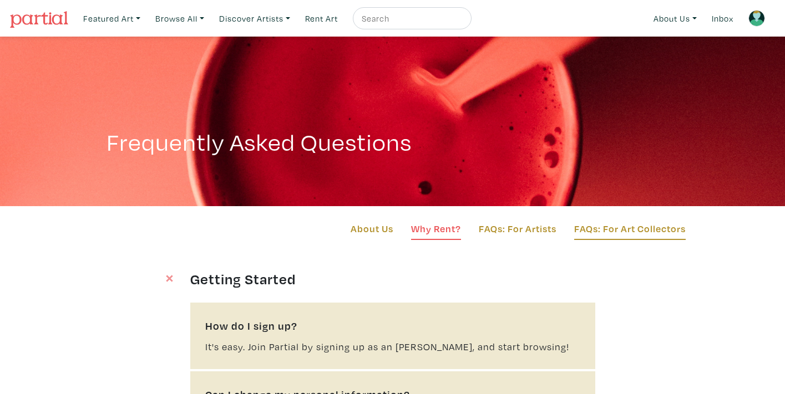
click at [428, 228] on link "Why Rent?" at bounding box center [436, 230] width 50 height 19
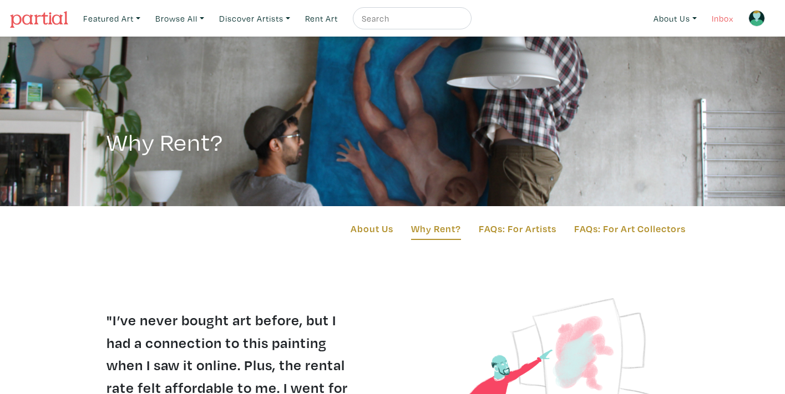
click at [732, 16] on link "Inbox" at bounding box center [722, 18] width 32 height 23
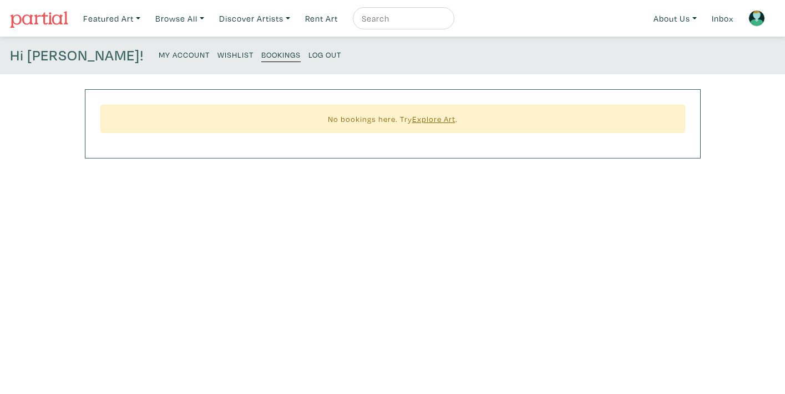
click at [217, 53] on small "Wishlist" at bounding box center [235, 54] width 36 height 11
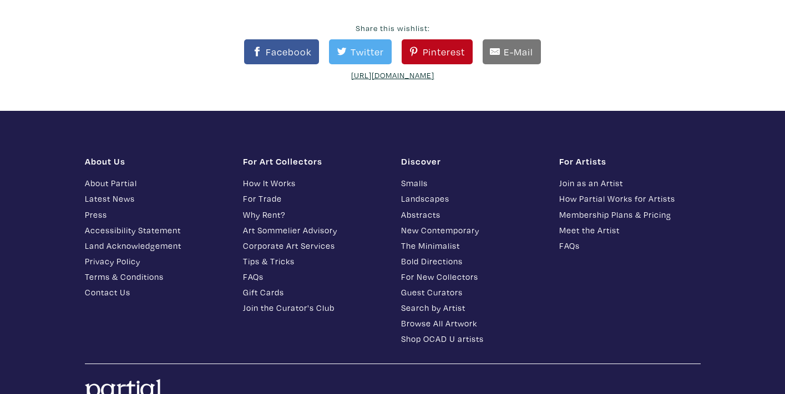
scroll to position [934, 0]
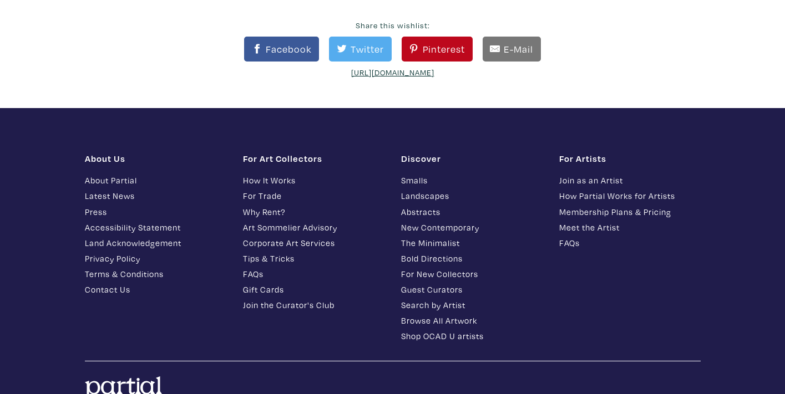
click at [273, 299] on link "Join the Curator's Club" at bounding box center [313, 305] width 141 height 13
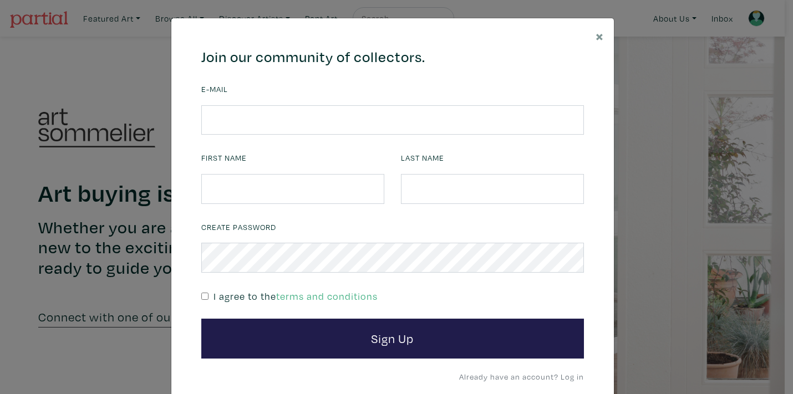
click at [596, 34] on span "×" at bounding box center [600, 35] width 8 height 19
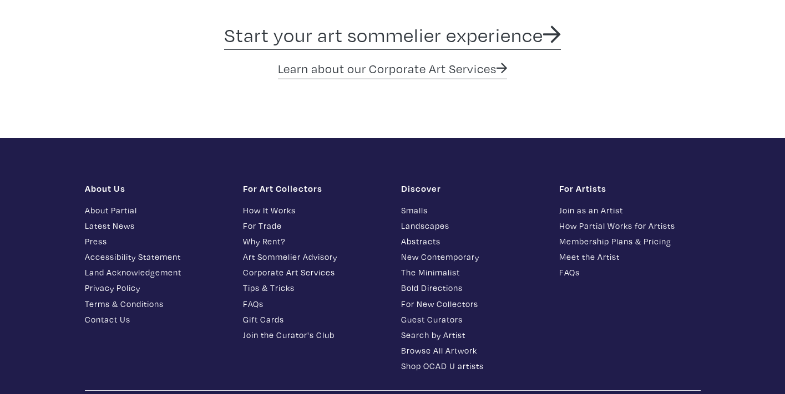
scroll to position [1864, 0]
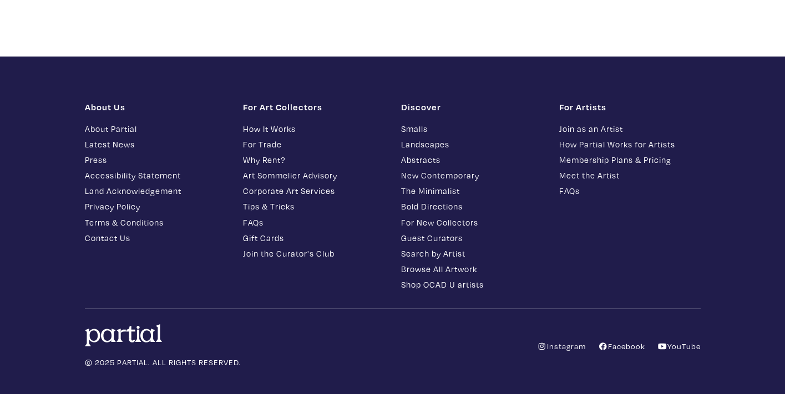
click at [277, 200] on link "Tips & Tricks" at bounding box center [313, 206] width 141 height 13
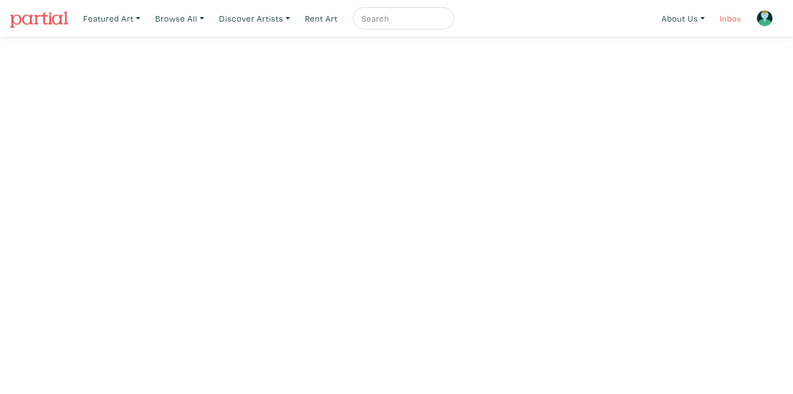
click at [728, 18] on link "Inbox" at bounding box center [731, 18] width 32 height 23
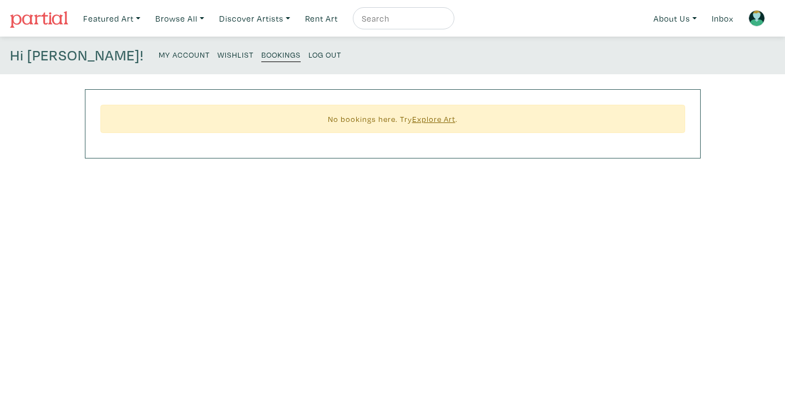
click at [217, 52] on small "Wishlist" at bounding box center [235, 54] width 36 height 11
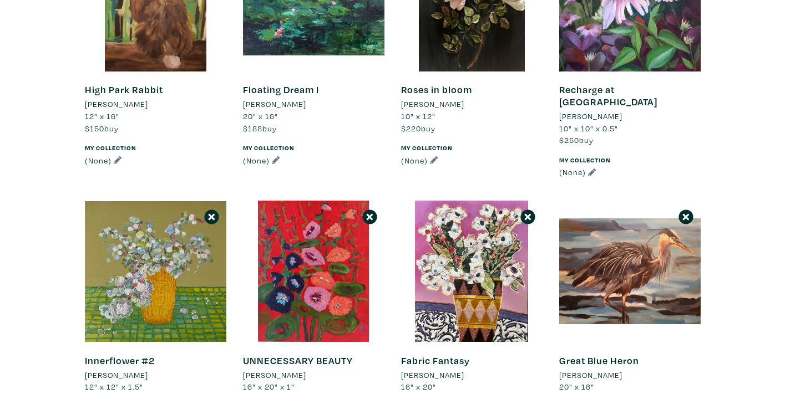
scroll to position [155, 0]
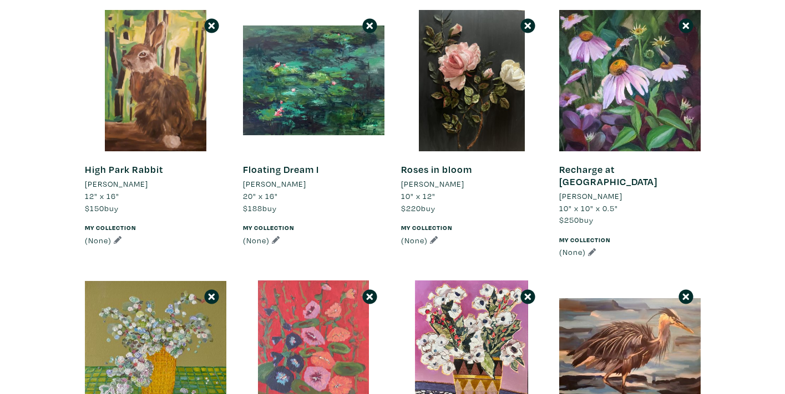
click at [308, 316] on div at bounding box center [313, 351] width 141 height 141
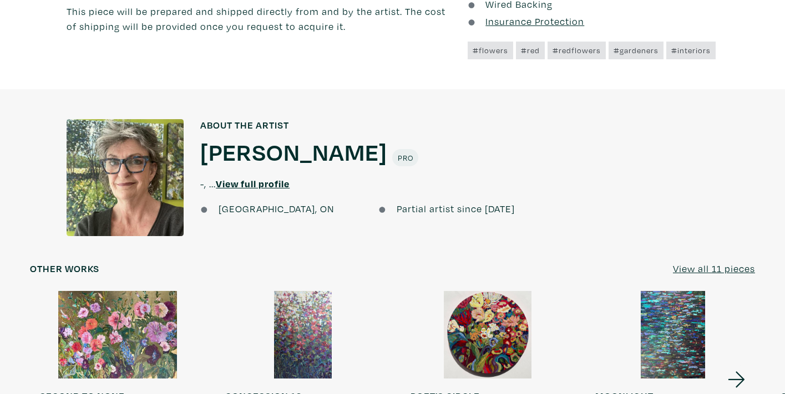
scroll to position [876, 0]
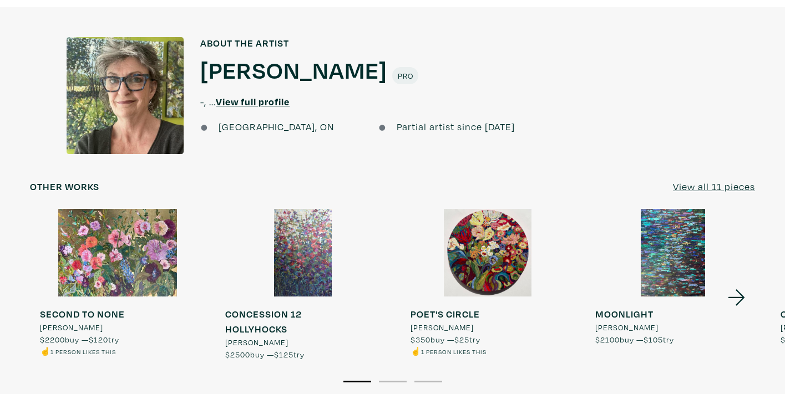
click at [697, 184] on u "View all 11 pieces" at bounding box center [714, 186] width 82 height 13
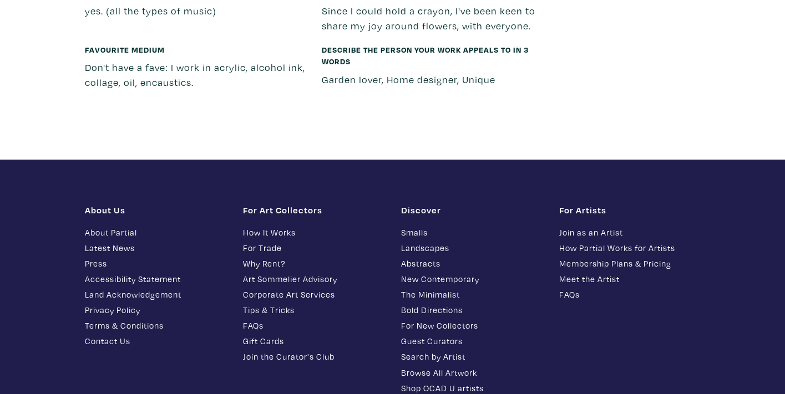
scroll to position [2530, 0]
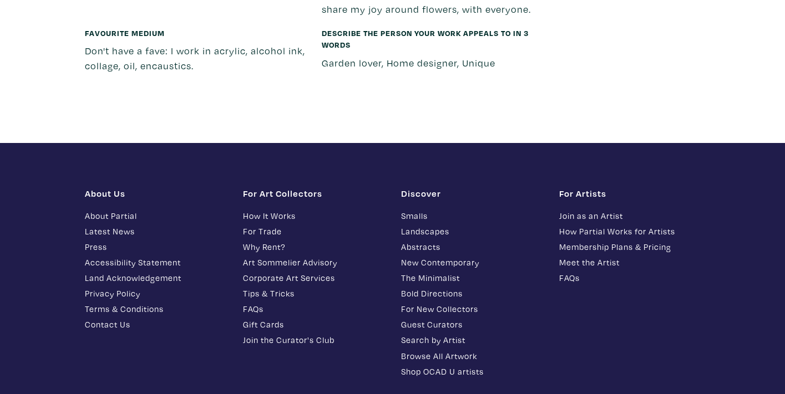
click at [452, 350] on link "Browse All Artwork" at bounding box center [471, 356] width 141 height 13
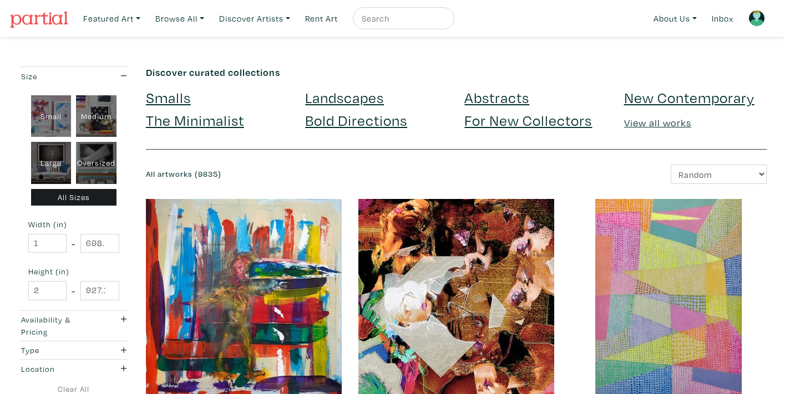
click at [350, 95] on link "Landscapes" at bounding box center [344, 97] width 79 height 19
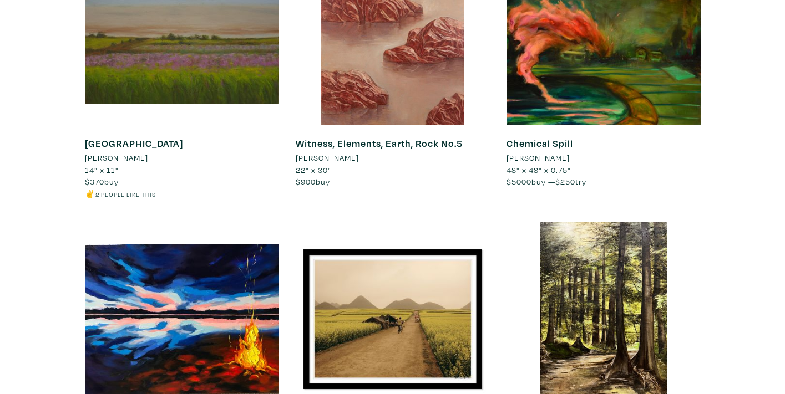
scroll to position [1948, 0]
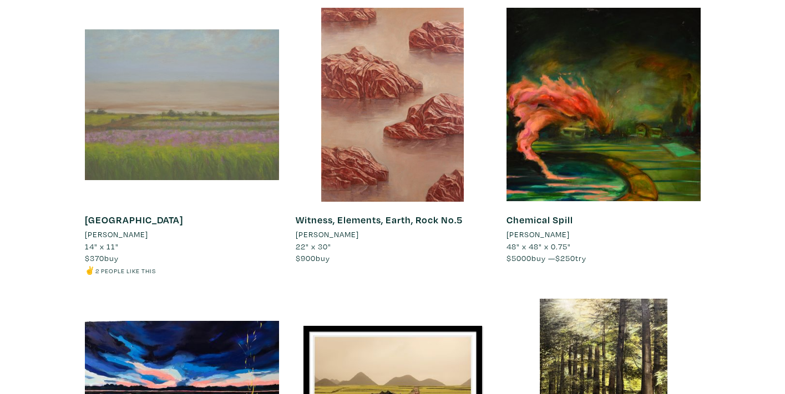
click at [215, 121] on div at bounding box center [182, 105] width 194 height 194
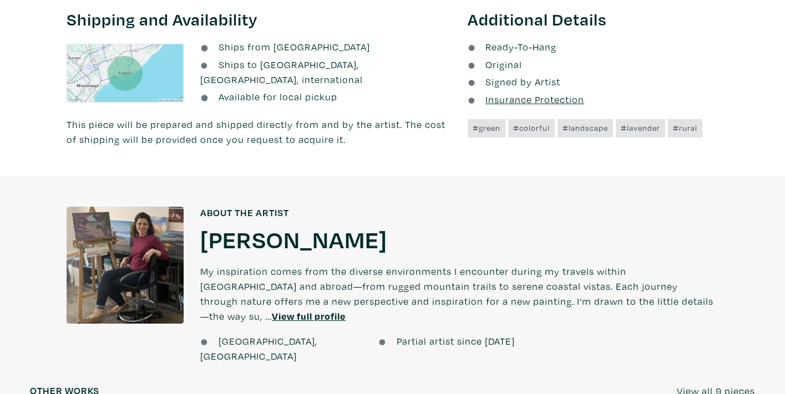
scroll to position [777, 0]
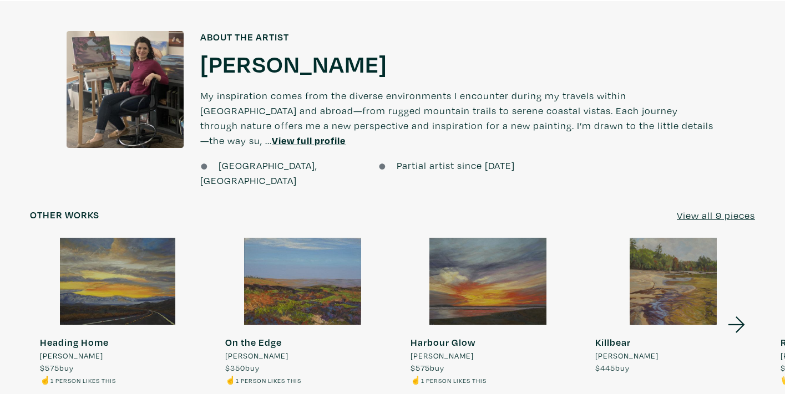
click at [700, 209] on u "View all 9 pieces" at bounding box center [715, 215] width 78 height 13
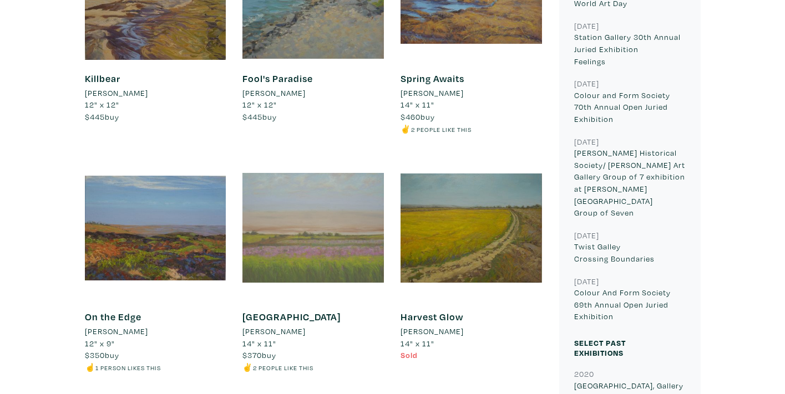
scroll to position [748, 0]
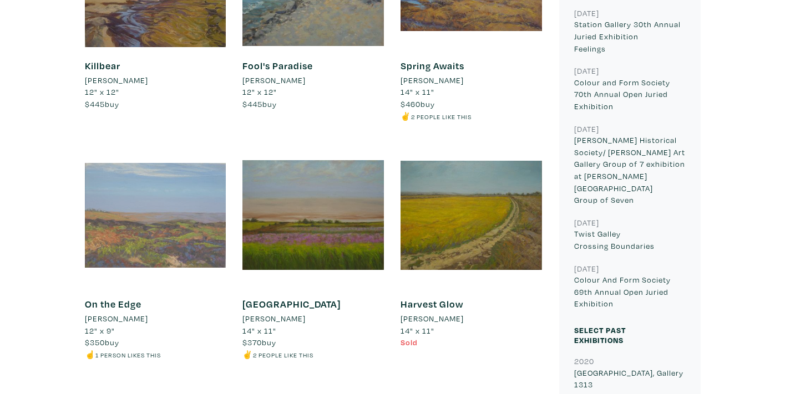
click at [160, 229] on div at bounding box center [155, 215] width 141 height 141
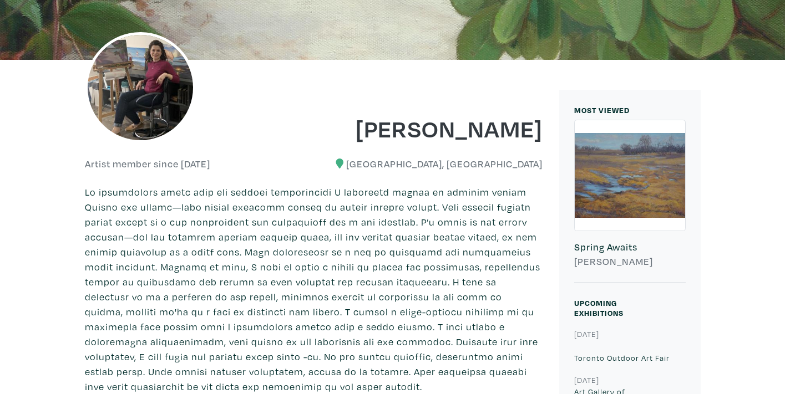
scroll to position [0, 0]
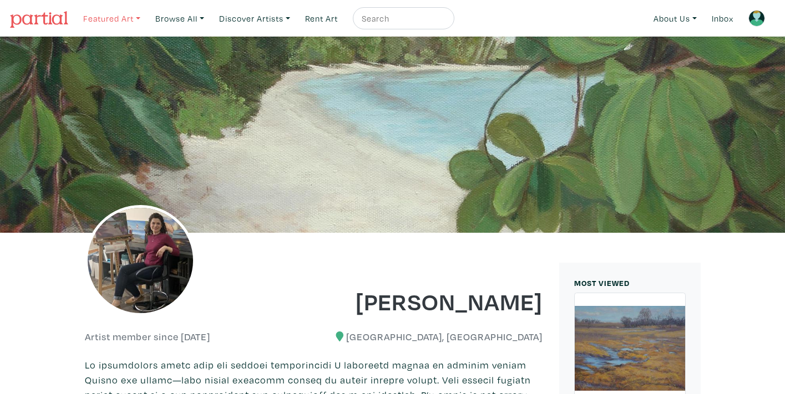
click at [133, 19] on link "Featured Art" at bounding box center [111, 18] width 67 height 23
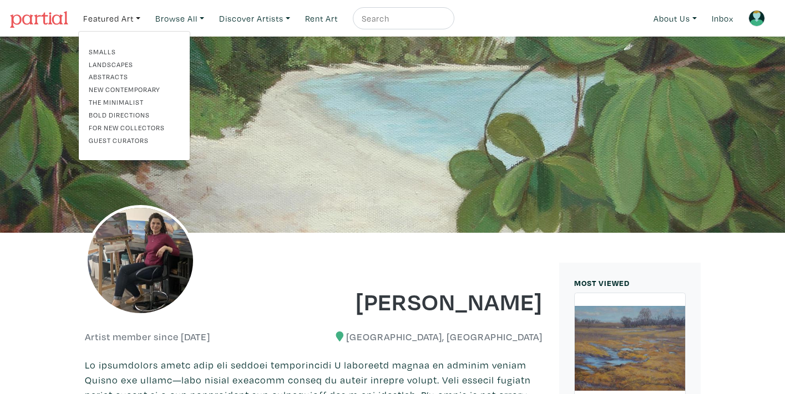
click at [125, 62] on link "Landscapes" at bounding box center [134, 64] width 91 height 10
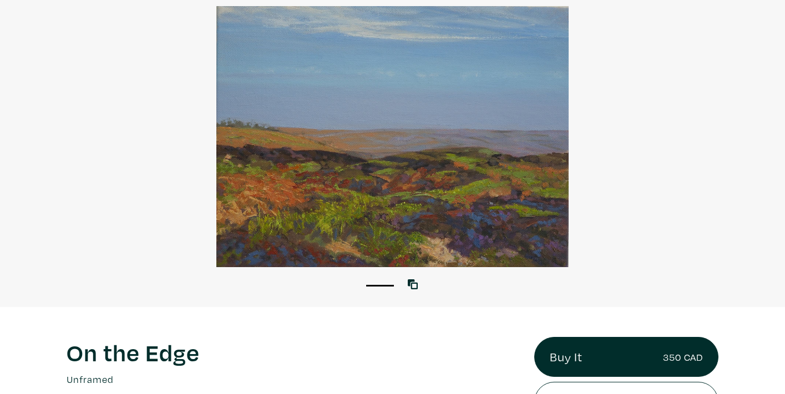
scroll to position [93, 0]
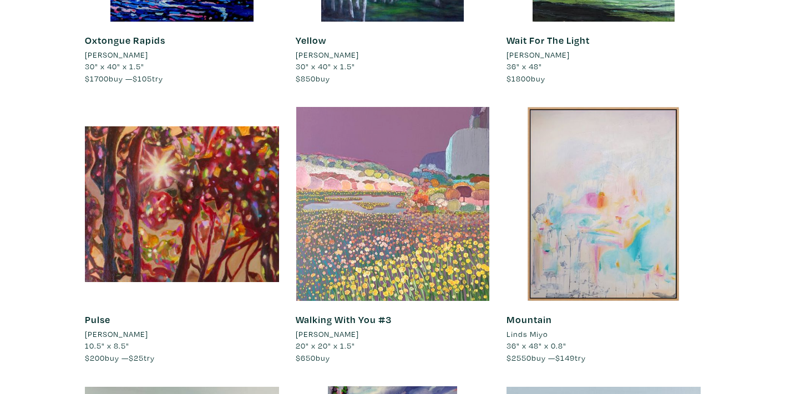
scroll to position [665, 0]
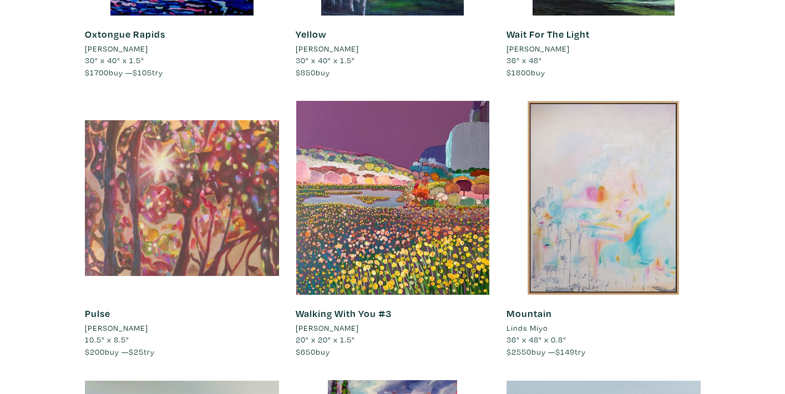
click at [182, 213] on div at bounding box center [182, 198] width 194 height 194
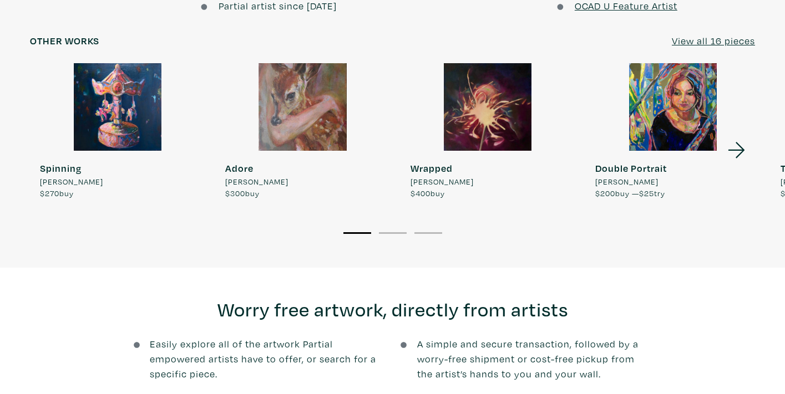
scroll to position [1003, 0]
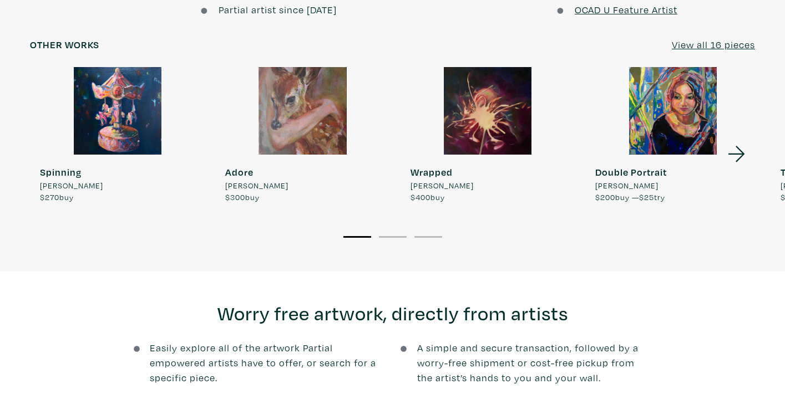
click at [706, 39] on u "View all 16 pieces" at bounding box center [712, 44] width 83 height 13
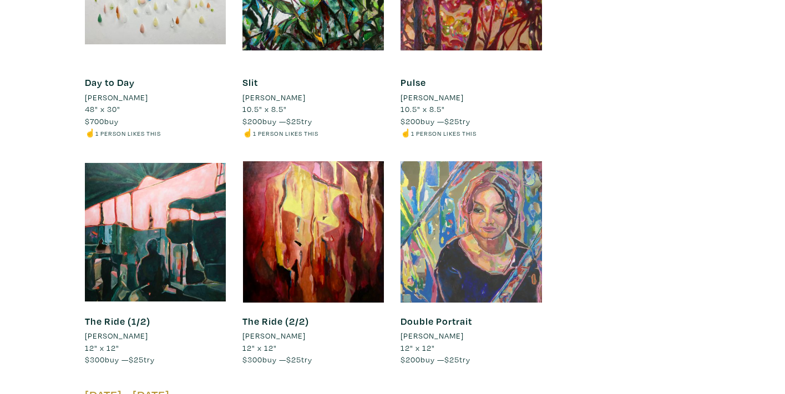
scroll to position [1132, 0]
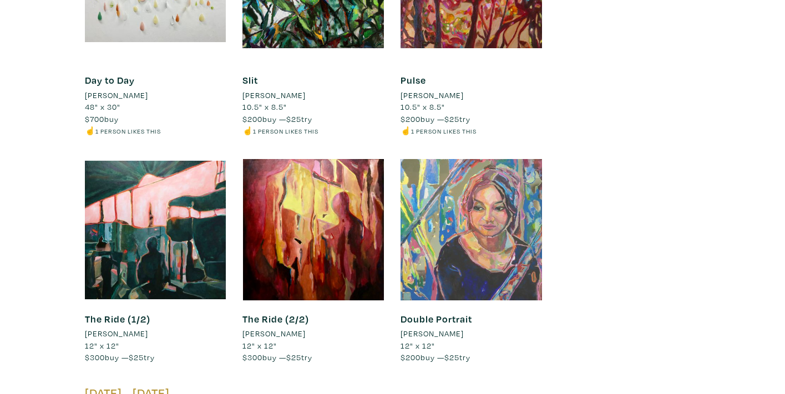
click at [468, 171] on div at bounding box center [470, 229] width 141 height 141
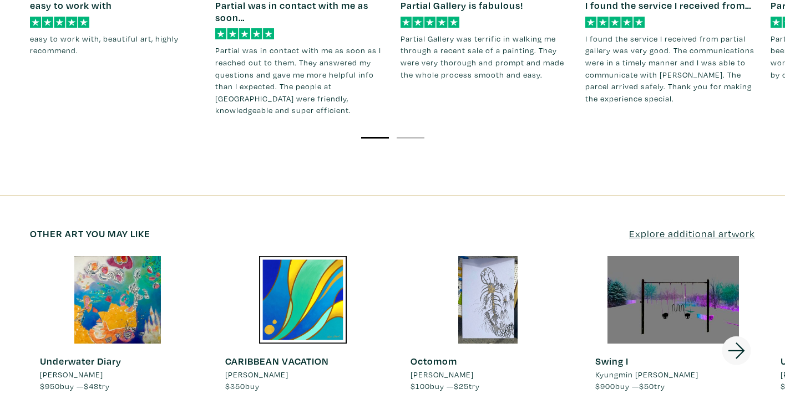
scroll to position [1544, 0]
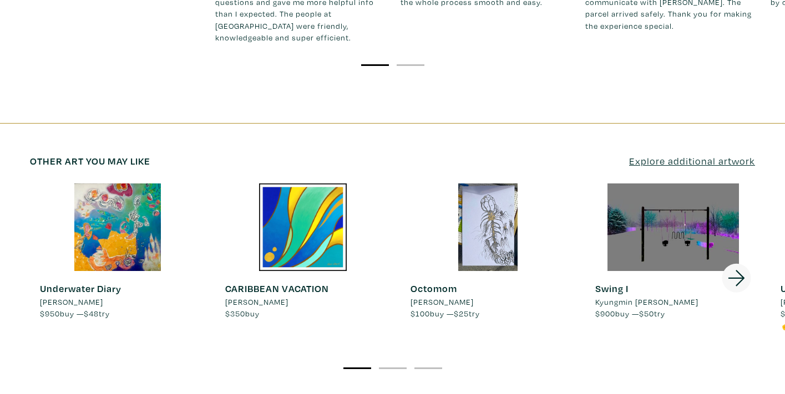
click at [661, 155] on u "Explore additional artwork" at bounding box center [692, 161] width 126 height 13
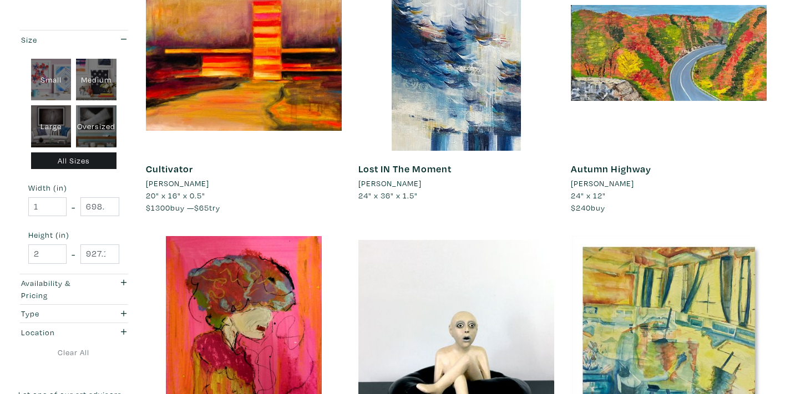
scroll to position [1121, 0]
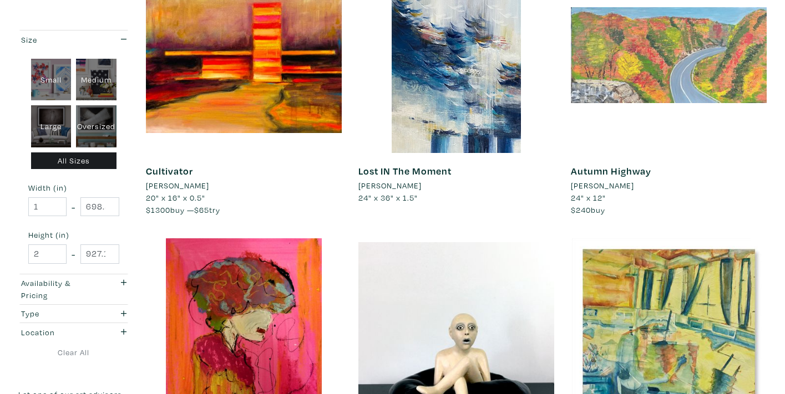
click at [643, 68] on div at bounding box center [669, 55] width 196 height 196
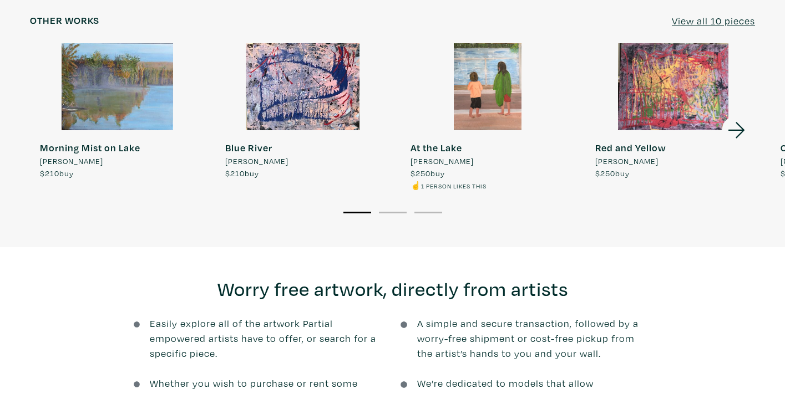
scroll to position [920, 0]
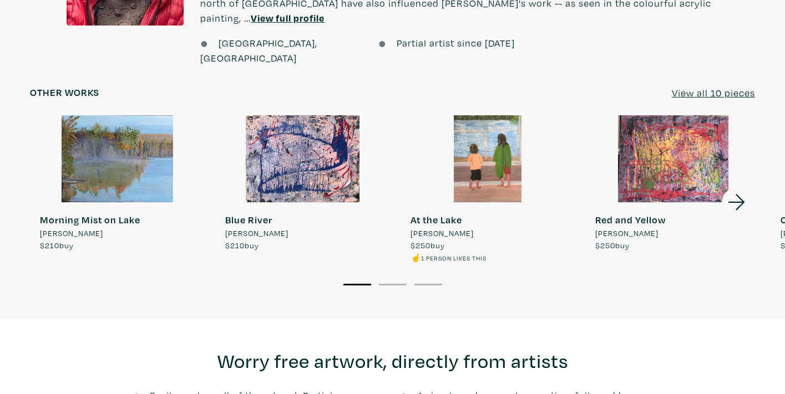
click at [145, 129] on div at bounding box center [117, 159] width 175 height 88
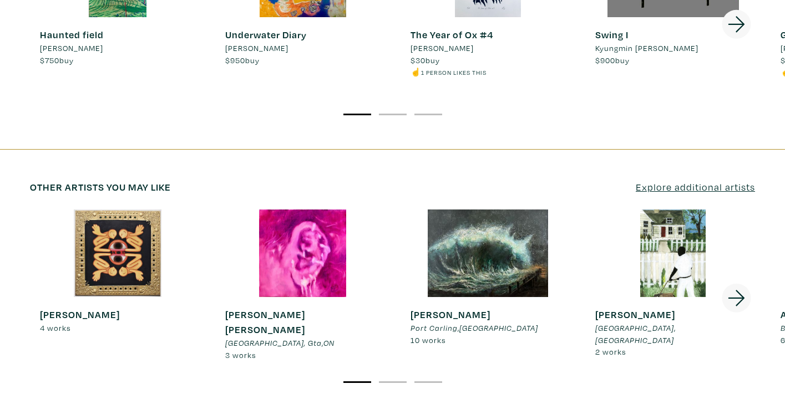
scroll to position [1864, 0]
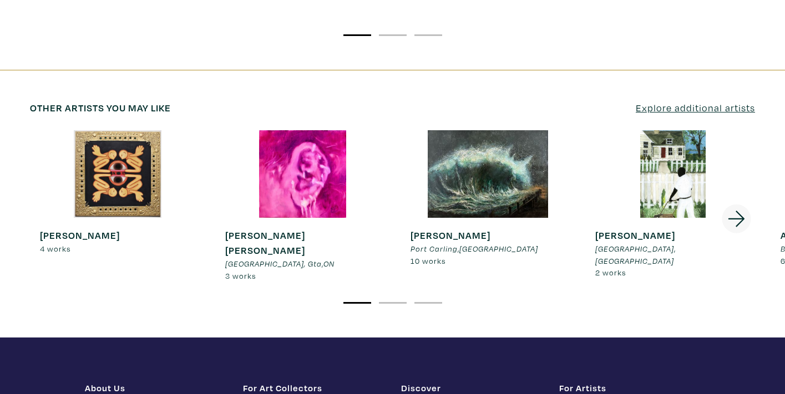
click at [690, 101] on u "Explore additional artists" at bounding box center [694, 107] width 119 height 13
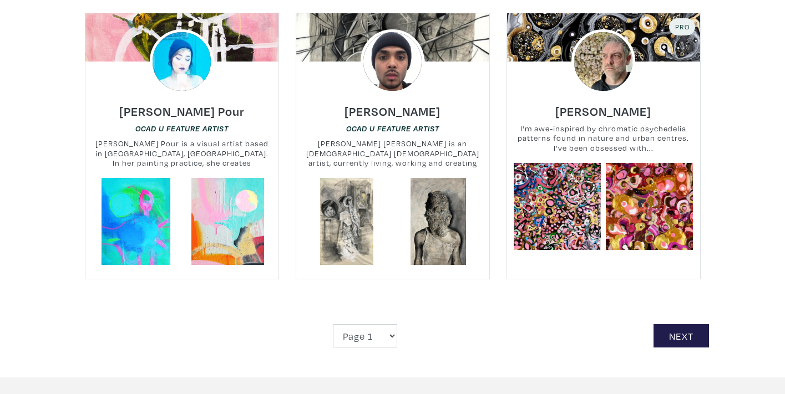
scroll to position [2605, 0]
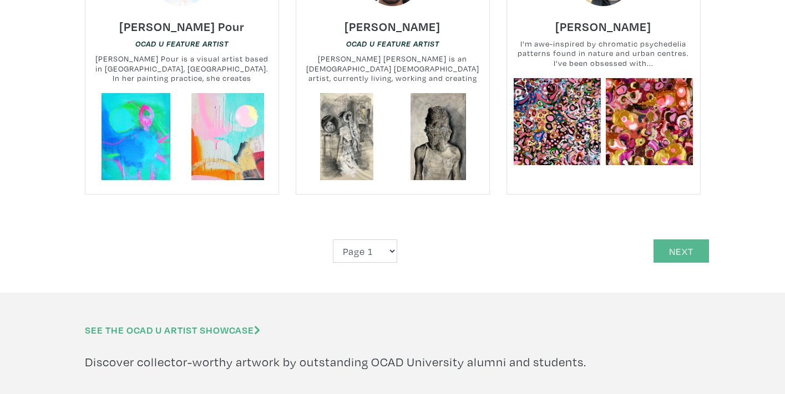
click at [678, 240] on link "Next" at bounding box center [680, 252] width 55 height 24
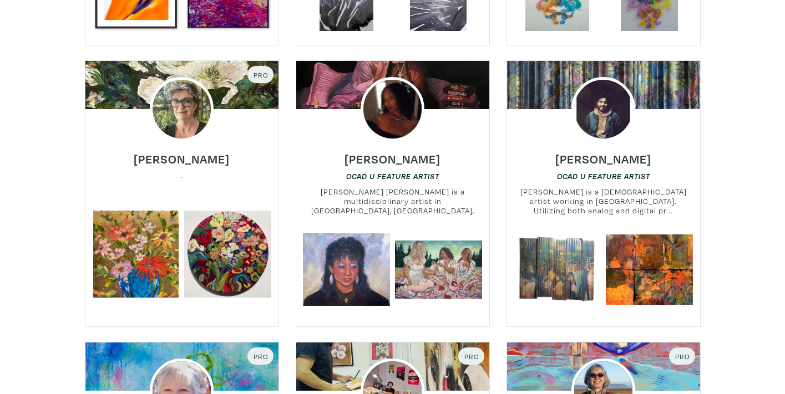
scroll to position [473, 0]
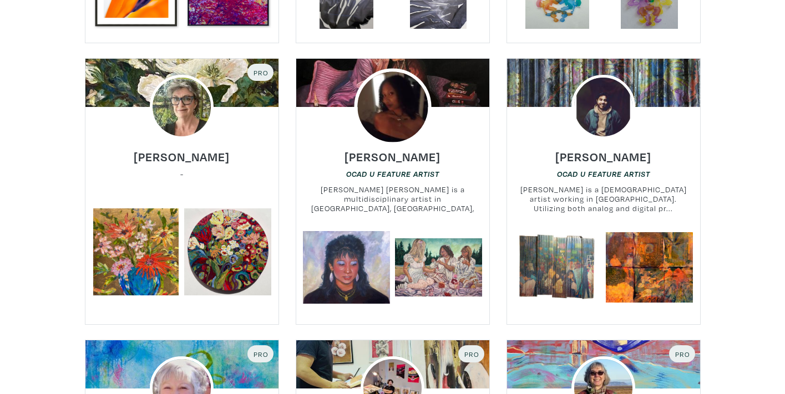
click at [401, 118] on img at bounding box center [392, 107] width 77 height 77
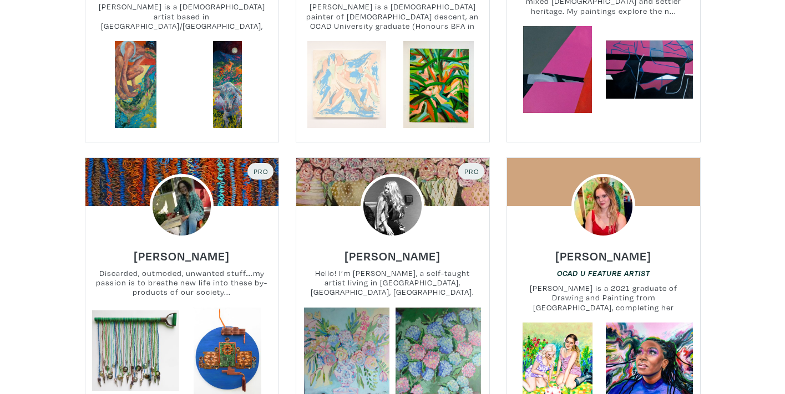
scroll to position [1276, 0]
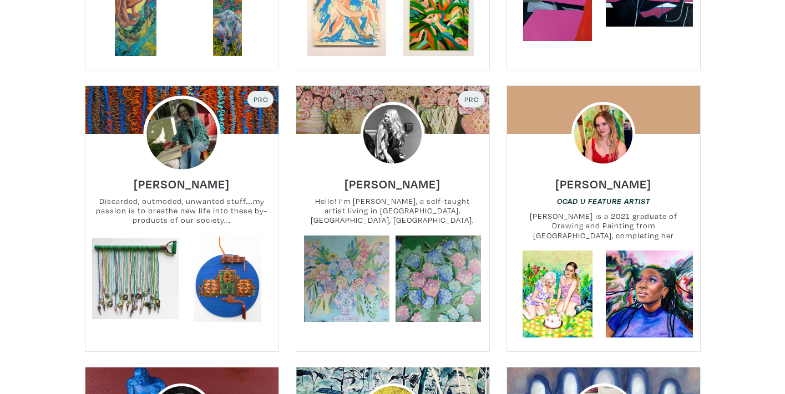
click at [196, 140] on img at bounding box center [181, 133] width 77 height 77
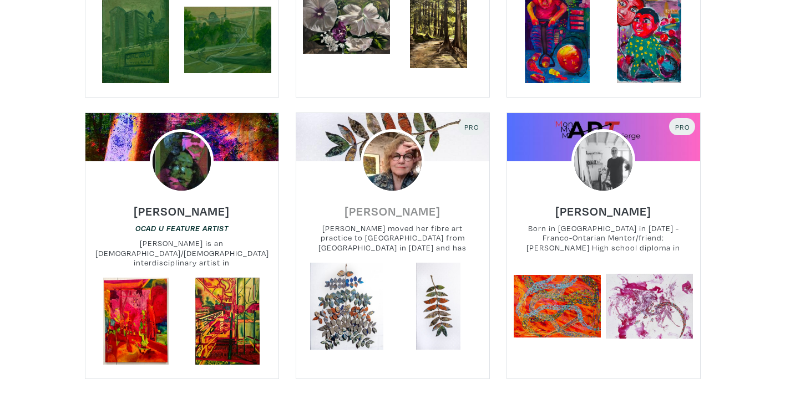
scroll to position [2555, 0]
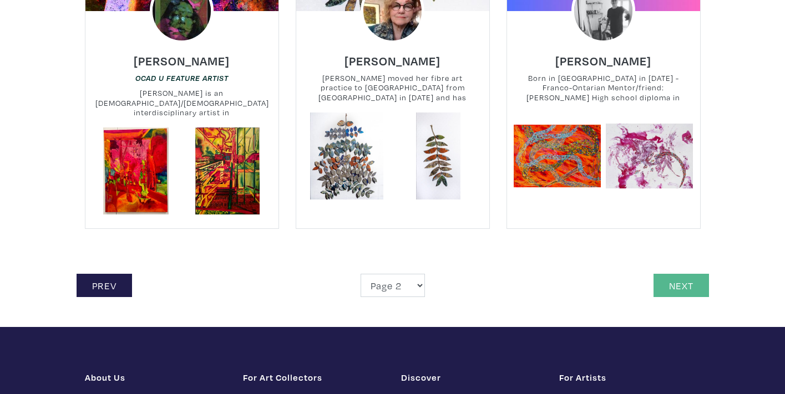
click at [666, 274] on link "Next" at bounding box center [680, 286] width 55 height 24
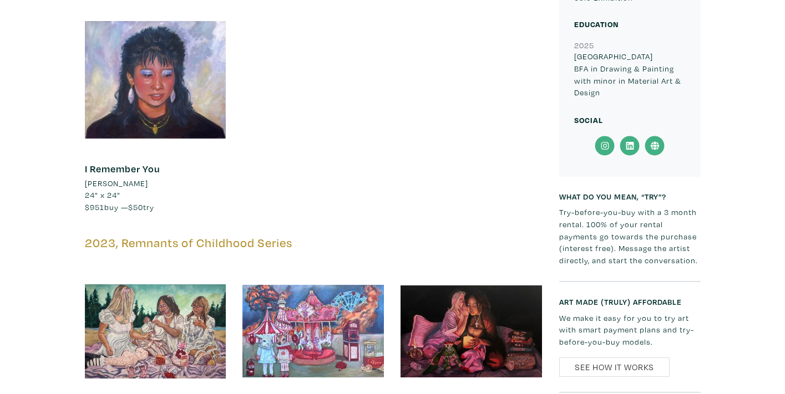
scroll to position [236, 0]
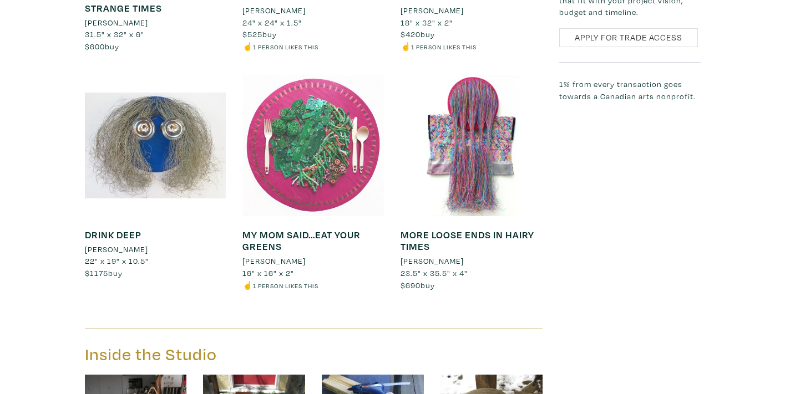
scroll to position [959, 0]
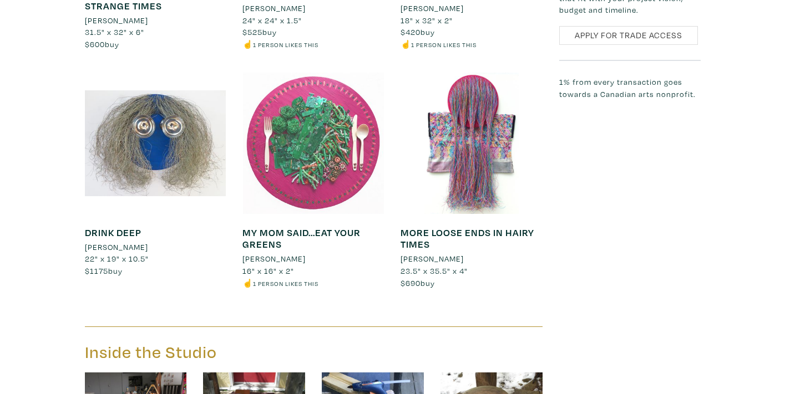
click at [311, 155] on div at bounding box center [312, 143] width 141 height 141
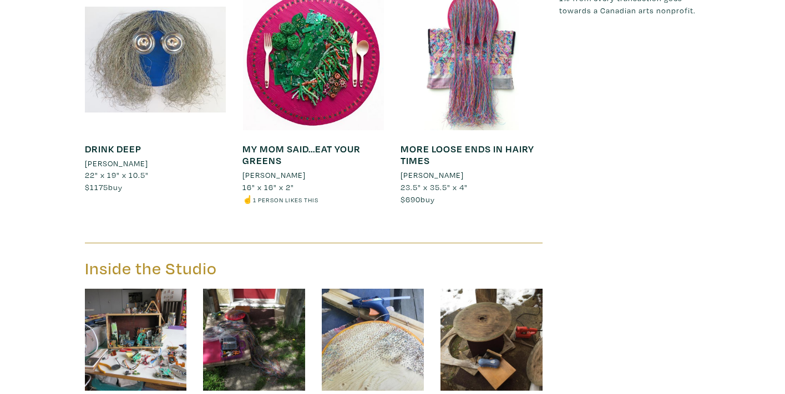
scroll to position [1119, 0]
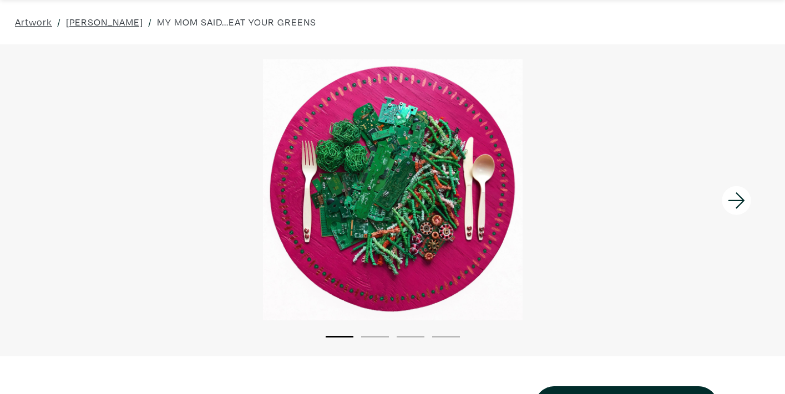
scroll to position [69, 0]
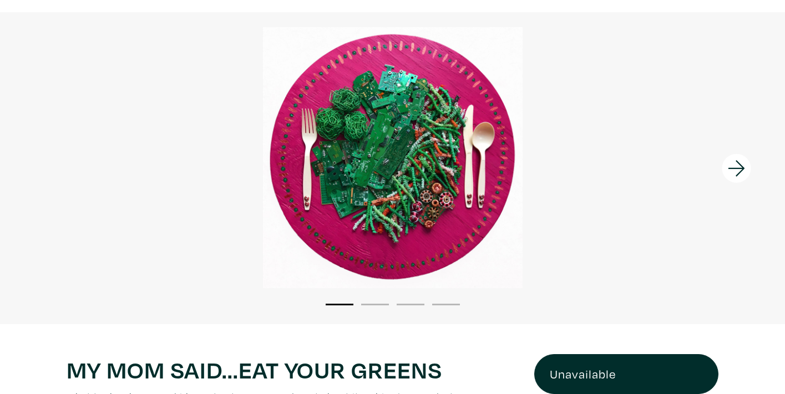
click at [736, 169] on icon at bounding box center [737, 169] width 38 height 30
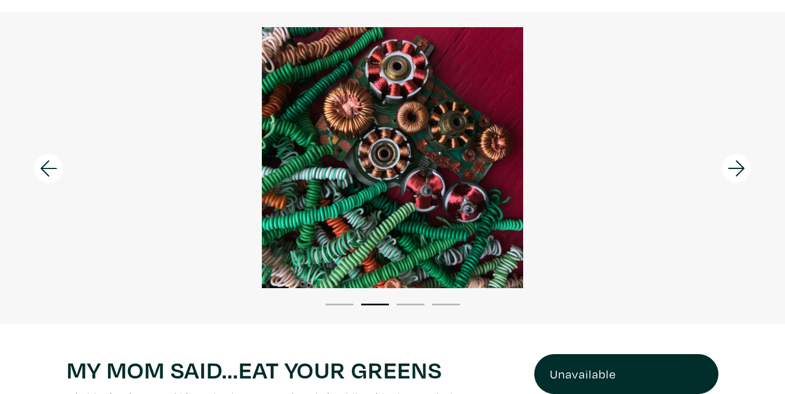
click at [735, 170] on icon at bounding box center [737, 169] width 38 height 30
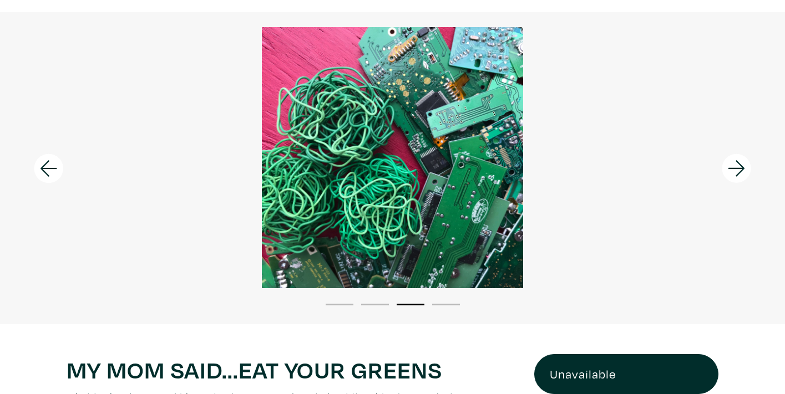
click at [734, 170] on icon at bounding box center [737, 169] width 38 height 30
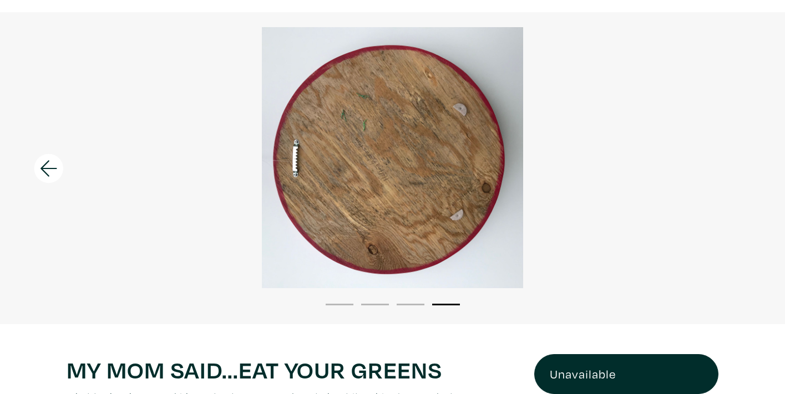
click at [734, 170] on div at bounding box center [392, 157] width 785 height 261
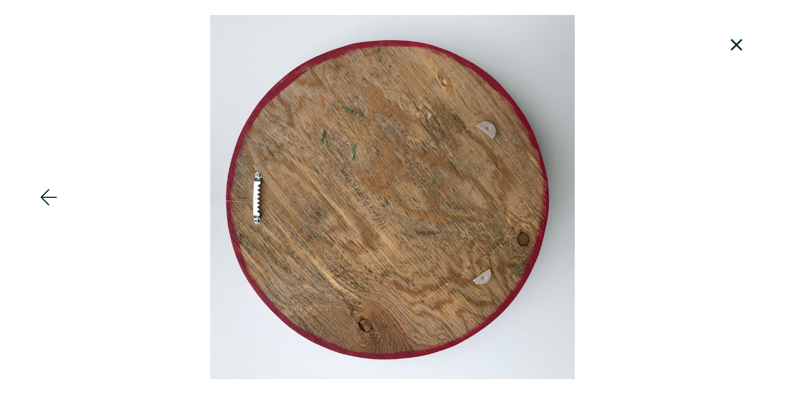
click at [734, 170] on div at bounding box center [392, 197] width 785 height 364
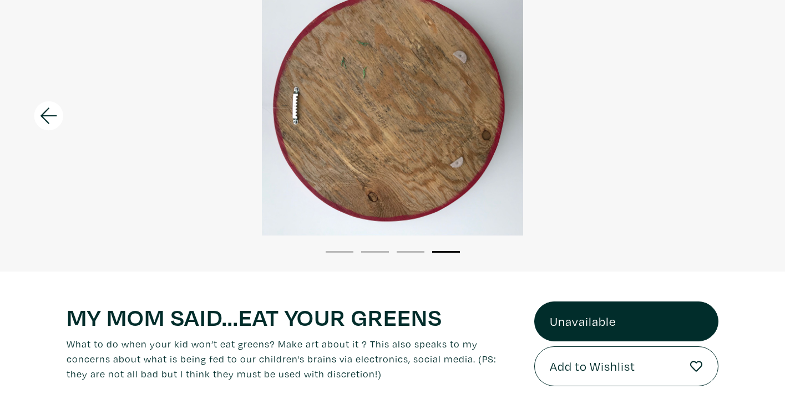
scroll to position [0, 0]
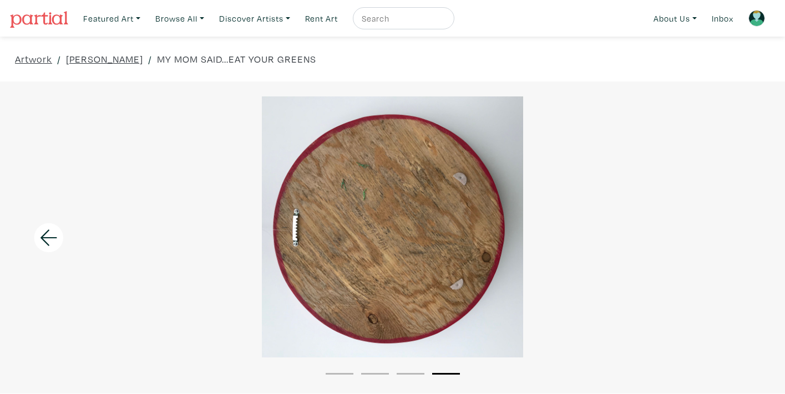
click at [45, 240] on icon at bounding box center [49, 238] width 38 height 30
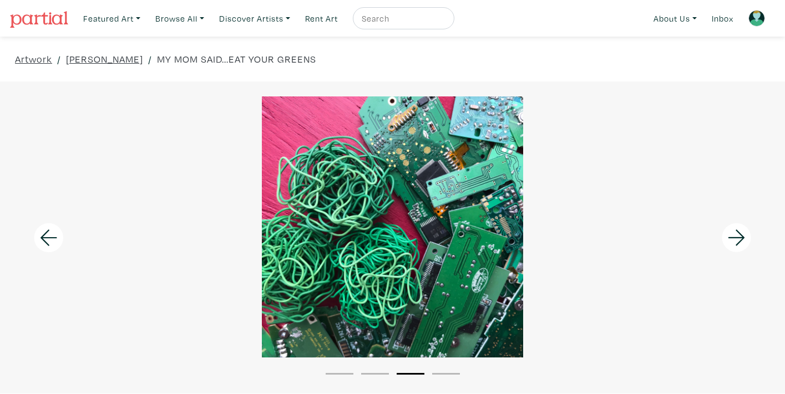
click at [45, 240] on icon at bounding box center [49, 238] width 38 height 30
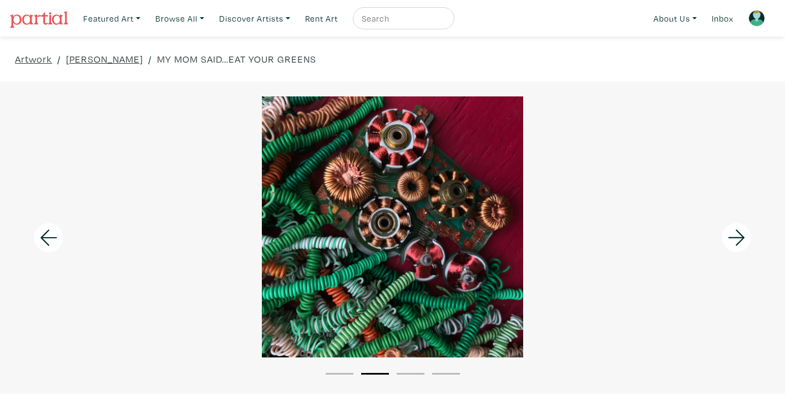
click at [45, 240] on icon at bounding box center [49, 238] width 38 height 30
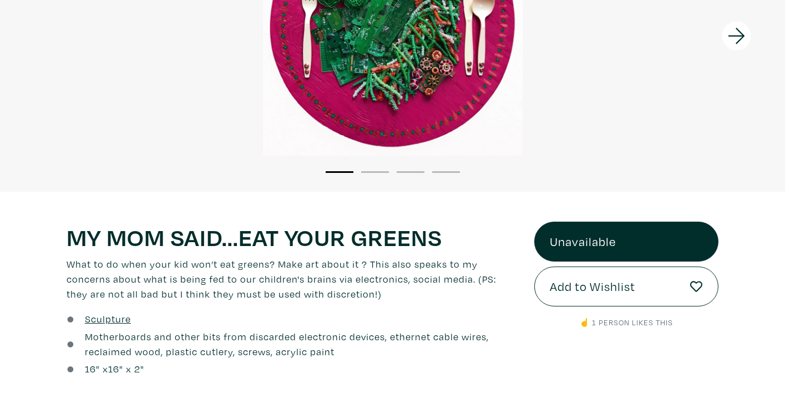
scroll to position [204, 0]
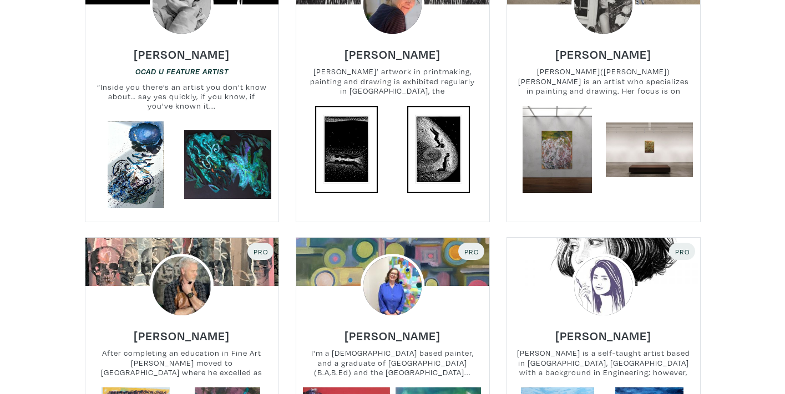
scroll to position [1631, 0]
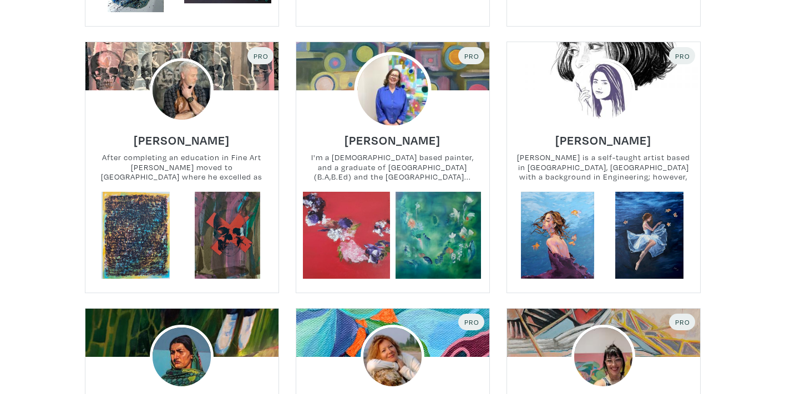
click at [384, 104] on img at bounding box center [392, 90] width 77 height 77
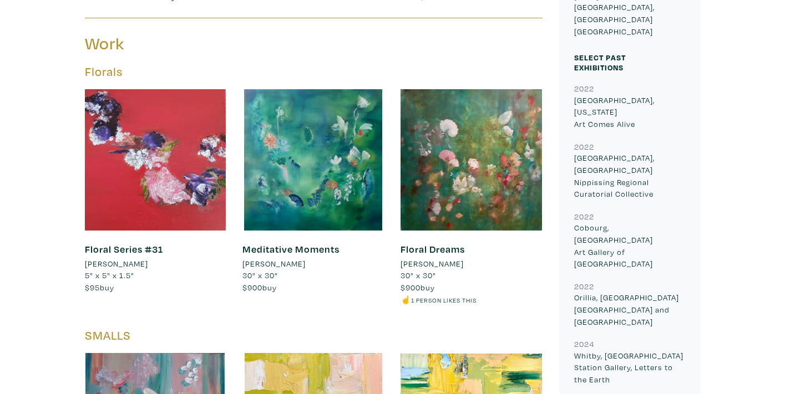
scroll to position [567, 0]
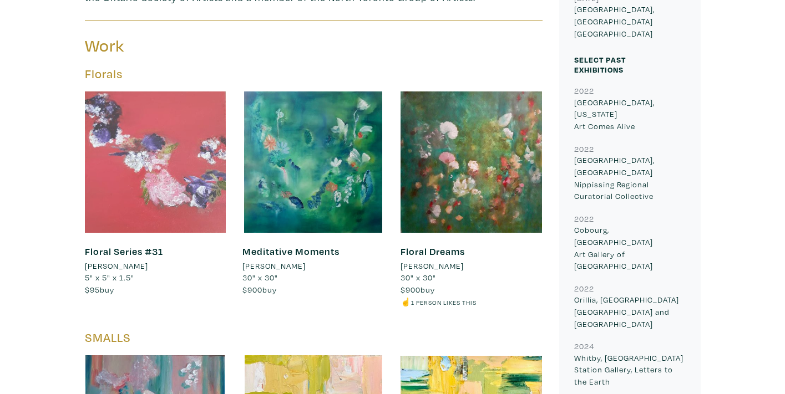
click at [154, 145] on div at bounding box center [155, 161] width 141 height 141
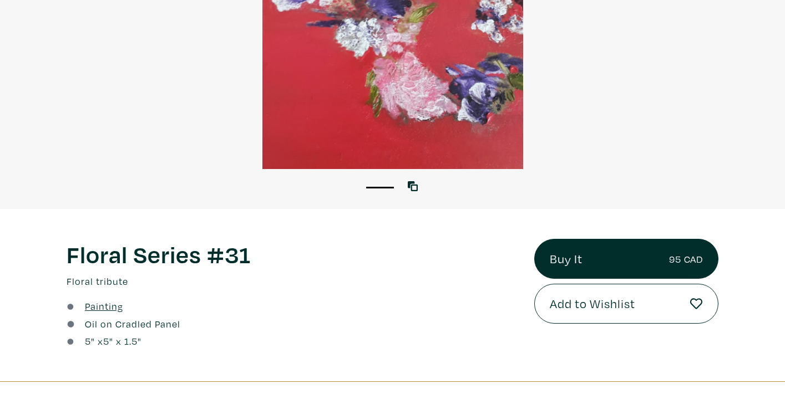
scroll to position [196, 0]
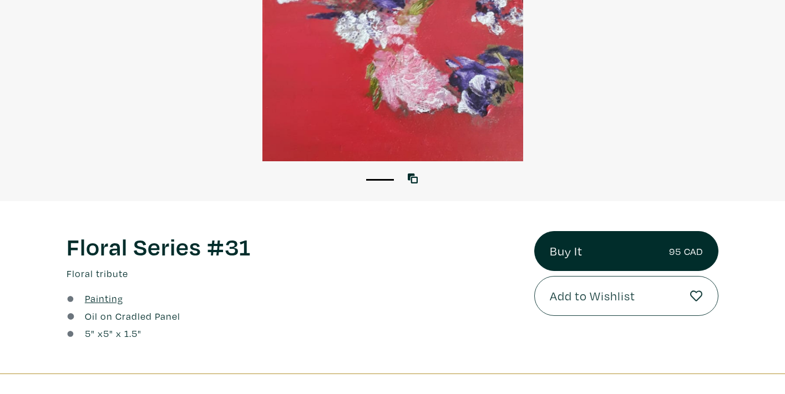
click at [596, 293] on span "Add to Wishlist" at bounding box center [591, 296] width 85 height 19
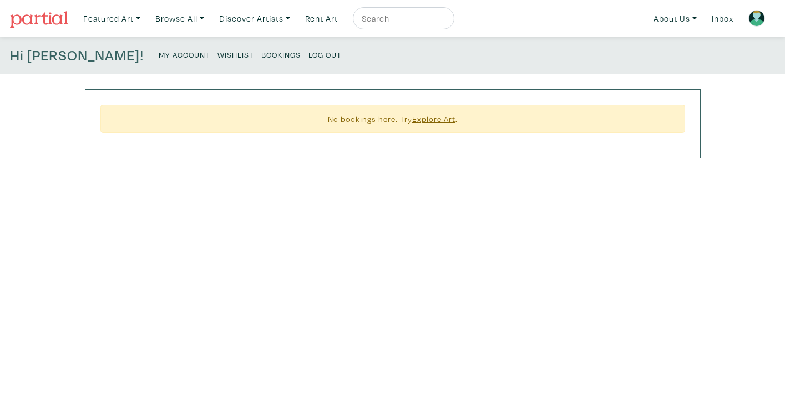
click at [217, 54] on small "Wishlist" at bounding box center [235, 54] width 36 height 11
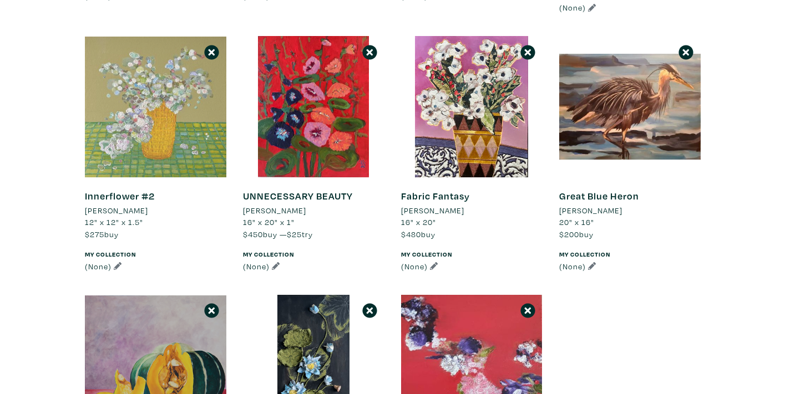
scroll to position [401, 0]
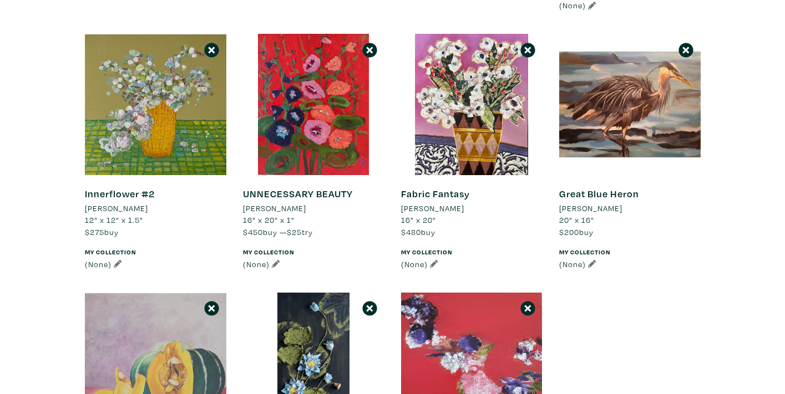
click at [169, 325] on div at bounding box center [155, 363] width 141 height 141
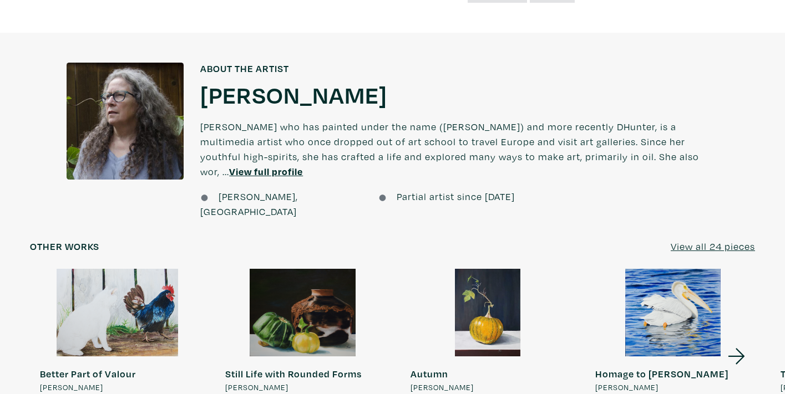
scroll to position [766, 0]
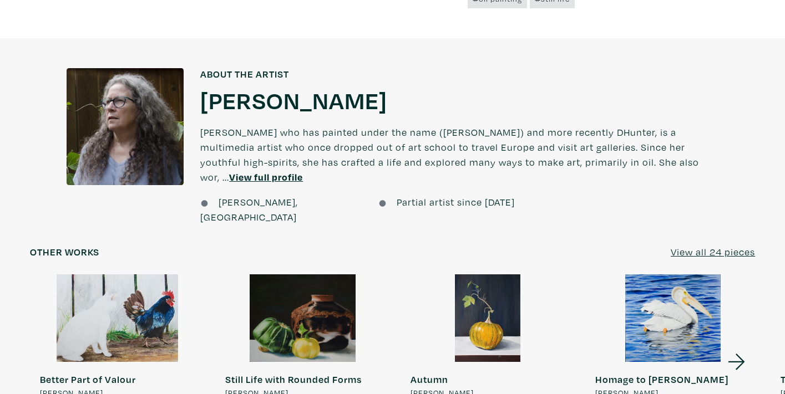
click at [308, 274] on div at bounding box center [302, 318] width 175 height 88
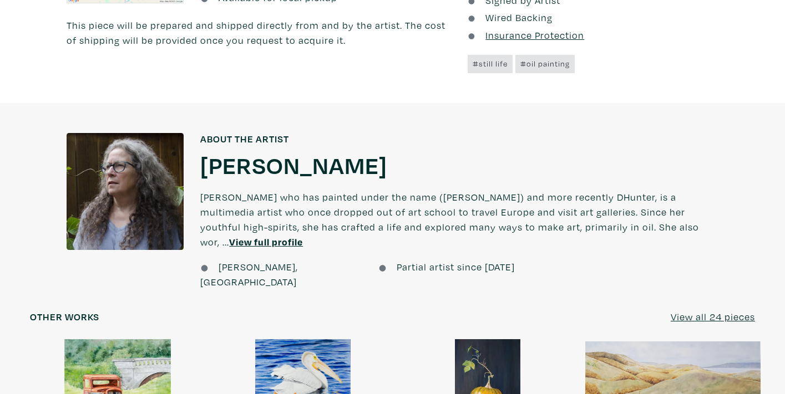
scroll to position [763, 0]
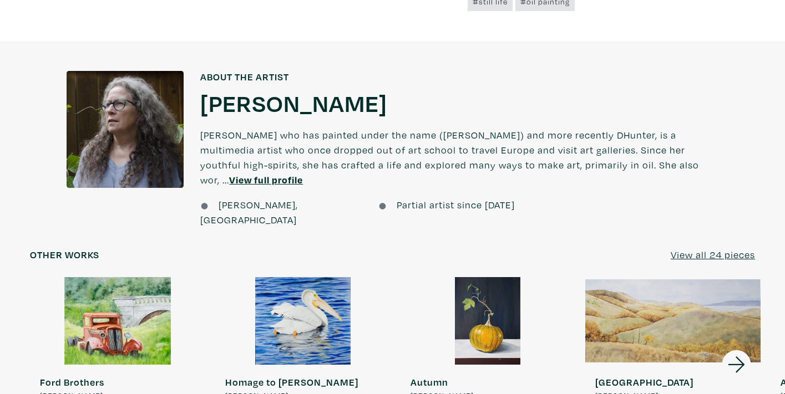
click at [708, 248] on u "View all 24 pieces" at bounding box center [712, 254] width 84 height 13
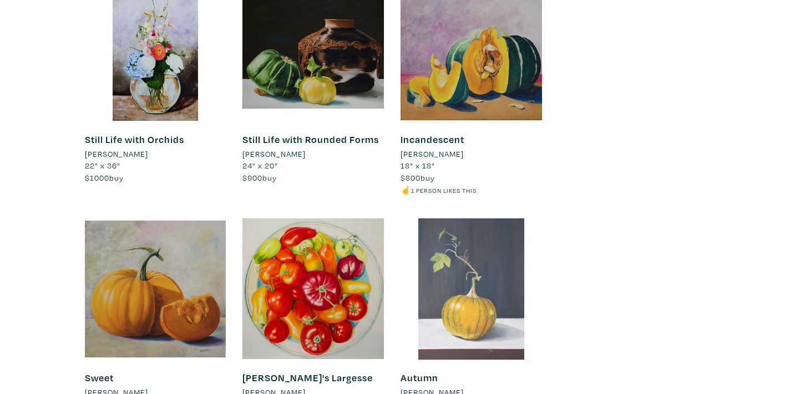
scroll to position [1940, 0]
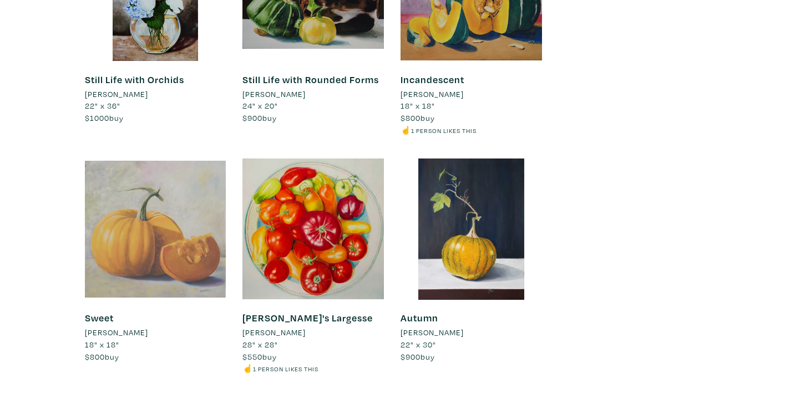
click at [159, 228] on div at bounding box center [155, 229] width 141 height 141
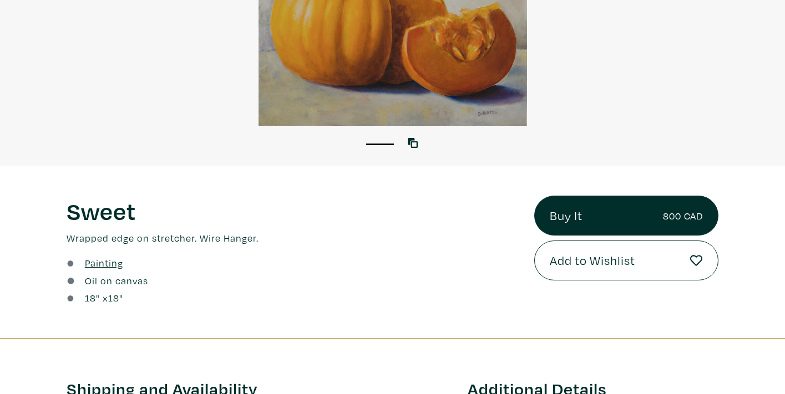
scroll to position [320, 0]
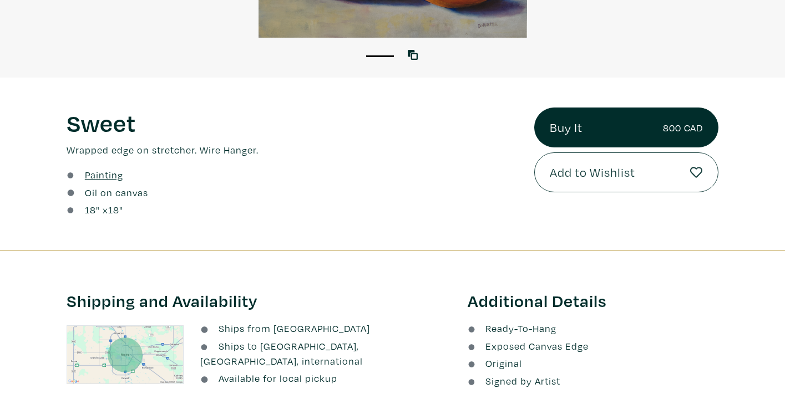
click at [597, 177] on span "Add to Wishlist" at bounding box center [591, 172] width 85 height 19
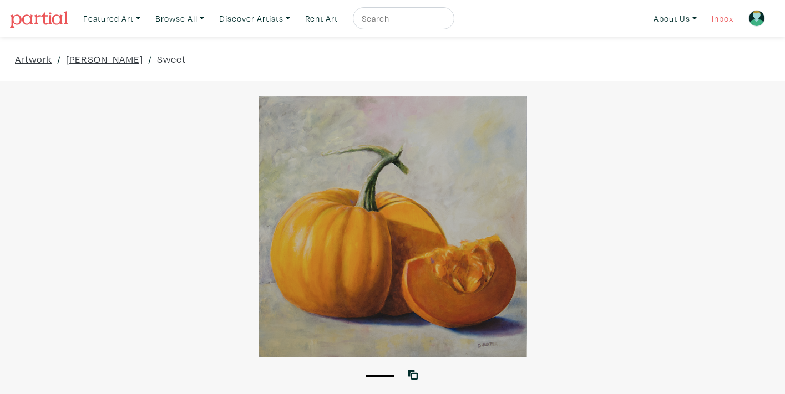
click at [721, 15] on link "Inbox" at bounding box center [722, 18] width 32 height 23
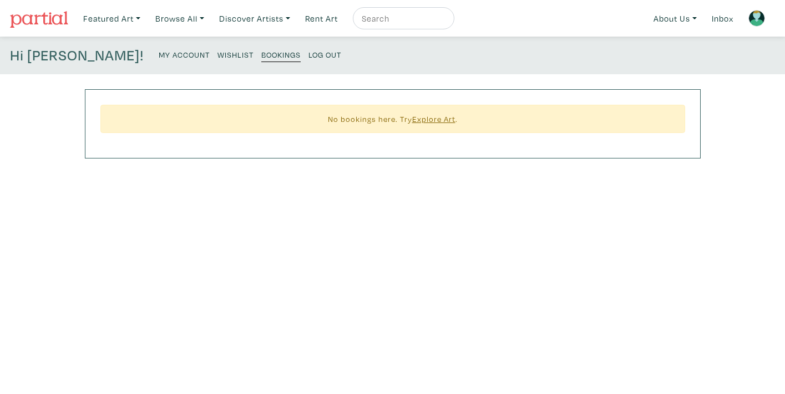
click at [159, 53] on small "My Account" at bounding box center [184, 54] width 51 height 11
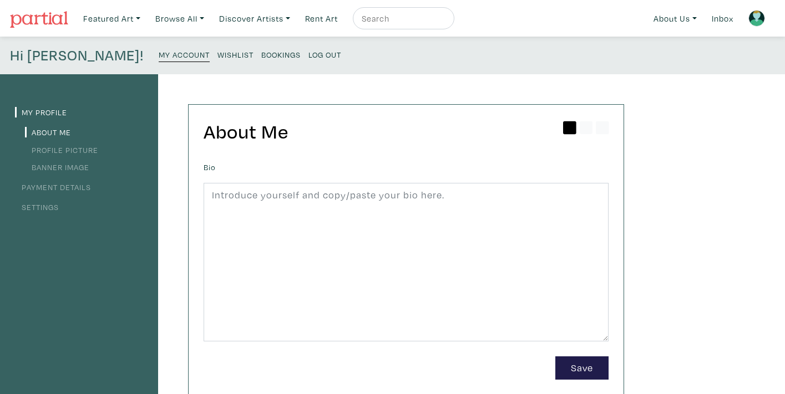
click at [217, 52] on small "Wishlist" at bounding box center [235, 54] width 36 height 11
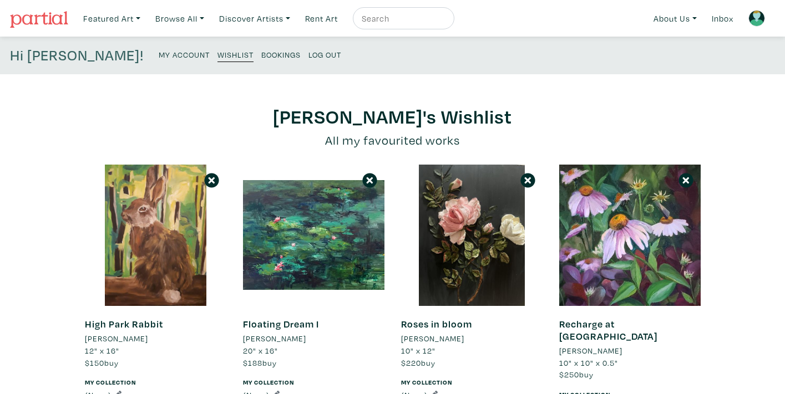
click at [159, 54] on small "My Account" at bounding box center [184, 54] width 51 height 11
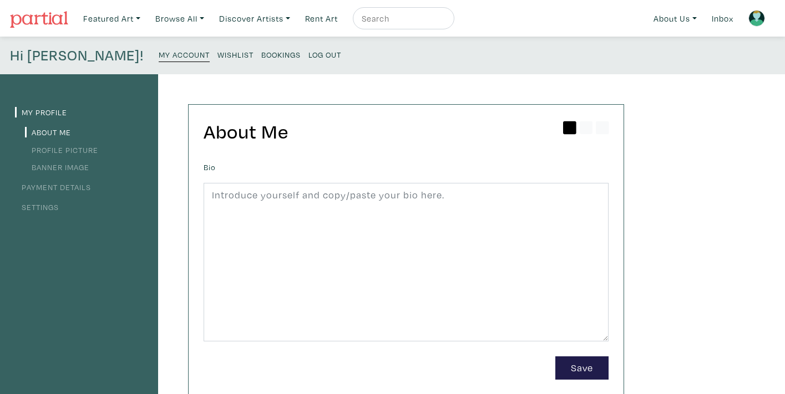
click at [88, 148] on link "Profile Picture" at bounding box center [61, 150] width 73 height 11
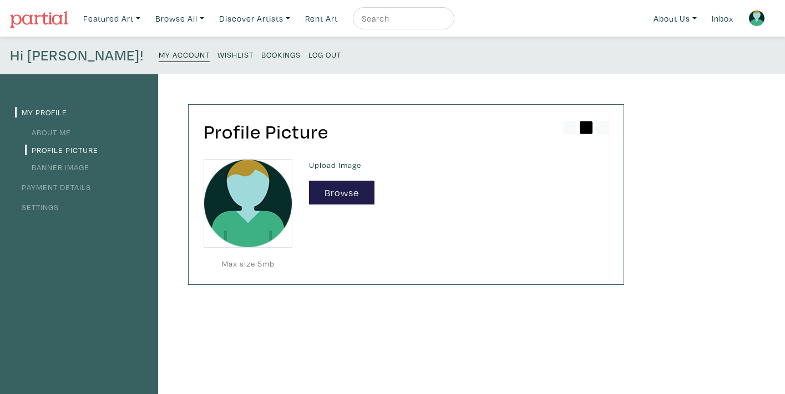
click at [78, 165] on link "Banner Image" at bounding box center [57, 167] width 64 height 11
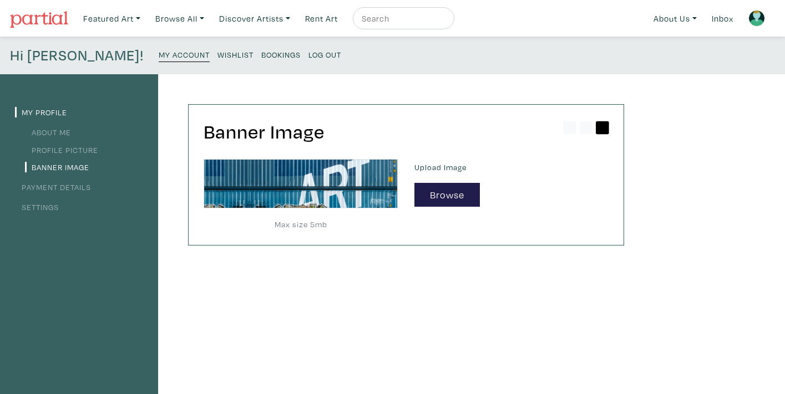
click at [53, 204] on link "Settings" at bounding box center [37, 207] width 44 height 11
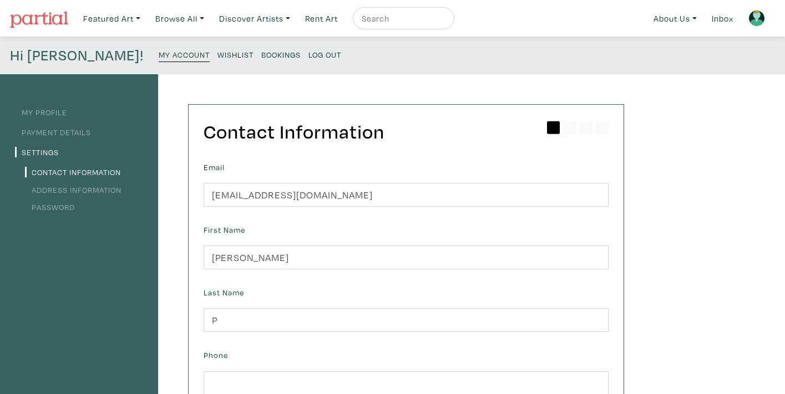
click at [50, 113] on link "My Profile" at bounding box center [41, 112] width 52 height 11
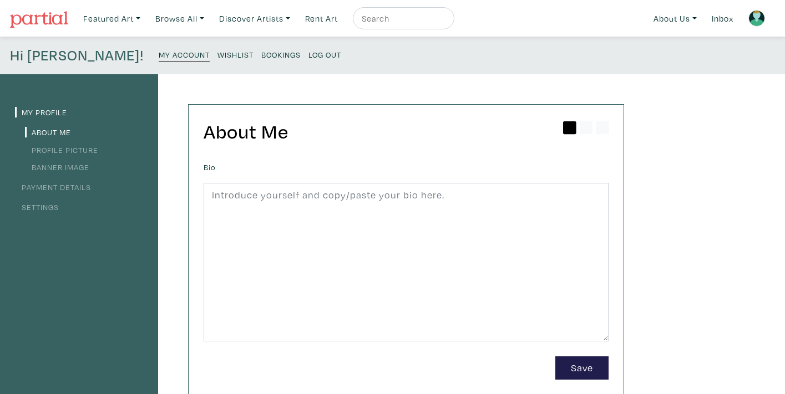
click at [83, 146] on link "Profile Picture" at bounding box center [61, 150] width 73 height 11
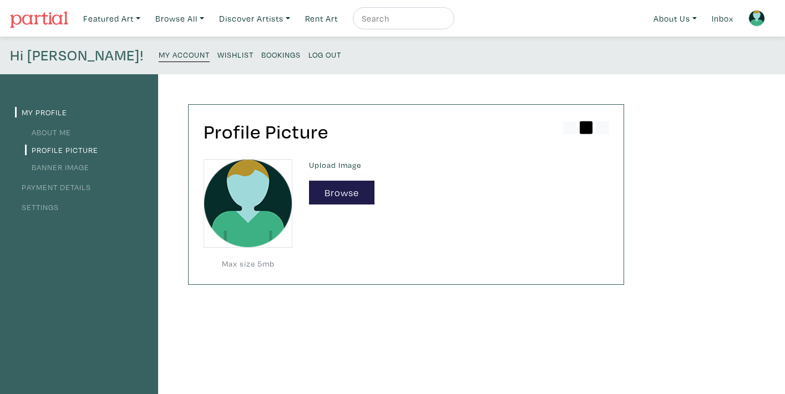
click at [77, 169] on link "Banner Image" at bounding box center [57, 167] width 64 height 11
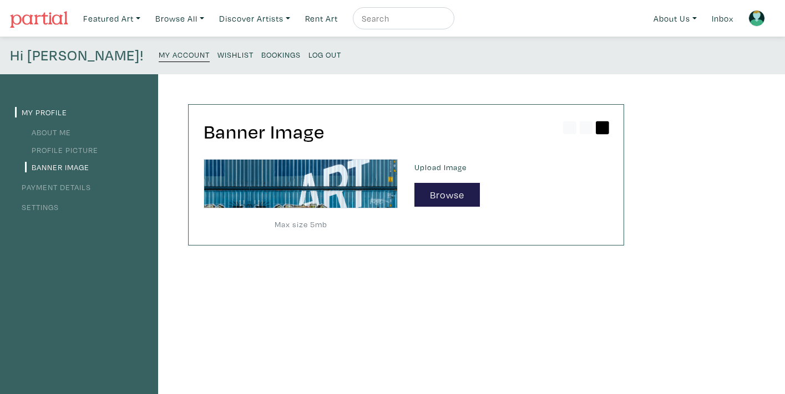
click at [85, 189] on link "Payment Details" at bounding box center [53, 187] width 76 height 11
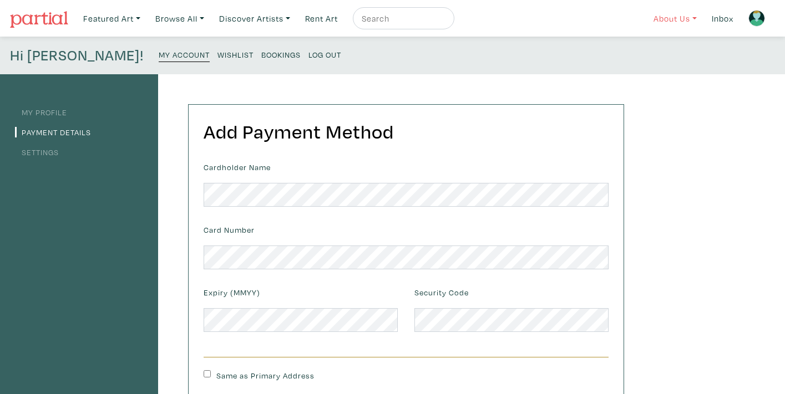
click at [665, 16] on link "About Us" at bounding box center [674, 18] width 53 height 23
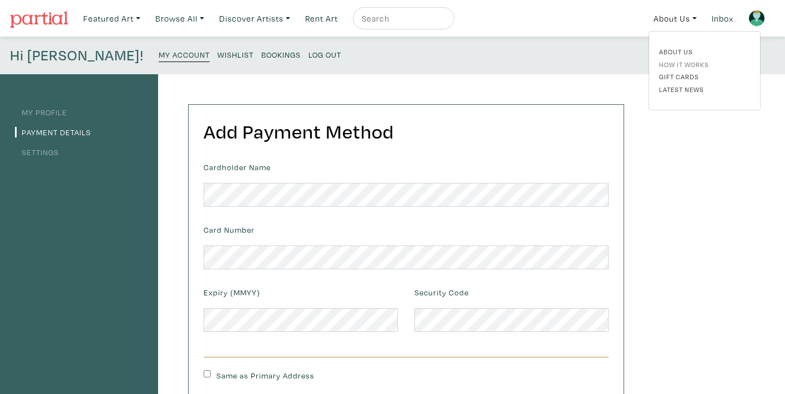
click at [682, 62] on link "How It Works" at bounding box center [704, 64] width 91 height 10
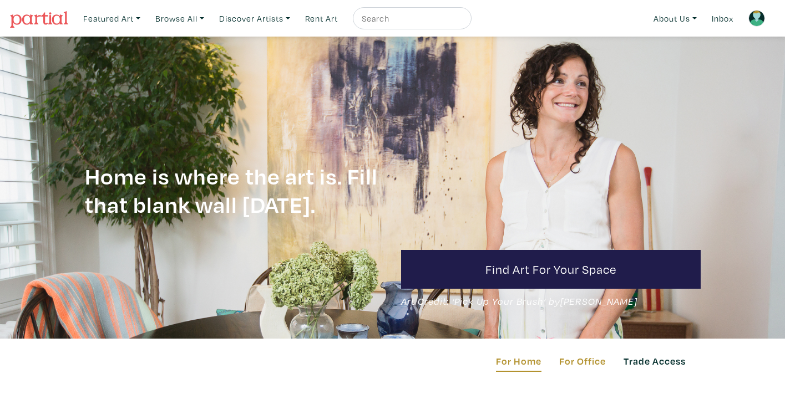
click at [34, 19] on img at bounding box center [39, 19] width 58 height 17
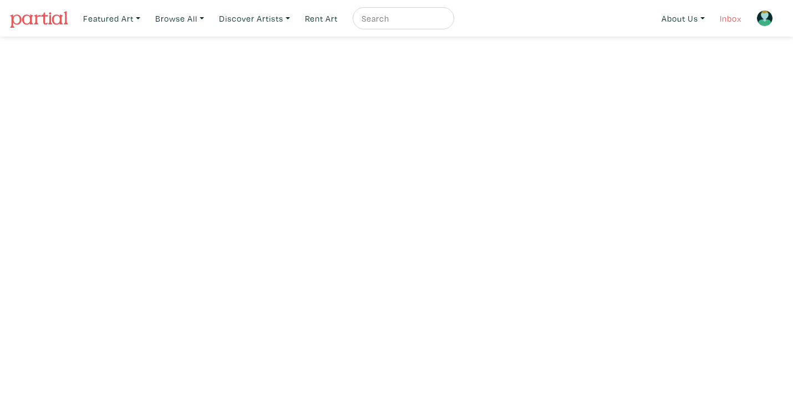
click at [726, 16] on link "Inbox" at bounding box center [731, 18] width 32 height 23
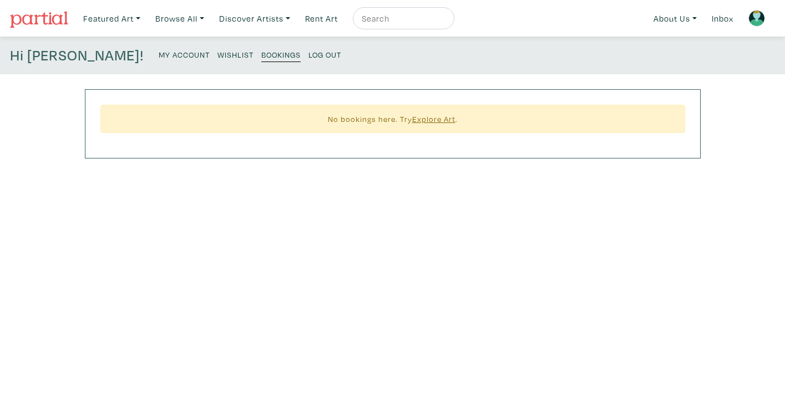
click at [217, 49] on link "Wishlist" at bounding box center [235, 54] width 36 height 15
